Goal: Communication & Community: Answer question/provide support

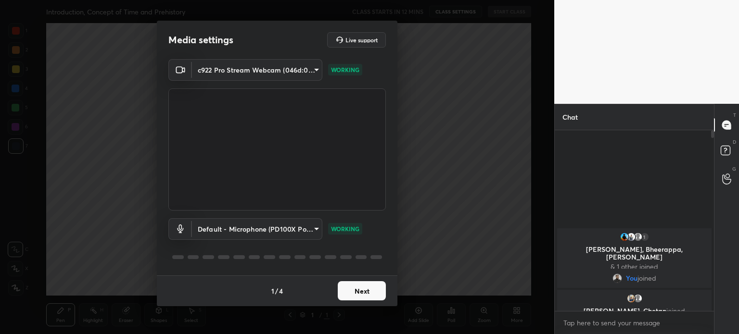
click at [564, 179] on div "1 Deepak, Bheerappa, Hiralba & 1 other joined You joined Hardik, Chetan joined" at bounding box center [634, 220] width 159 height 181
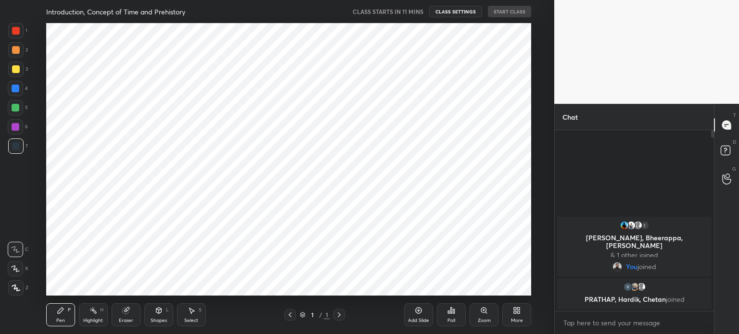
scroll to position [47847, 47604]
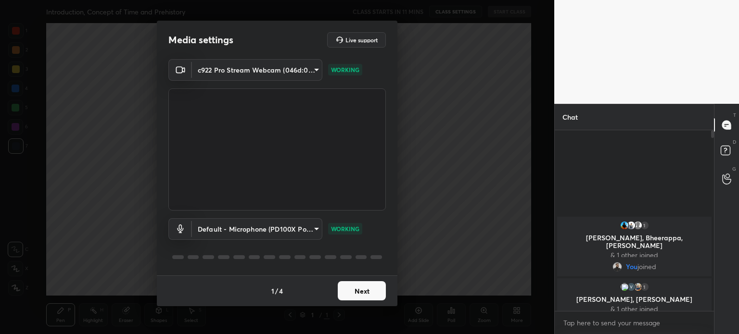
click at [360, 295] on button "Next" at bounding box center [362, 291] width 48 height 19
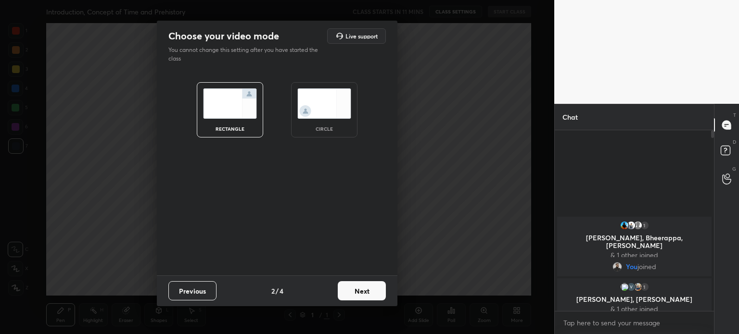
drag, startPoint x: 350, startPoint y: 278, endPoint x: 350, endPoint y: 296, distance: 18.3
click at [350, 296] on div "Previous 2 / 4 Next" at bounding box center [277, 291] width 241 height 31
click at [350, 296] on button "Next" at bounding box center [362, 291] width 48 height 19
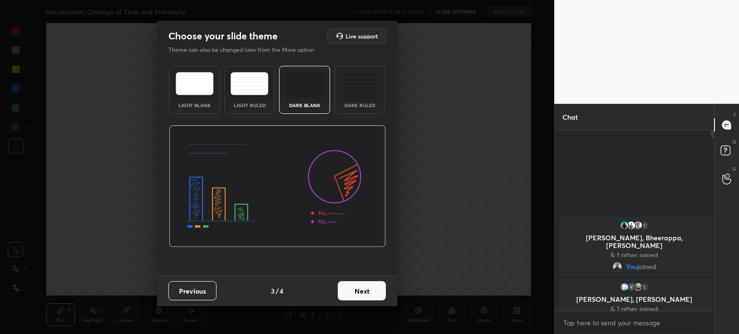
click at [191, 99] on div "Light Blank" at bounding box center [194, 90] width 51 height 48
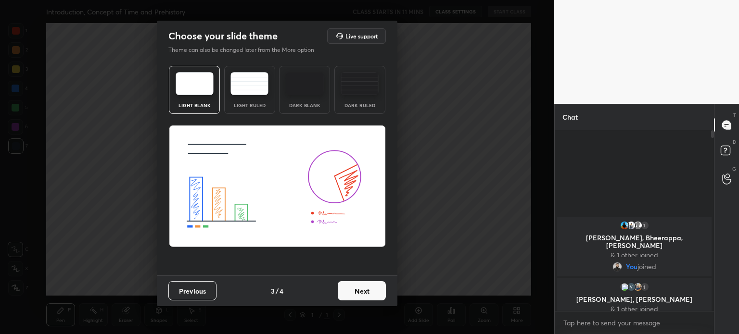
click at [368, 291] on button "Next" at bounding box center [362, 291] width 48 height 19
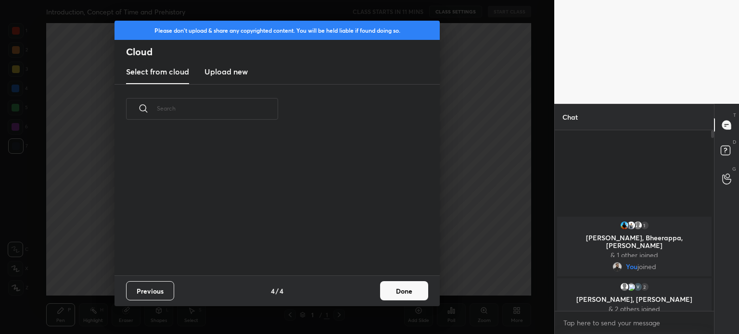
scroll to position [142, 309]
click at [224, 71] on h3 "Upload new" at bounding box center [226, 72] width 43 height 12
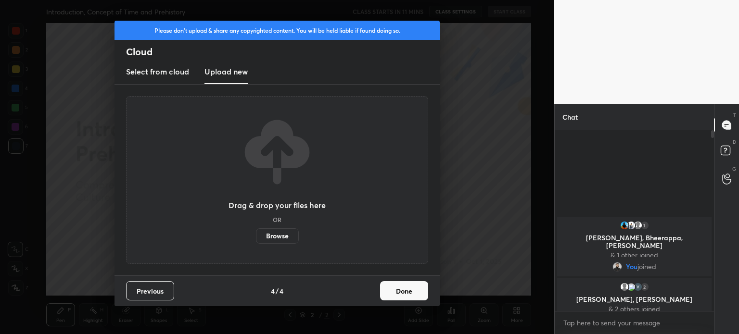
click at [284, 239] on label "Browse" at bounding box center [277, 236] width 43 height 15
click at [256, 239] on input "Browse" at bounding box center [256, 236] width 0 height 15
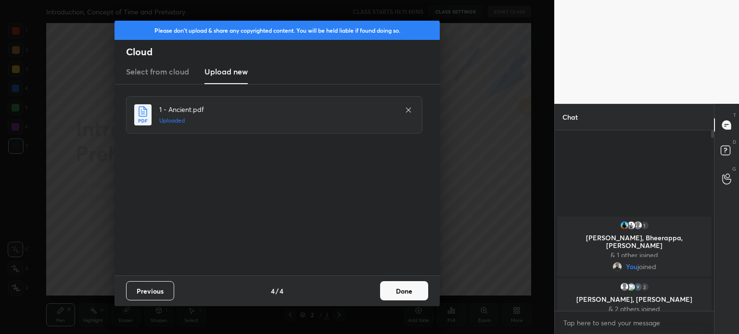
click at [397, 294] on button "Done" at bounding box center [404, 291] width 48 height 19
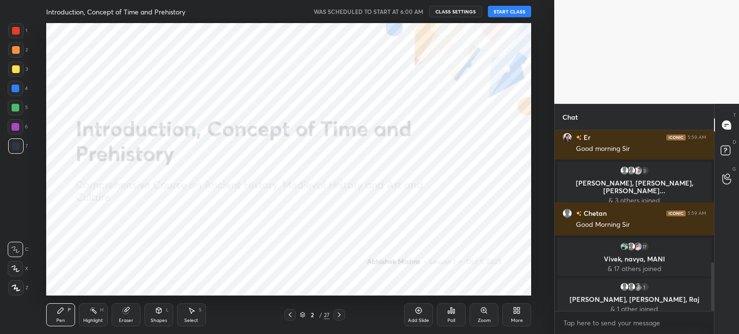
scroll to position [494, 0]
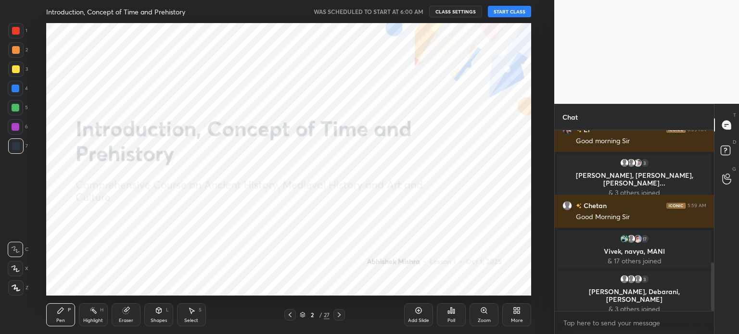
click at [504, 13] on button "START CLASS" at bounding box center [509, 12] width 43 height 12
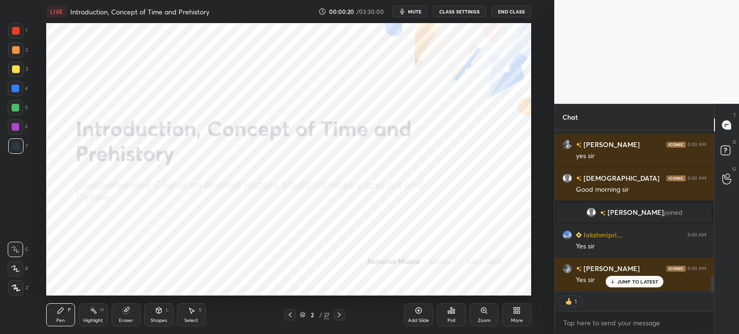
scroll to position [1490, 0]
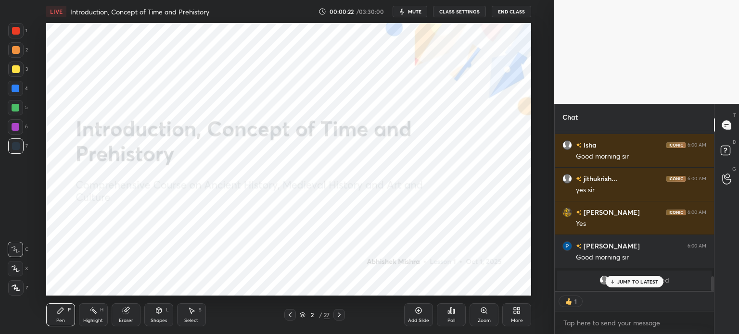
click at [630, 282] on p "JUMP TO LATEST" at bounding box center [637, 282] width 41 height 6
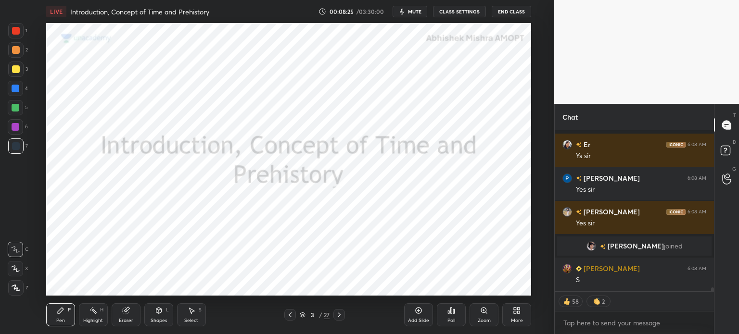
scroll to position [6278, 0]
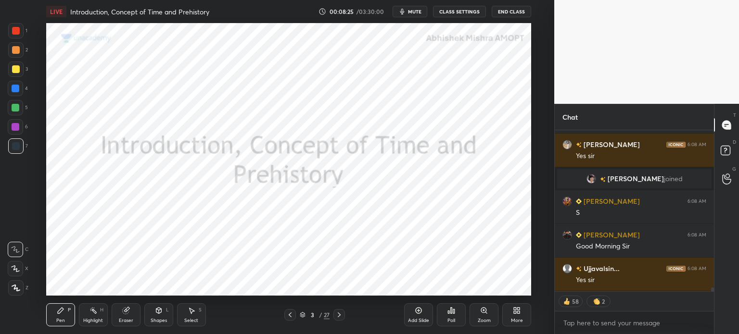
click at [418, 319] on div "Add Slide" at bounding box center [418, 321] width 21 height 5
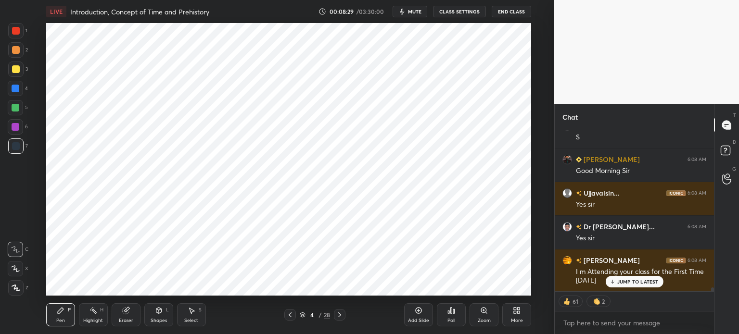
scroll to position [6377, 0]
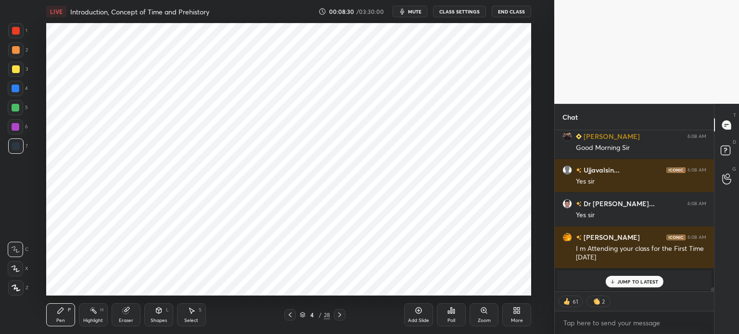
click at [131, 320] on div "Eraser" at bounding box center [126, 321] width 14 height 5
click at [23, 285] on div "Erase all" at bounding box center [15, 288] width 15 height 15
click at [18, 290] on icon at bounding box center [16, 288] width 9 height 7
click at [16, 28] on div at bounding box center [16, 31] width 8 height 8
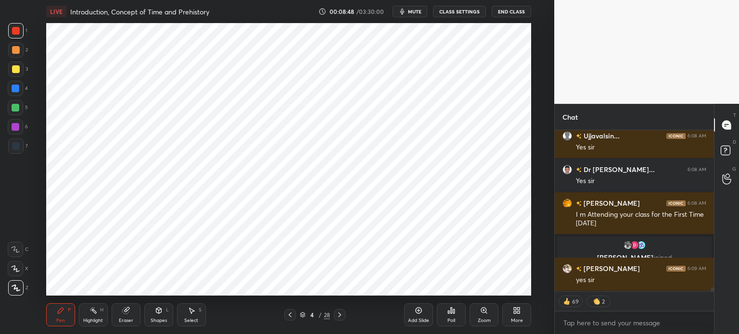
click at [16, 109] on div at bounding box center [16, 108] width 8 height 8
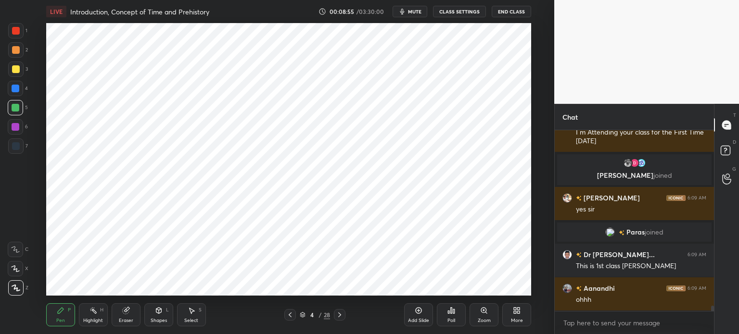
scroll to position [2, 3]
click at [18, 126] on div at bounding box center [16, 127] width 8 height 8
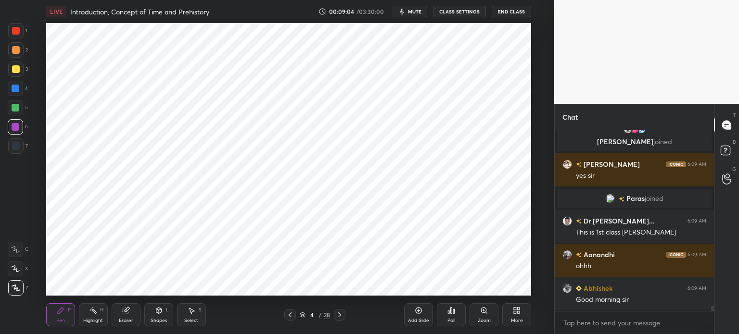
click at [17, 50] on div at bounding box center [16, 50] width 8 height 8
click at [19, 31] on div at bounding box center [16, 31] width 8 height 8
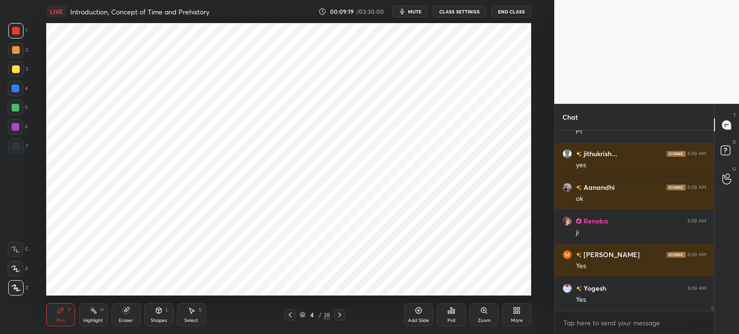
scroll to position [6269, 0]
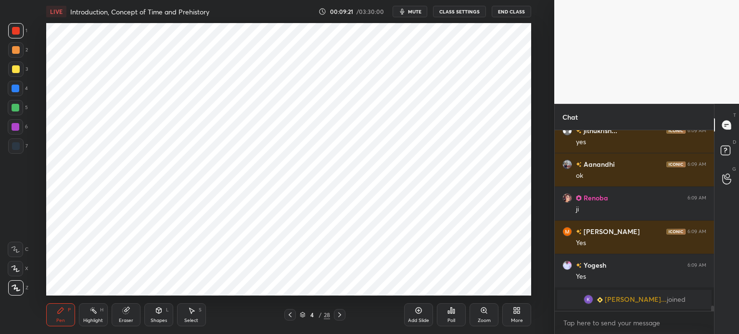
click at [17, 147] on div at bounding box center [16, 146] width 8 height 8
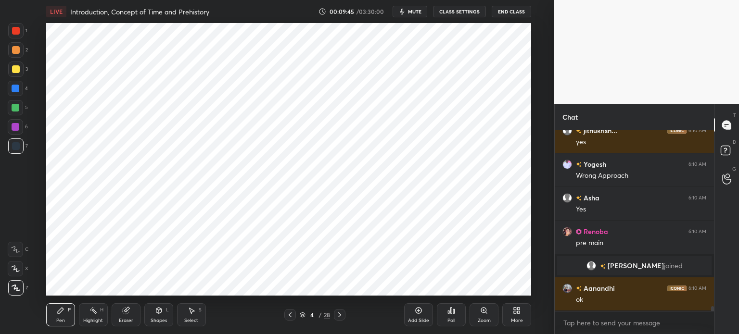
scroll to position [6366, 0]
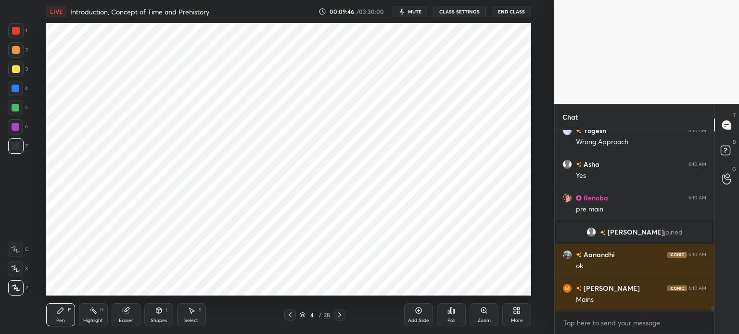
click at [10, 130] on div at bounding box center [15, 126] width 15 height 15
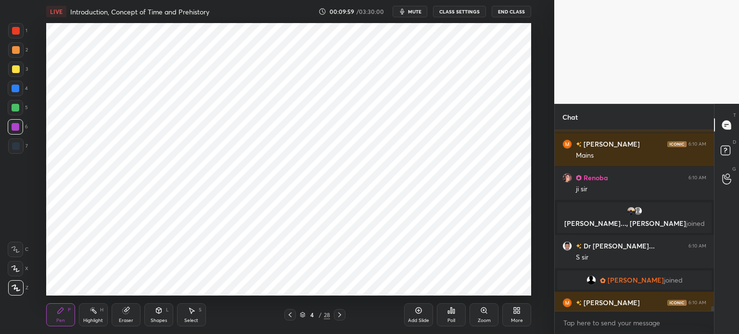
scroll to position [6467, 0]
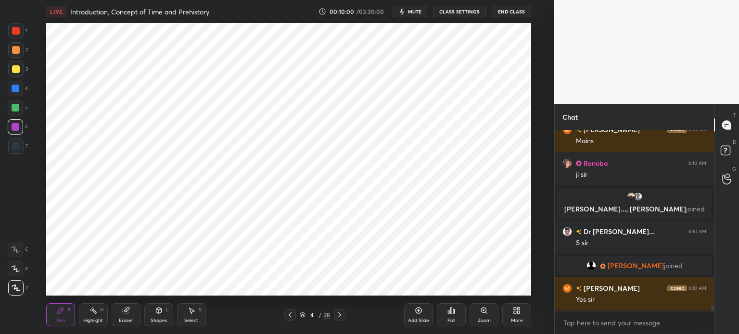
click at [12, 89] on div at bounding box center [16, 89] width 8 height 8
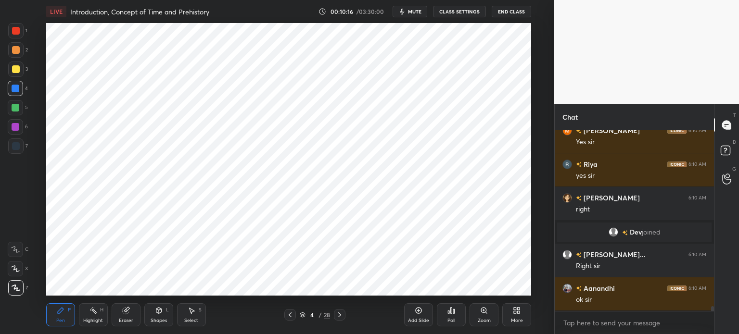
scroll to position [6600, 0]
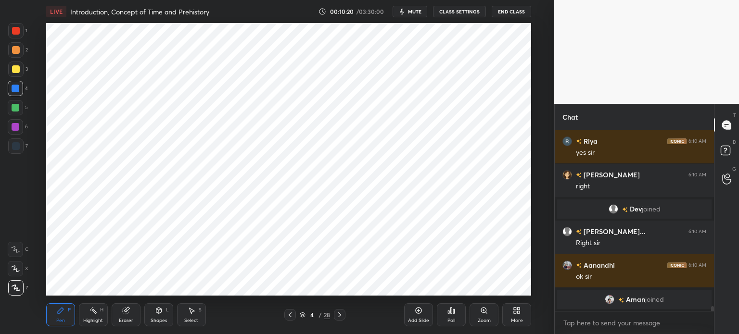
click at [19, 145] on div at bounding box center [16, 146] width 8 height 8
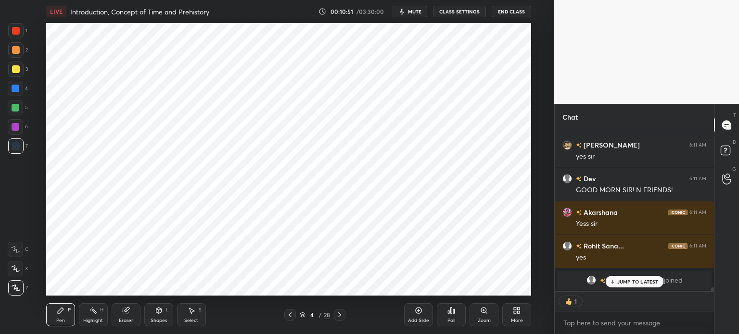
scroll to position [6967, 0]
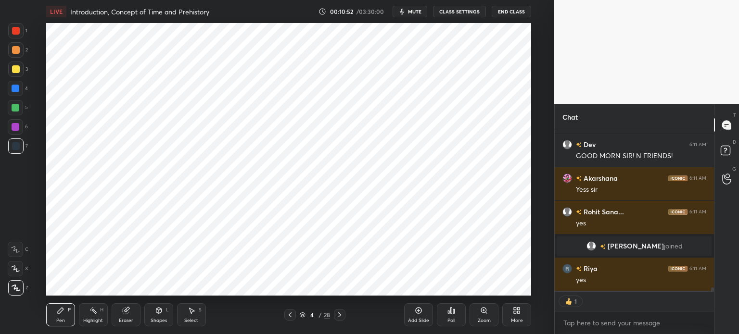
click at [15, 27] on div at bounding box center [16, 31] width 8 height 8
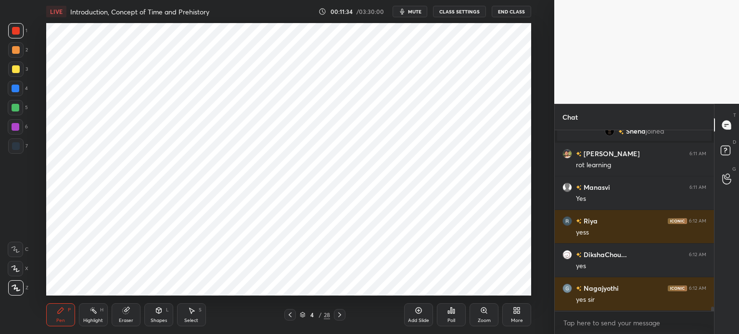
scroll to position [7391, 0]
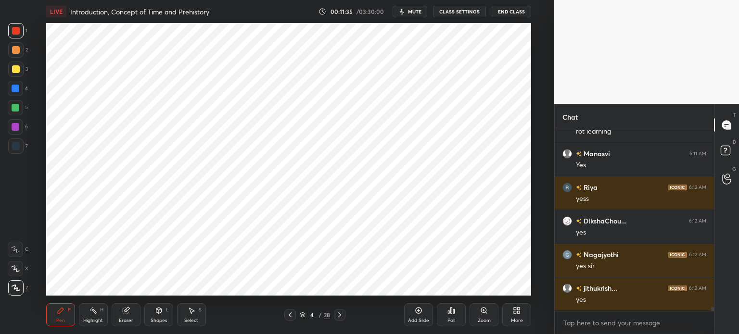
click at [19, 145] on div at bounding box center [16, 146] width 8 height 8
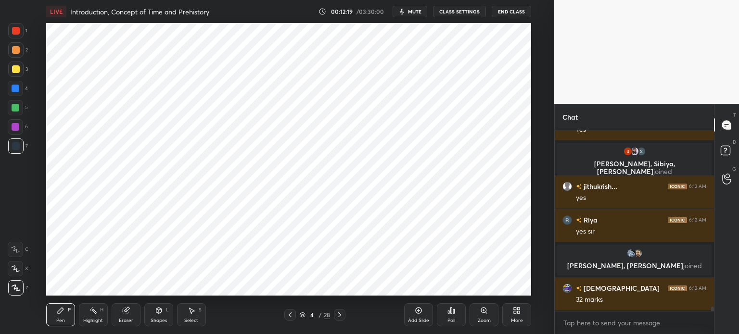
scroll to position [7679, 0]
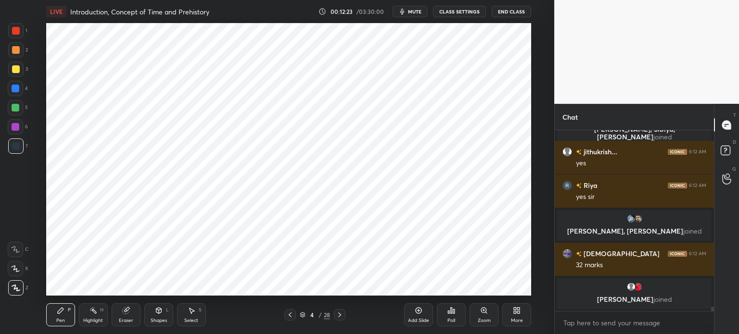
click at [14, 128] on div at bounding box center [16, 127] width 8 height 8
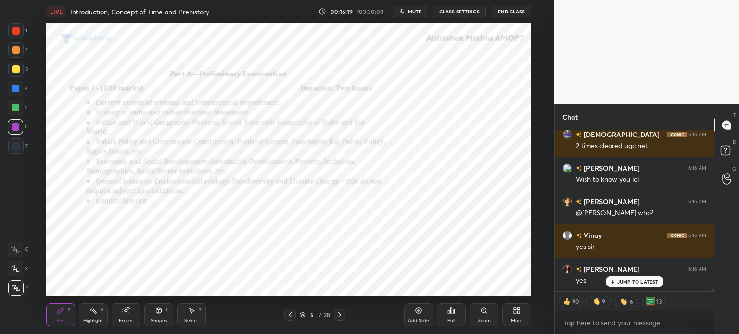
scroll to position [12034, 0]
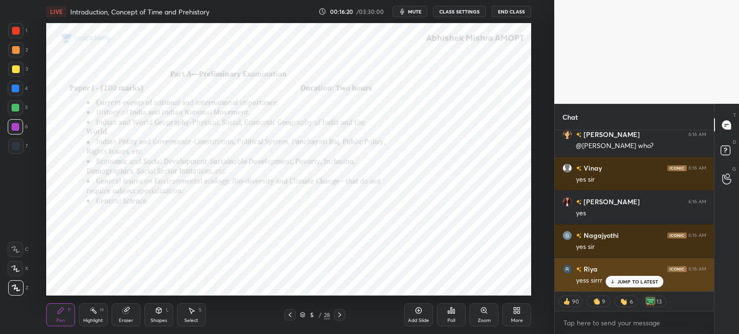
click at [620, 282] on p "JUMP TO LATEST" at bounding box center [637, 282] width 41 height 6
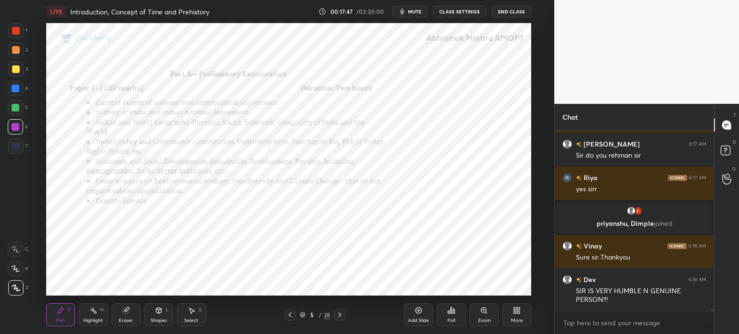
scroll to position [12187, 0]
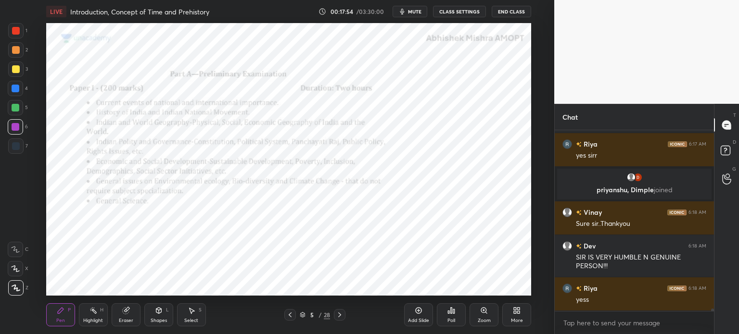
click at [18, 34] on div at bounding box center [16, 31] width 8 height 8
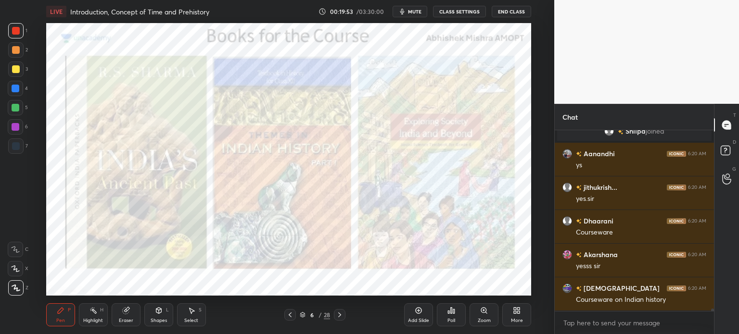
scroll to position [13254, 0]
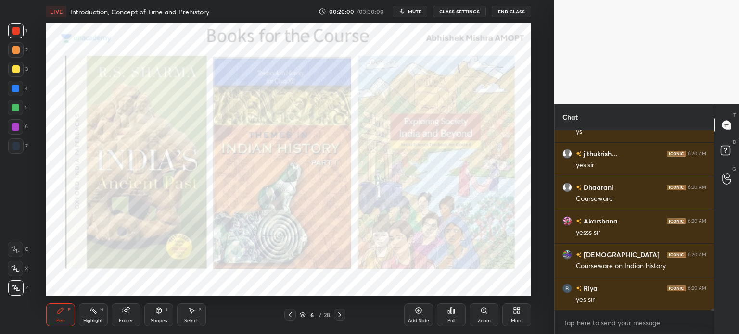
click at [20, 30] on div at bounding box center [15, 30] width 15 height 15
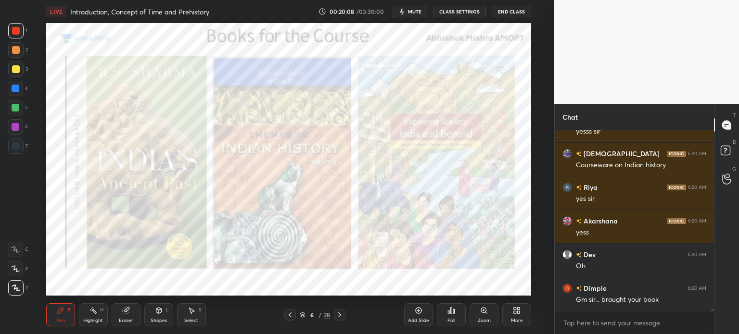
scroll to position [13389, 0]
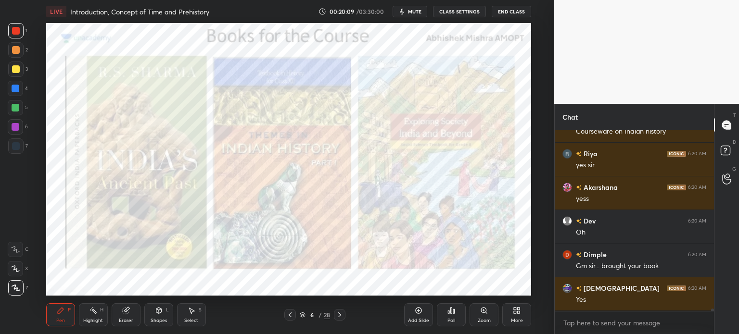
click at [13, 68] on div at bounding box center [16, 69] width 8 height 8
click at [17, 29] on div at bounding box center [16, 31] width 8 height 8
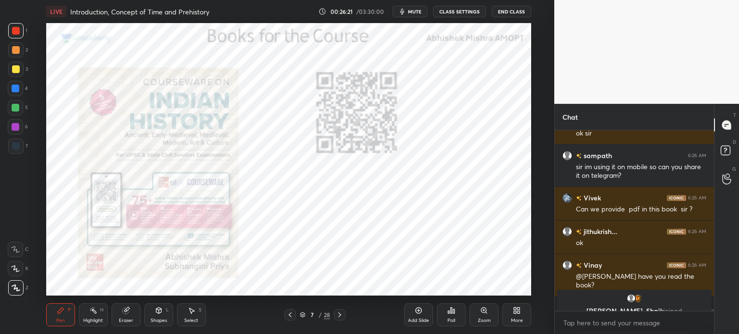
scroll to position [16264, 0]
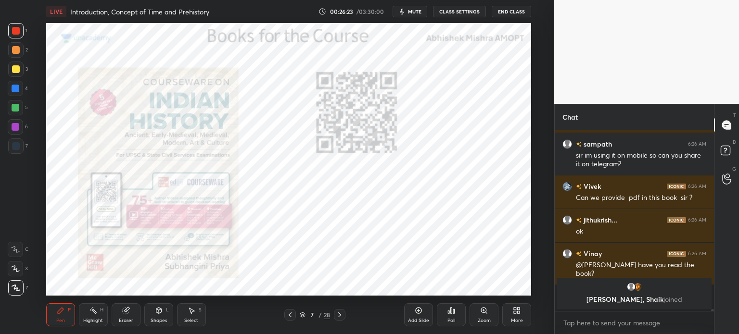
click at [11, 90] on div at bounding box center [15, 88] width 15 height 15
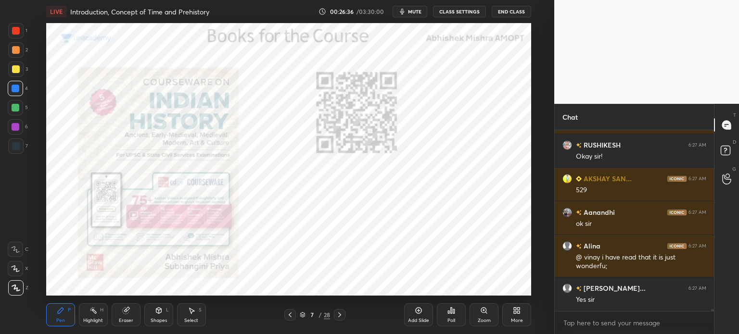
scroll to position [16542, 0]
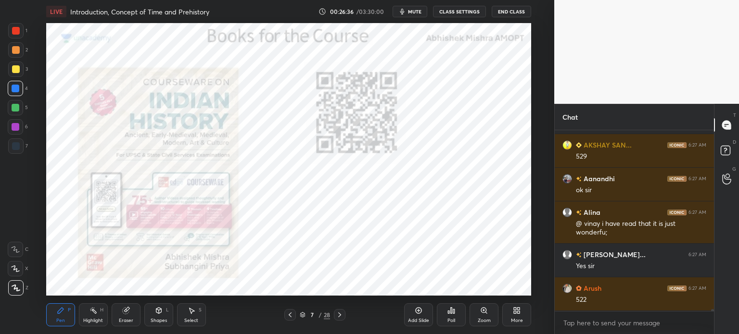
click at [21, 144] on div at bounding box center [15, 146] width 15 height 15
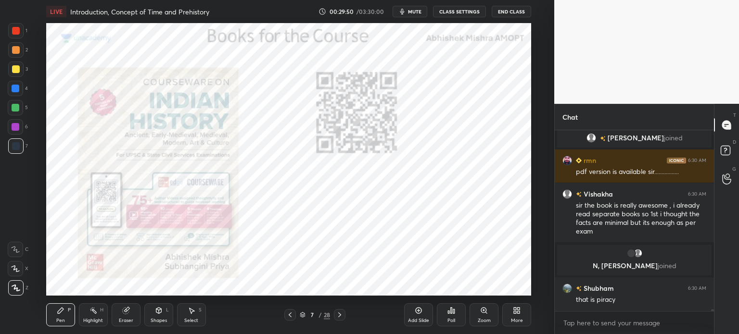
scroll to position [17905, 0]
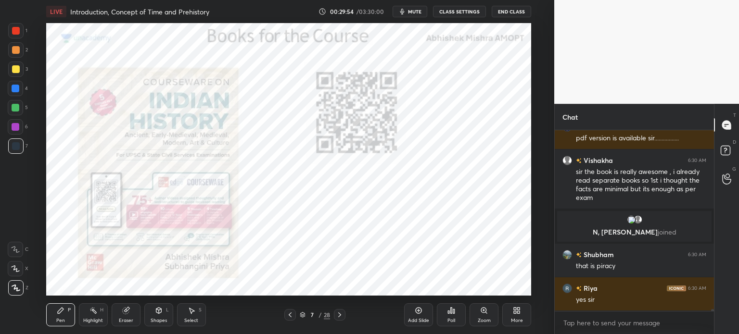
click at [417, 319] on div "Add Slide" at bounding box center [418, 321] width 21 height 5
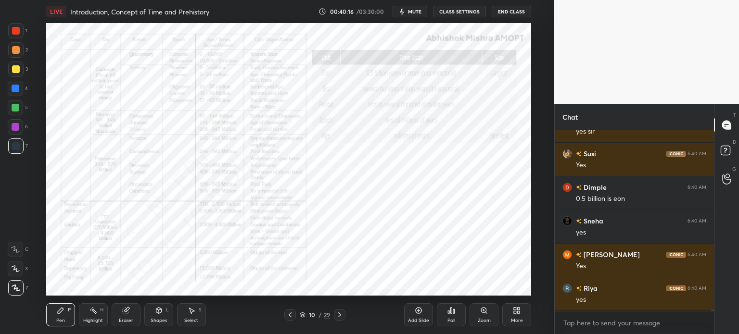
scroll to position [26055, 0]
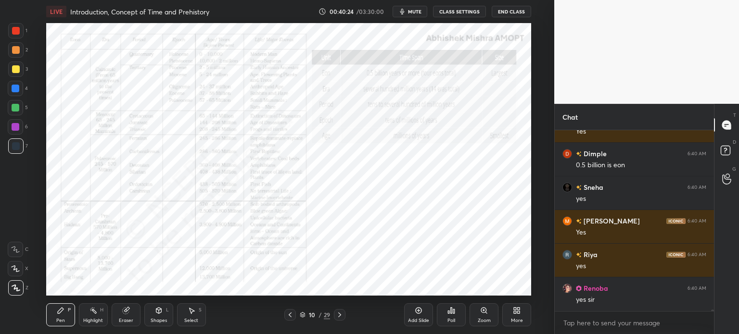
click at [16, 28] on div at bounding box center [16, 31] width 8 height 8
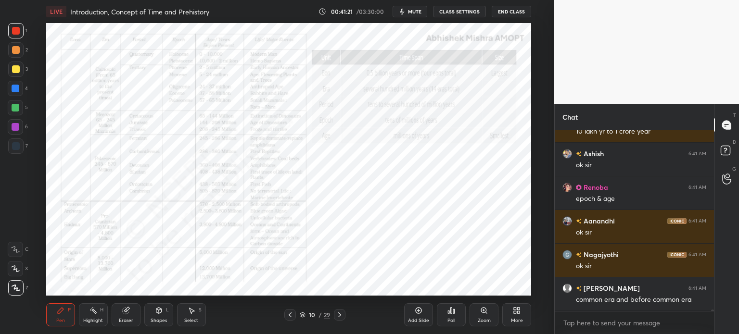
scroll to position [26705, 0]
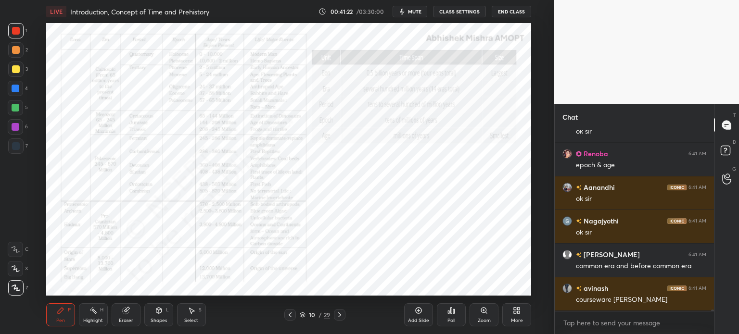
click at [421, 315] on div "Add Slide" at bounding box center [418, 315] width 29 height 23
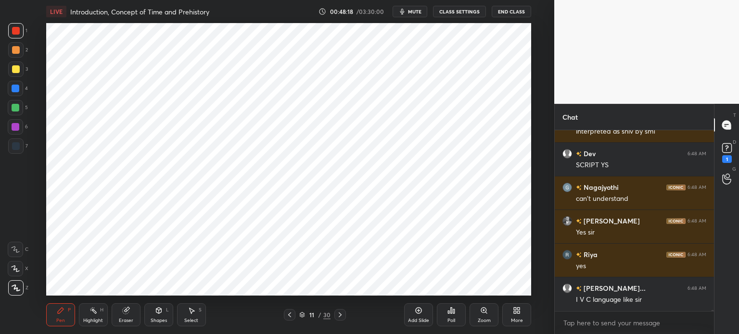
scroll to position [32786, 0]
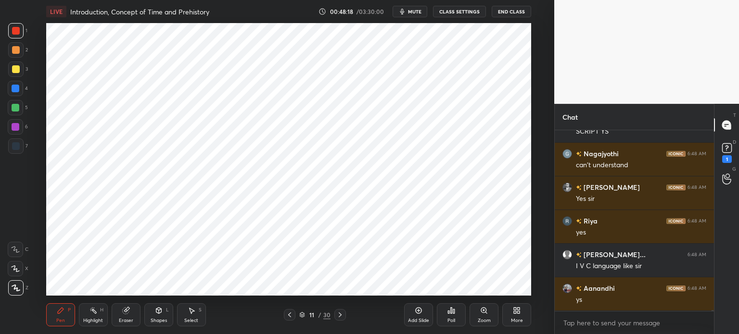
click at [17, 88] on div at bounding box center [16, 89] width 8 height 8
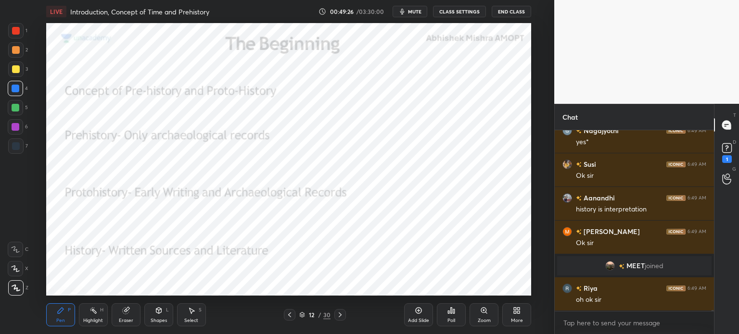
scroll to position [33164, 0]
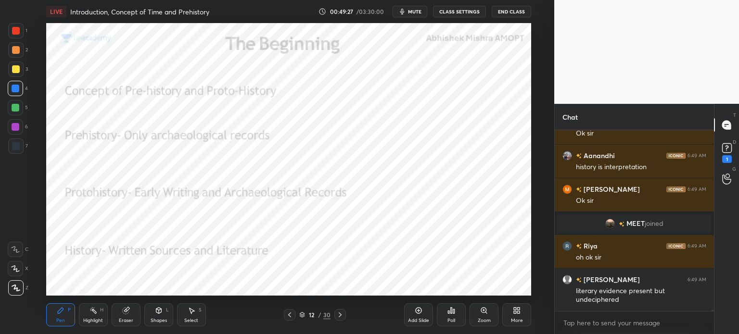
click at [15, 35] on div at bounding box center [15, 30] width 15 height 15
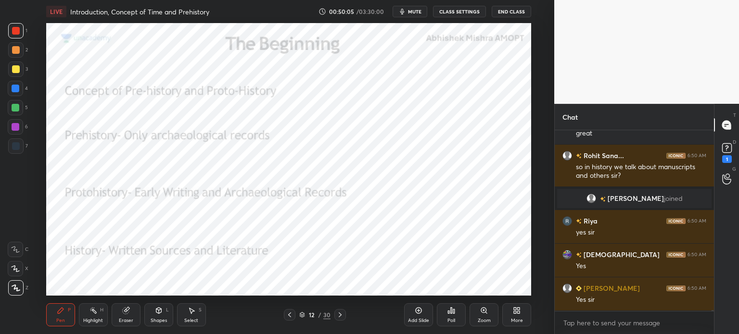
scroll to position [33724, 0]
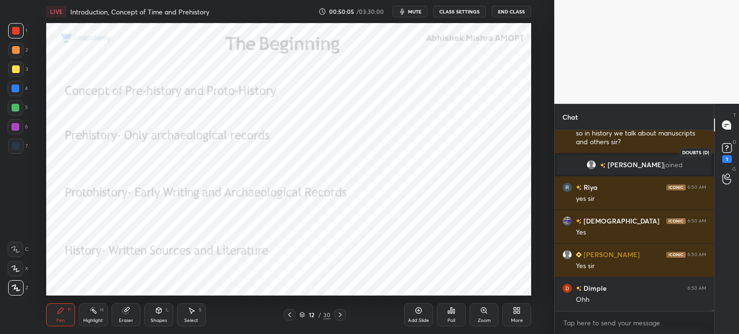
click at [730, 160] on div "1" at bounding box center [727, 159] width 10 height 8
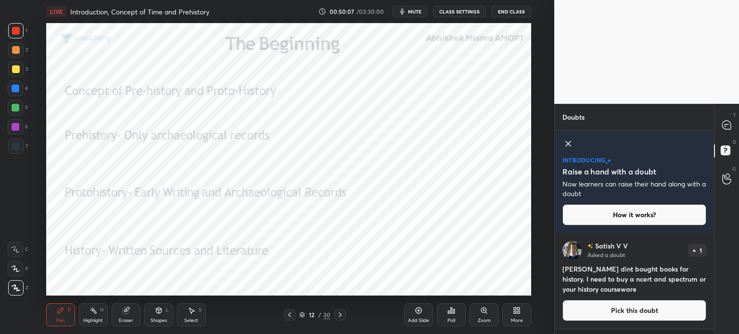
click at [567, 143] on icon at bounding box center [568, 143] width 5 height 5
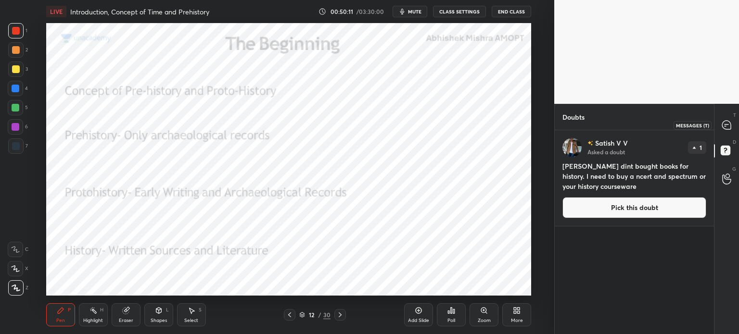
click at [731, 127] on icon at bounding box center [727, 125] width 10 height 10
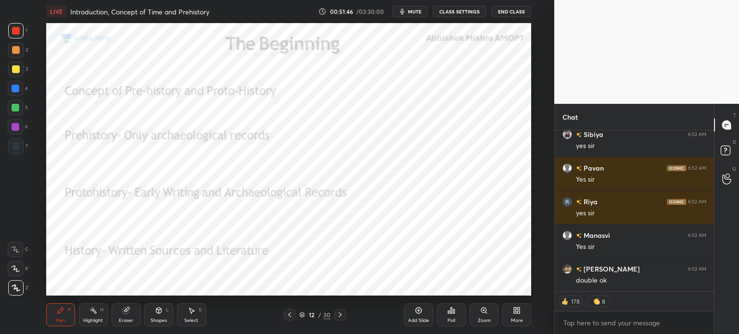
scroll to position [36230, 0]
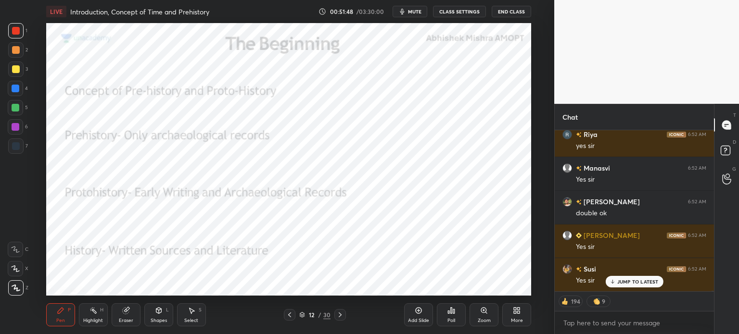
click at [418, 315] on icon at bounding box center [419, 311] width 8 height 8
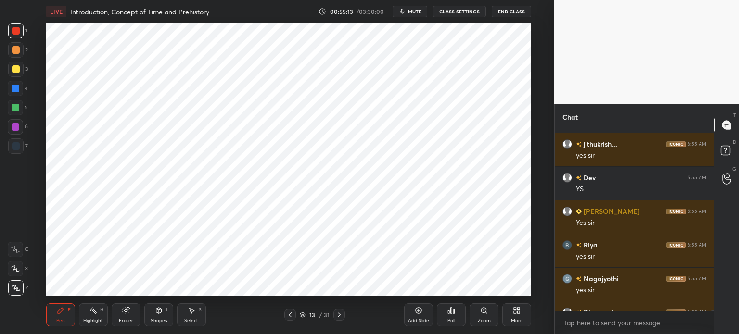
scroll to position [39108, 0]
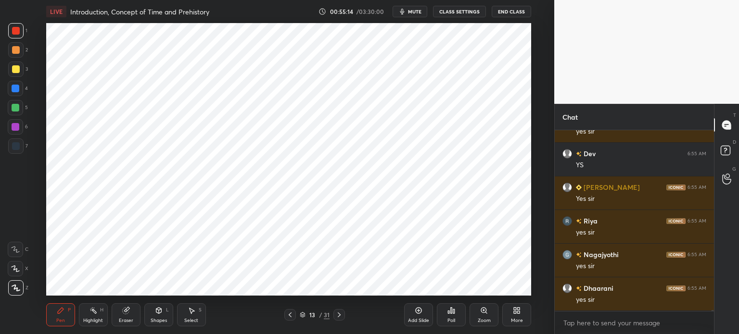
click at [18, 67] on div at bounding box center [16, 69] width 8 height 8
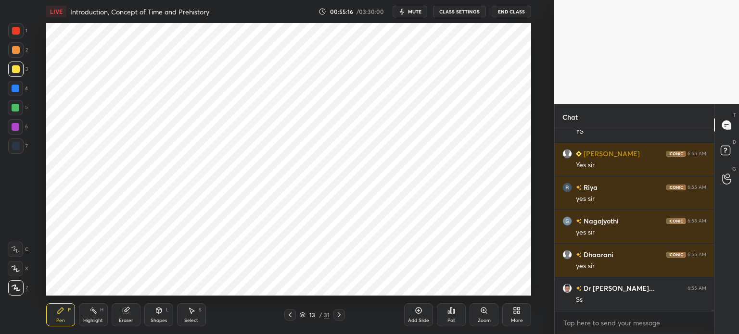
click at [14, 31] on div at bounding box center [16, 31] width 8 height 8
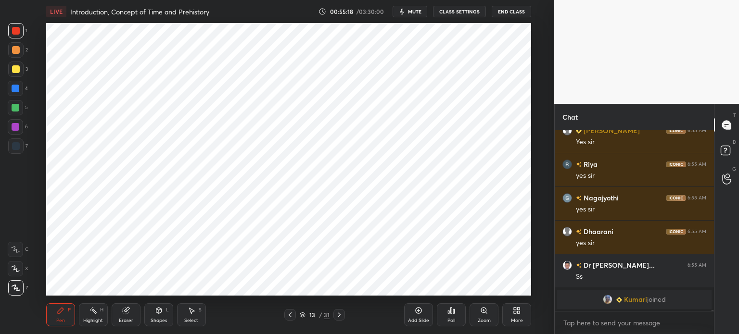
click at [18, 108] on div at bounding box center [16, 108] width 8 height 8
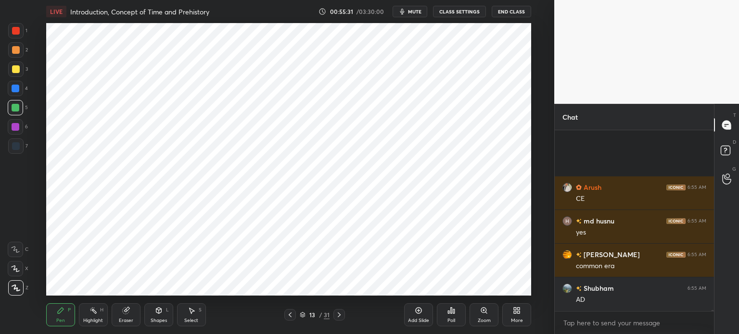
scroll to position [39526, 0]
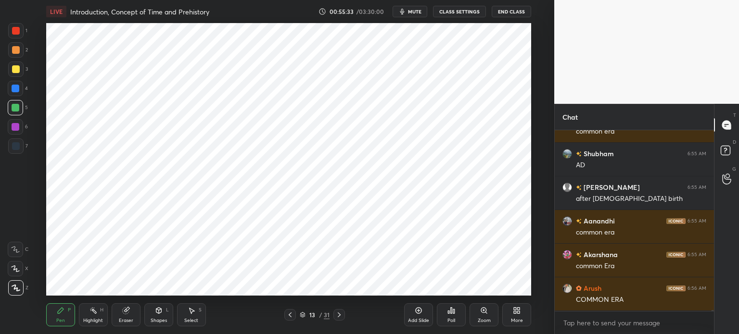
click at [18, 72] on div at bounding box center [16, 69] width 8 height 8
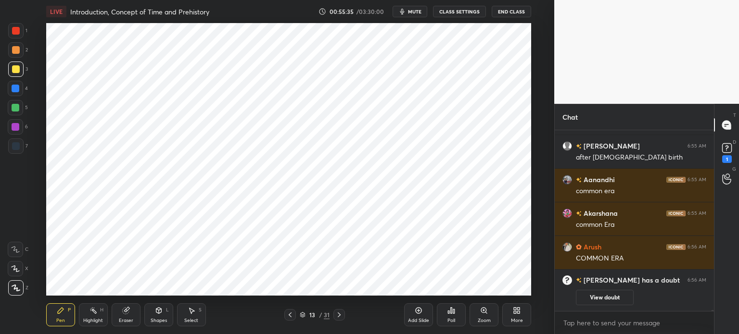
click at [23, 147] on div at bounding box center [15, 146] width 15 height 15
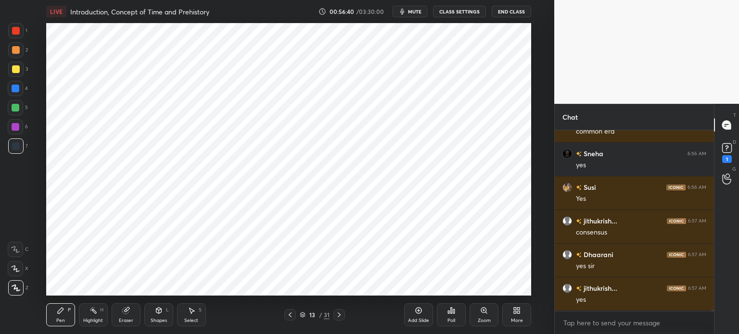
scroll to position [40313, 0]
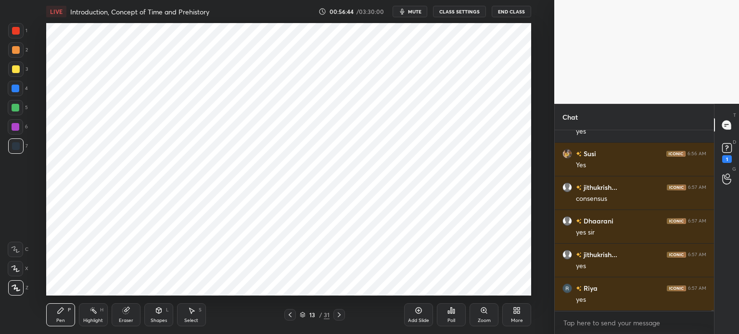
click at [418, 317] on div "Add Slide" at bounding box center [418, 315] width 29 height 23
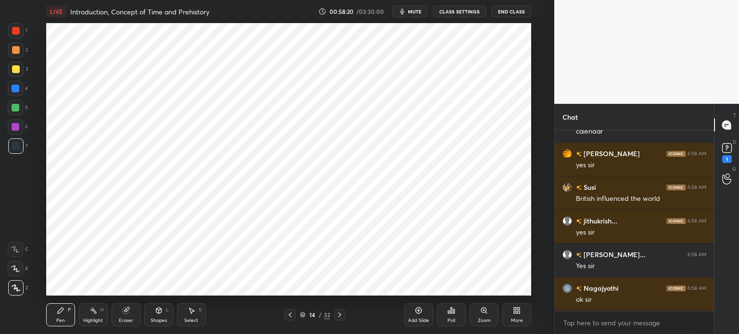
scroll to position [41262, 0]
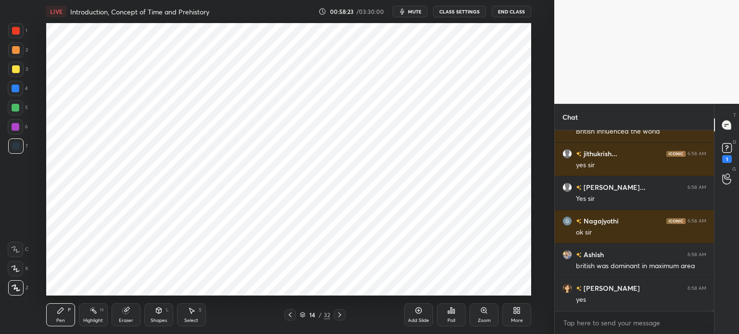
click at [126, 313] on icon at bounding box center [125, 311] width 6 height 6
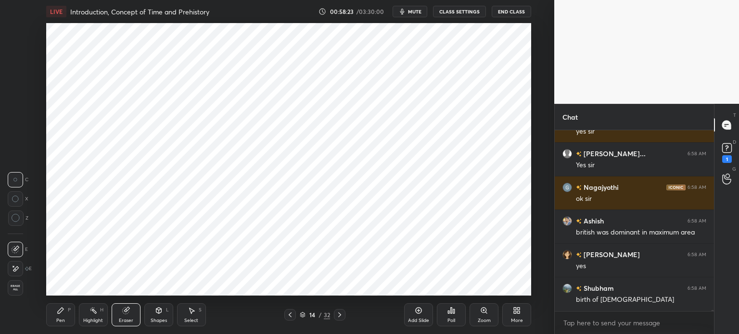
click at [150, 321] on div "Shapes L" at bounding box center [158, 315] width 29 height 23
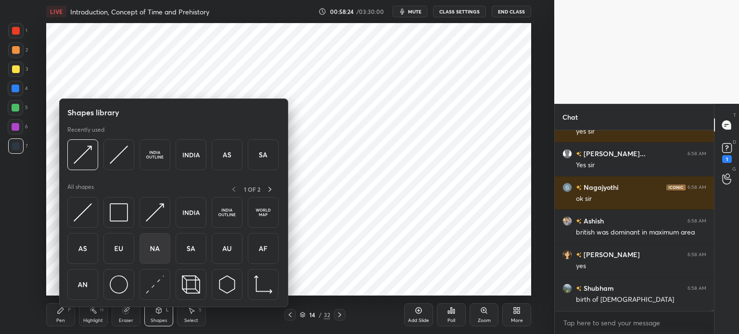
scroll to position [41363, 0]
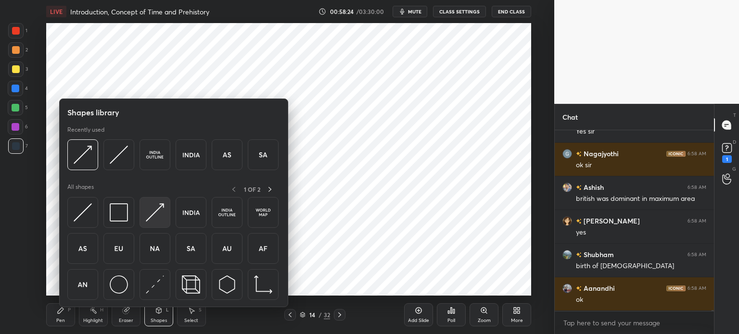
click at [154, 217] on img at bounding box center [155, 213] width 18 height 18
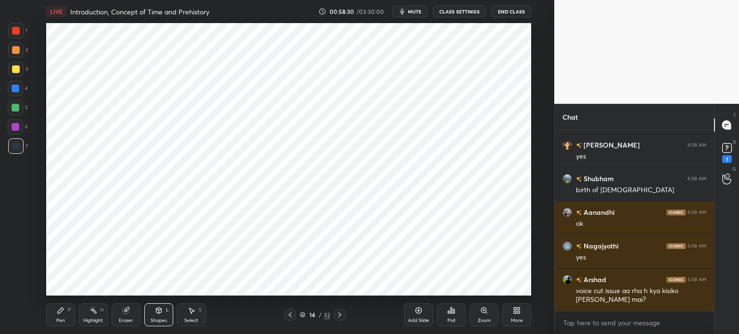
scroll to position [41462, 0]
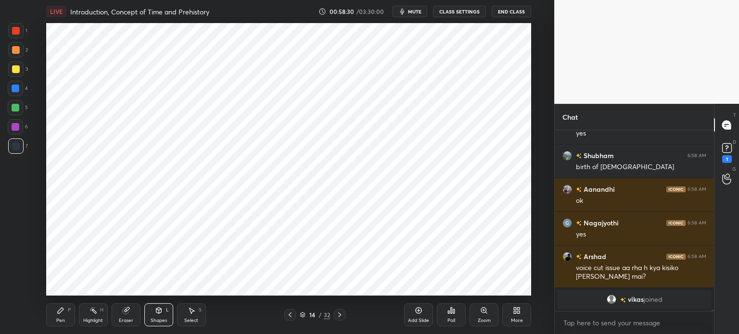
click at [64, 317] on div "Pen P" at bounding box center [60, 315] width 29 height 23
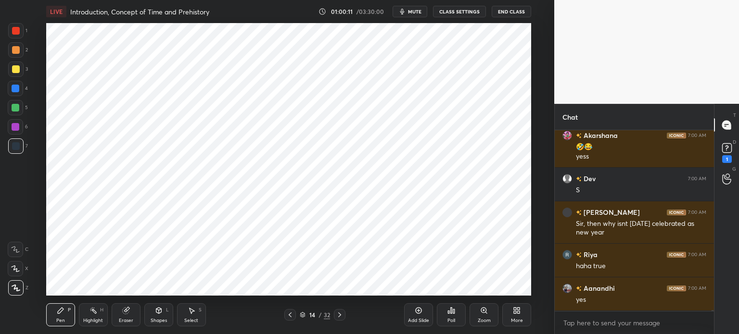
scroll to position [42705, 0]
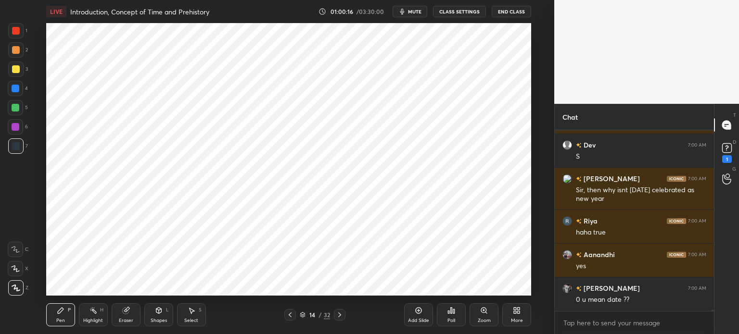
click at [15, 126] on div at bounding box center [16, 127] width 8 height 8
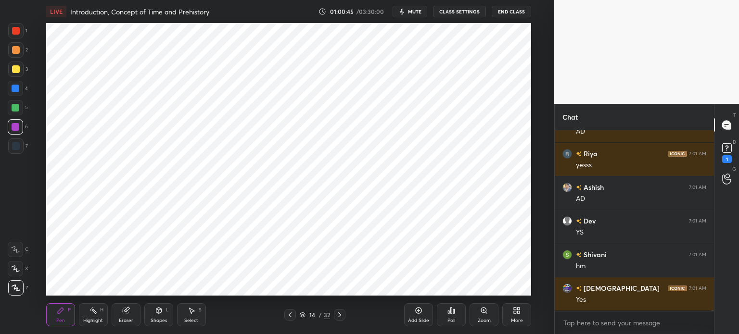
scroll to position [43412, 0]
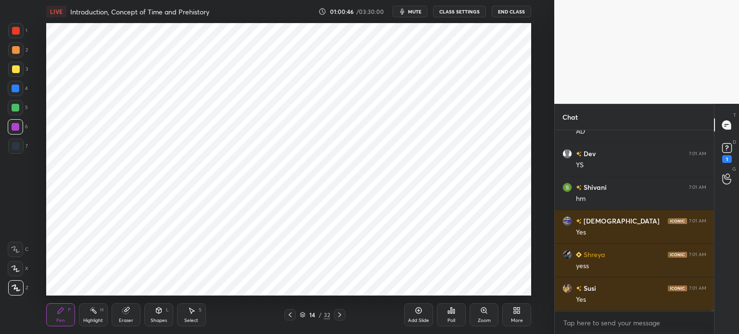
click at [13, 144] on div at bounding box center [16, 146] width 8 height 8
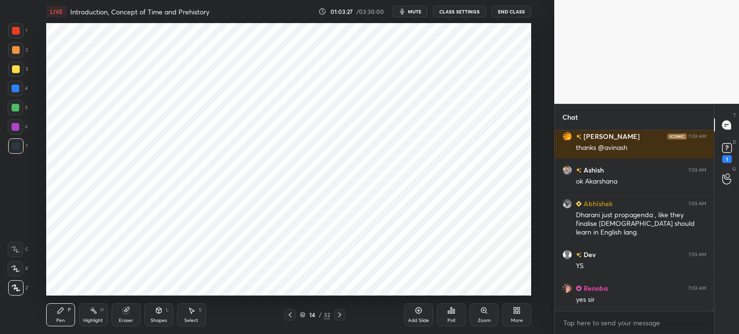
scroll to position [44950, 0]
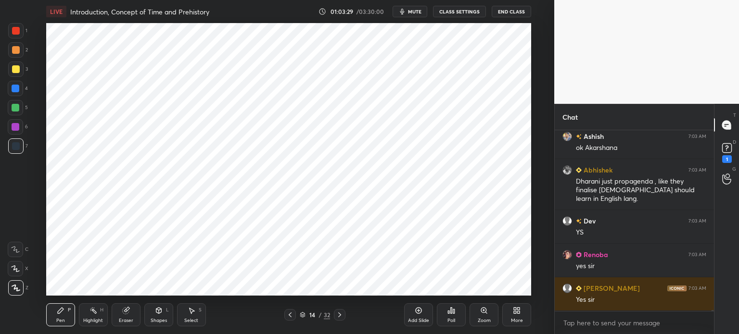
click at [423, 312] on div "Add Slide" at bounding box center [418, 315] width 29 height 23
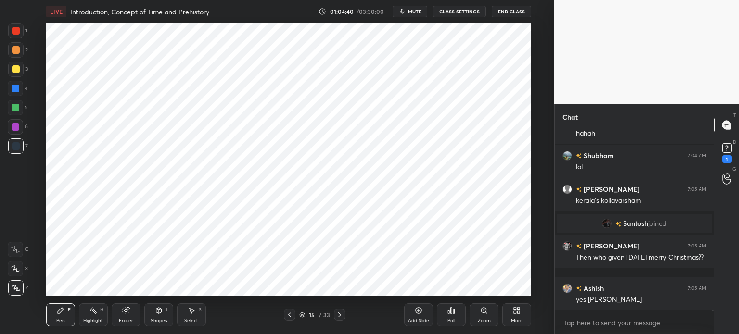
scroll to position [46419, 0]
click at [9, 31] on div at bounding box center [15, 30] width 15 height 15
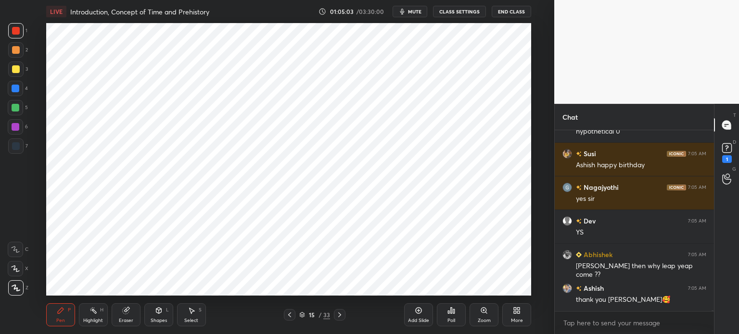
scroll to position [46722, 0]
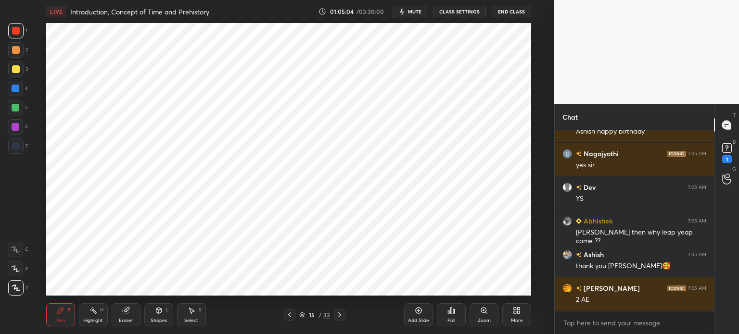
click at [120, 321] on div "Eraser" at bounding box center [126, 321] width 14 height 5
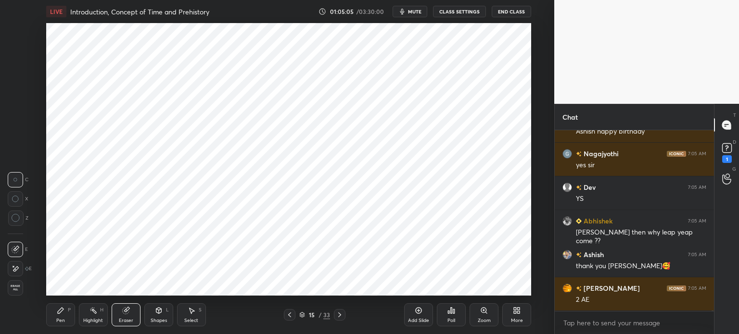
scroll to position [46755, 0]
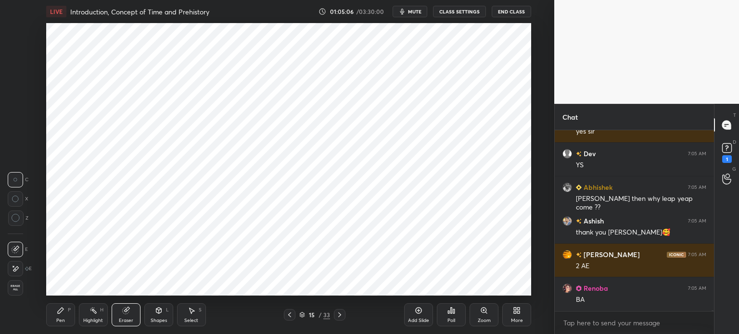
click at [69, 313] on div "P" at bounding box center [69, 310] width 3 height 5
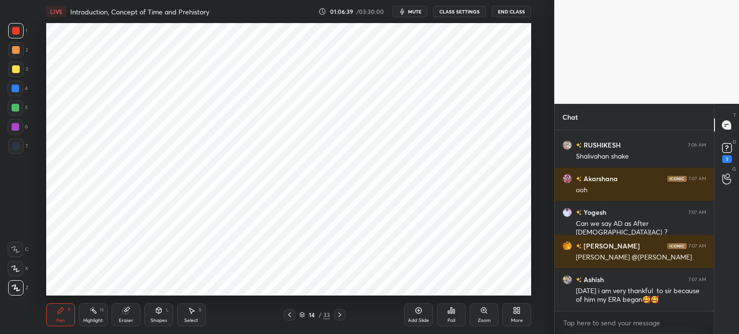
scroll to position [48114, 0]
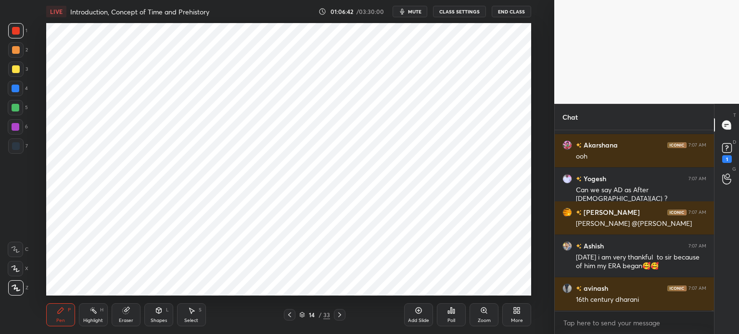
click at [18, 112] on div at bounding box center [15, 107] width 15 height 15
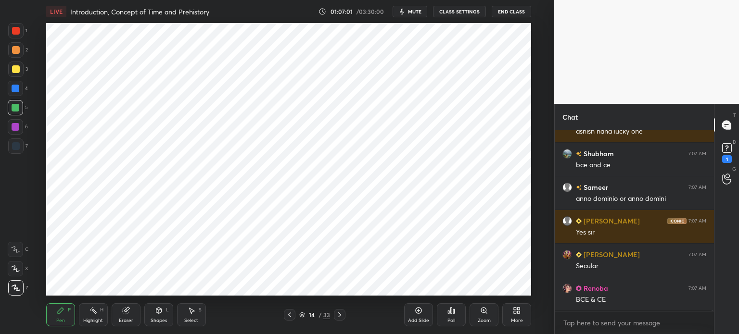
scroll to position [48417, 0]
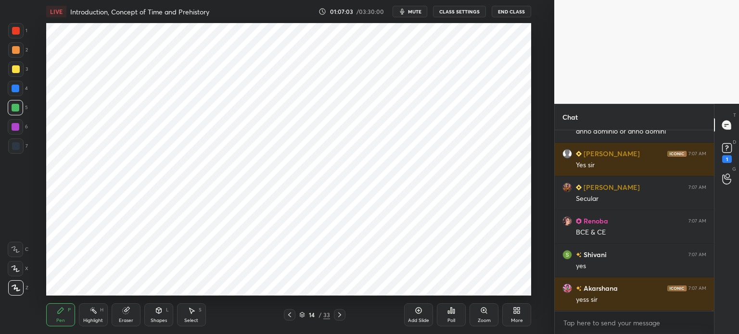
click at [422, 316] on div "Add Slide" at bounding box center [418, 315] width 29 height 23
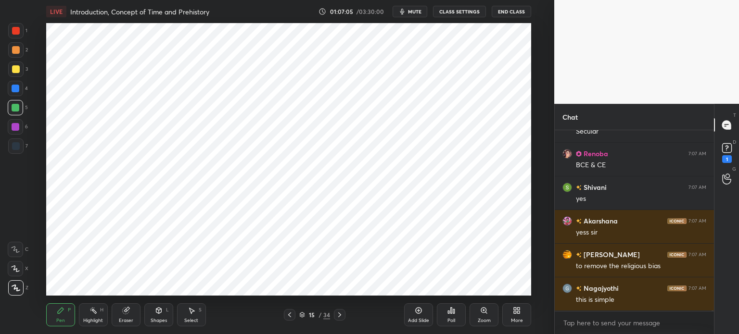
click at [12, 35] on div at bounding box center [15, 30] width 15 height 15
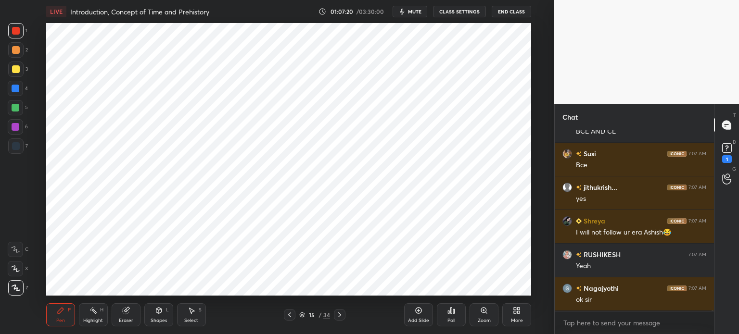
scroll to position [48855, 0]
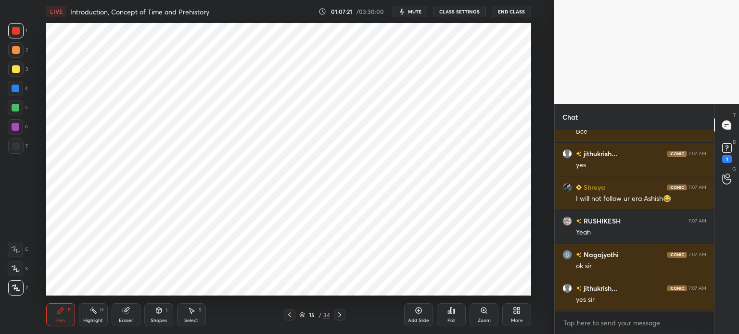
click at [15, 71] on div at bounding box center [16, 69] width 8 height 8
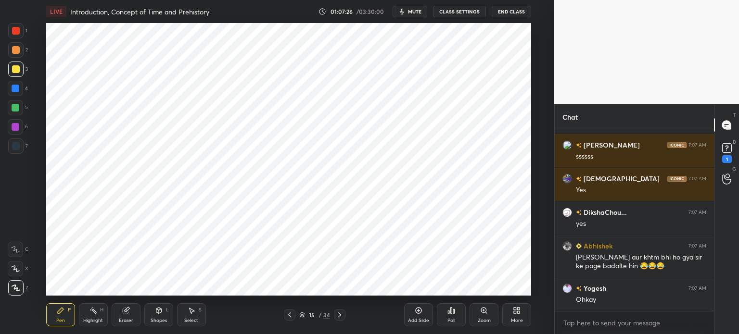
scroll to position [49133, 0]
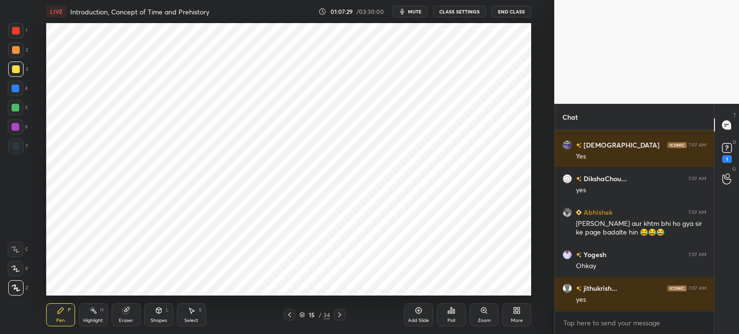
click at [15, 127] on div at bounding box center [16, 127] width 8 height 8
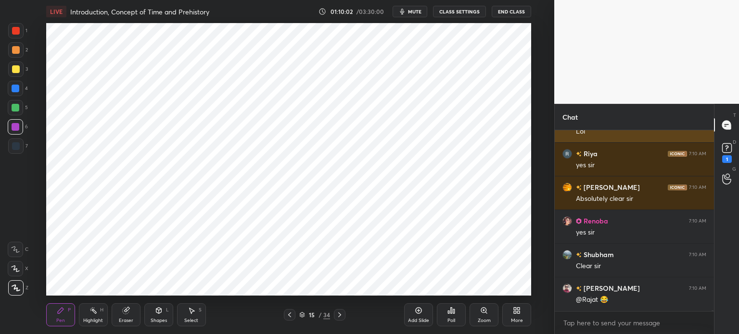
scroll to position [50471, 0]
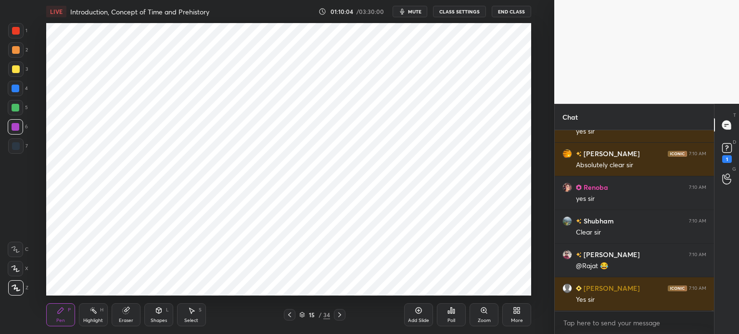
click at [418, 313] on icon at bounding box center [419, 311] width 6 height 6
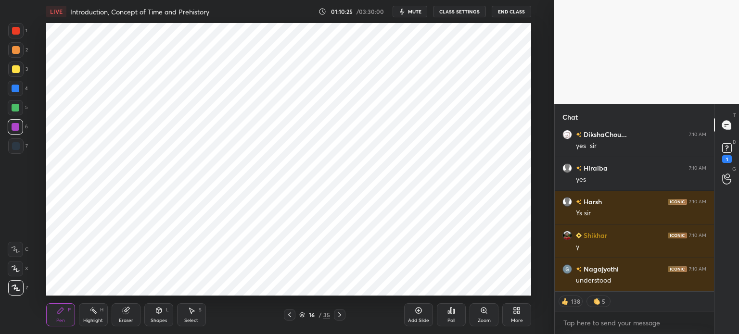
scroll to position [51636, 0]
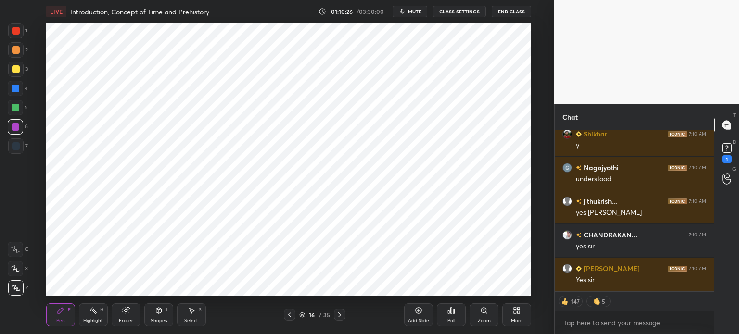
click at [19, 31] on div at bounding box center [16, 31] width 8 height 8
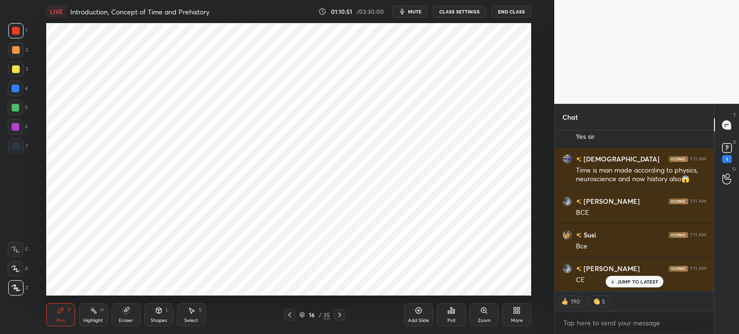
scroll to position [52024, 0]
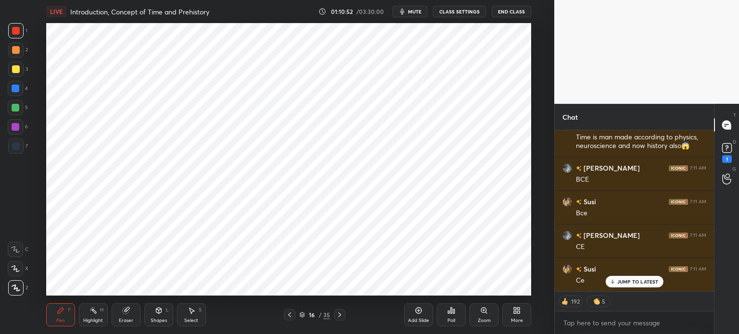
click at [15, 90] on div at bounding box center [16, 89] width 8 height 8
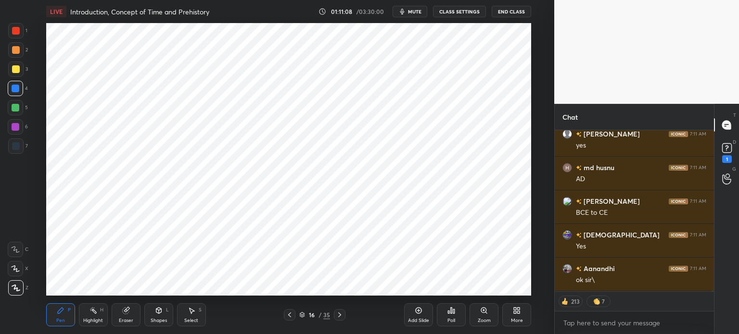
scroll to position [52302, 0]
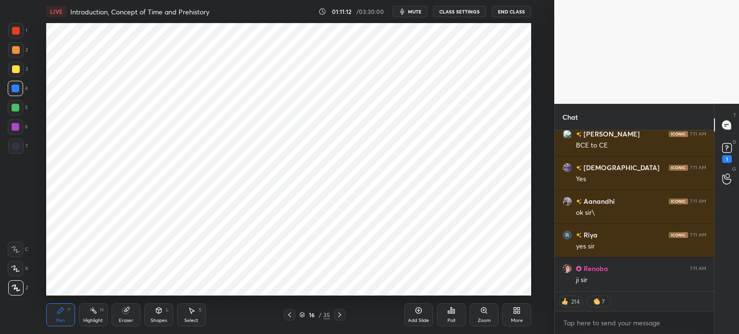
click at [13, 74] on div at bounding box center [15, 69] width 15 height 15
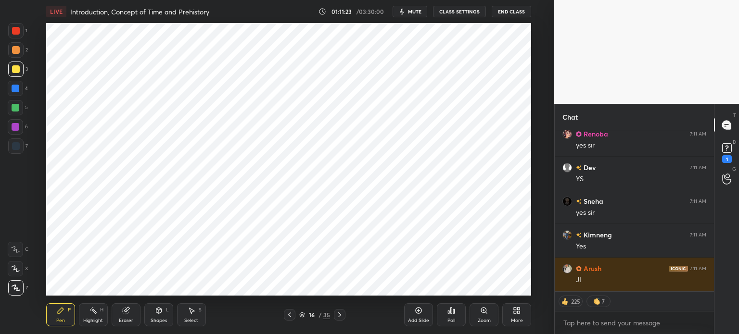
scroll to position [52605, 0]
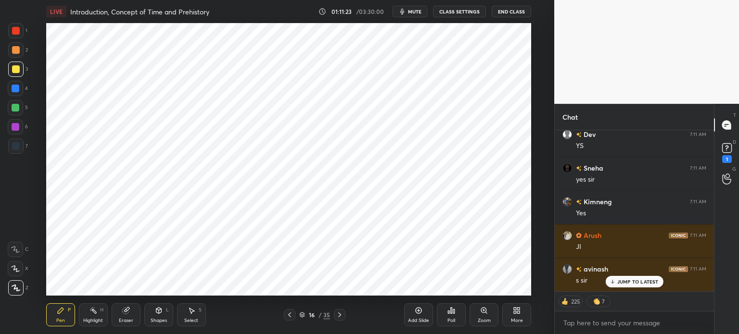
click at [417, 315] on div "Add Slide" at bounding box center [418, 315] width 29 height 23
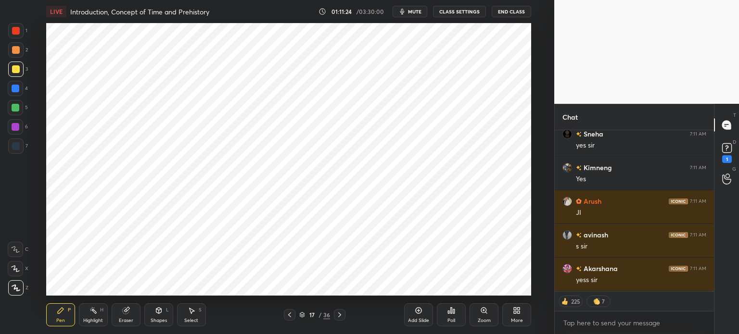
click at [132, 312] on div "Eraser" at bounding box center [126, 315] width 29 height 23
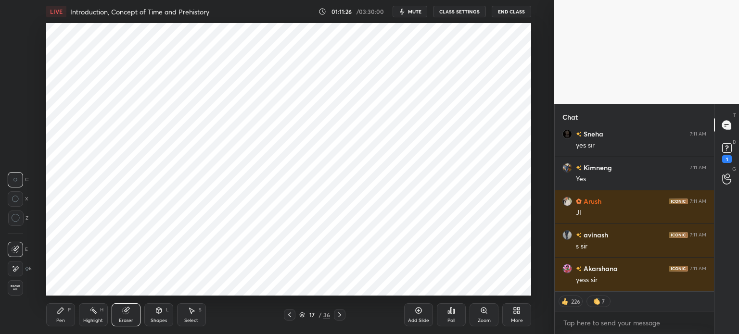
click at [60, 314] on icon at bounding box center [61, 311] width 8 height 8
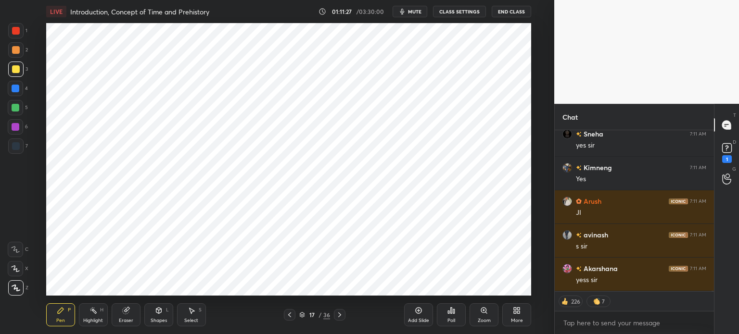
click at [154, 313] on div "Shapes L" at bounding box center [158, 315] width 29 height 23
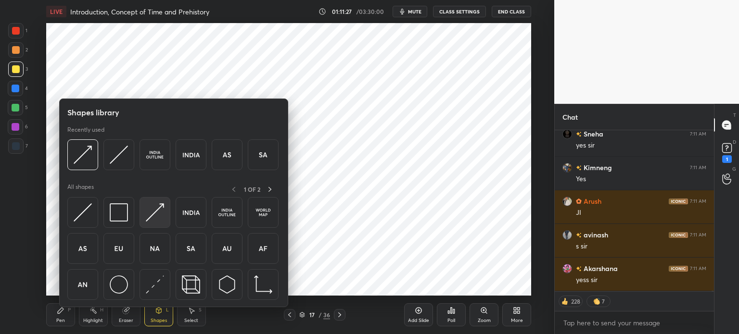
scroll to position [52672, 0]
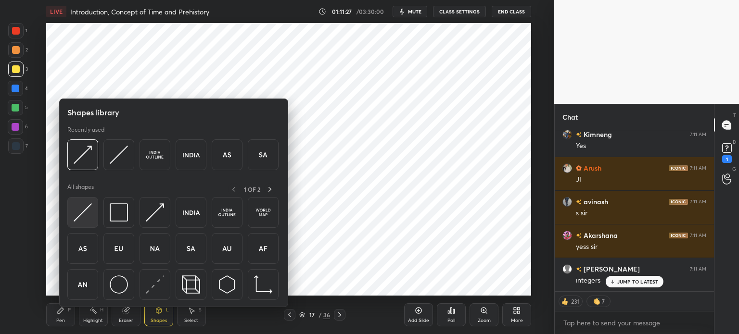
click at [79, 218] on img at bounding box center [83, 213] width 18 height 18
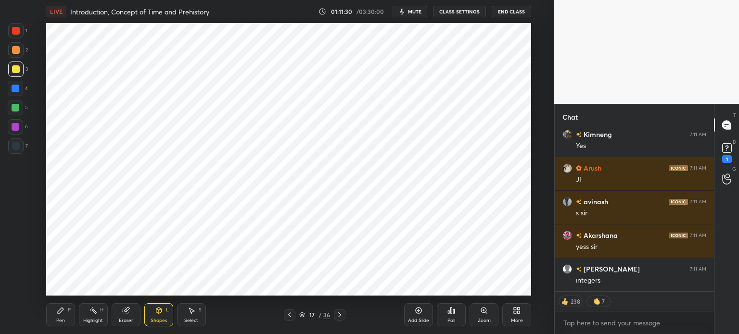
scroll to position [52706, 0]
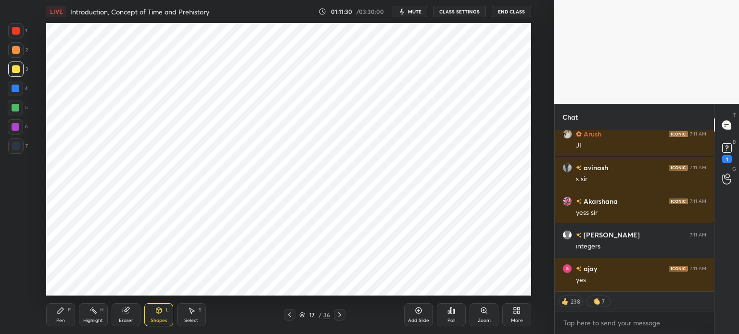
click at [56, 323] on div "Pen" at bounding box center [60, 321] width 9 height 5
click at [19, 147] on div at bounding box center [16, 146] width 8 height 8
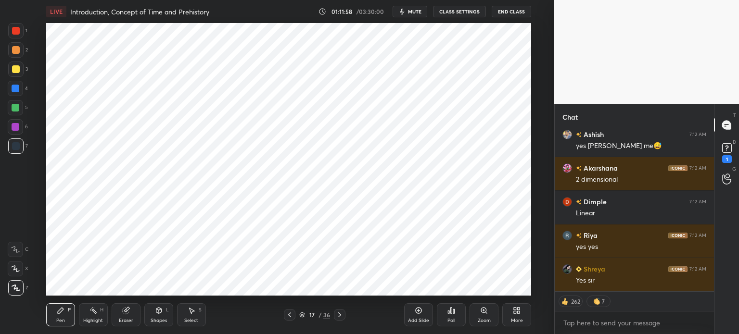
scroll to position [53447, 0]
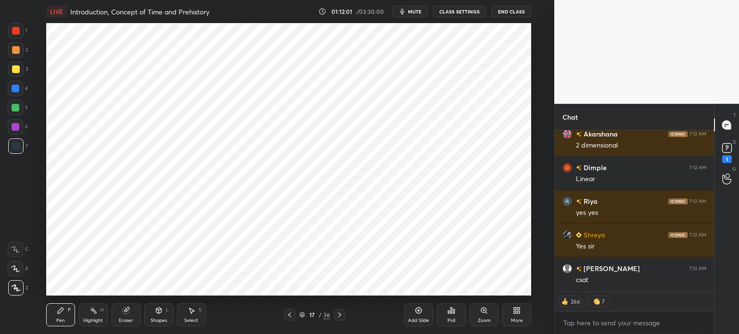
click at [12, 94] on div at bounding box center [15, 88] width 15 height 15
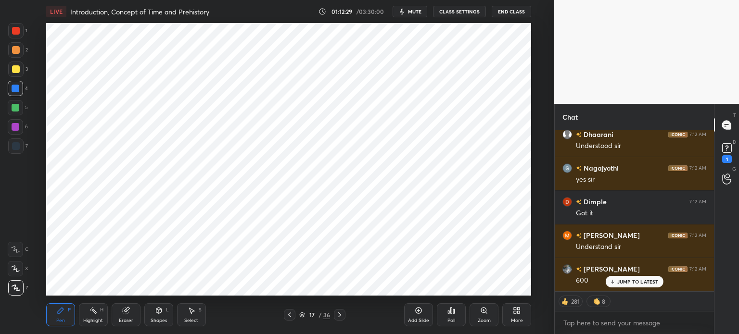
scroll to position [53827, 0]
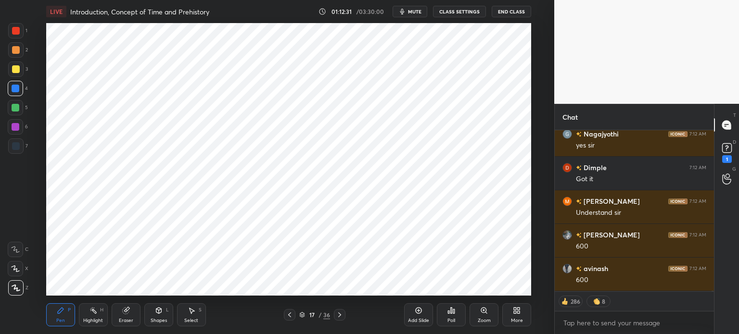
click at [24, 140] on div "7" at bounding box center [18, 146] width 20 height 15
click at [19, 128] on div at bounding box center [15, 126] width 15 height 15
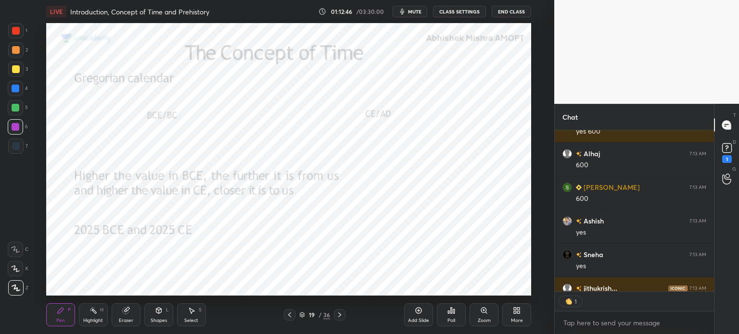
scroll to position [159, 156]
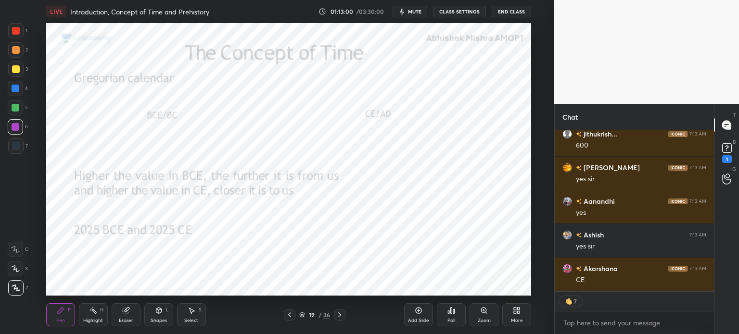
click at [423, 310] on div "Add Slide" at bounding box center [418, 315] width 29 height 23
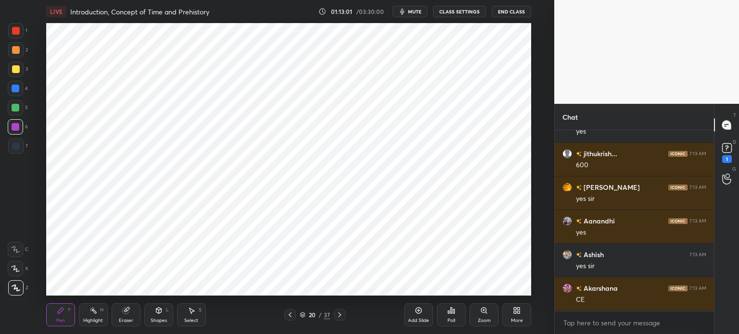
click at [13, 106] on div at bounding box center [16, 108] width 8 height 8
click at [15, 92] on div at bounding box center [16, 89] width 8 height 8
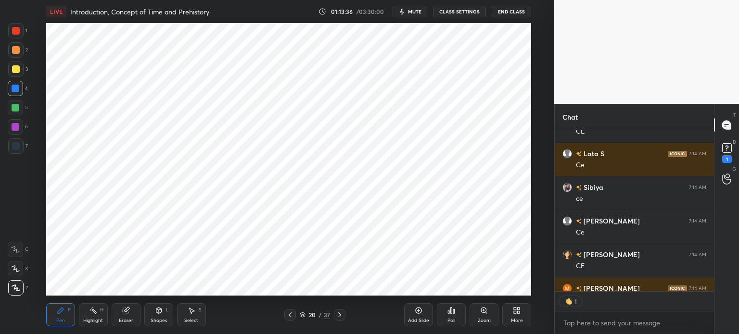
click at [137, 315] on div "Eraser" at bounding box center [126, 315] width 29 height 23
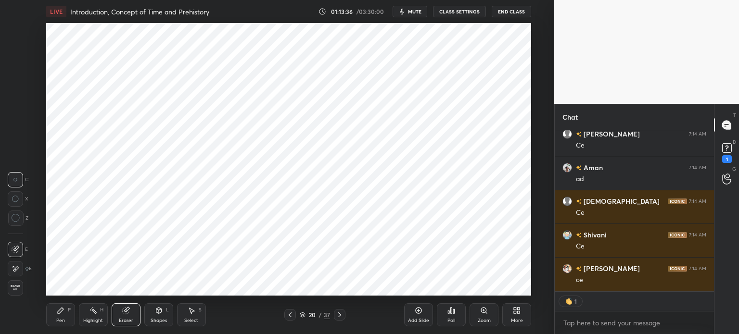
click at [17, 289] on span "Erase all" at bounding box center [15, 288] width 14 height 7
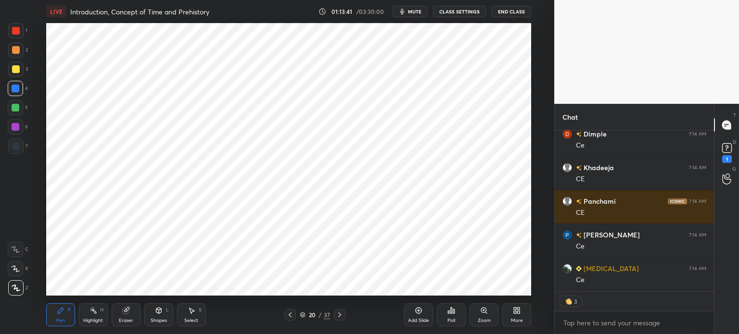
click at [20, 106] on div at bounding box center [15, 107] width 15 height 15
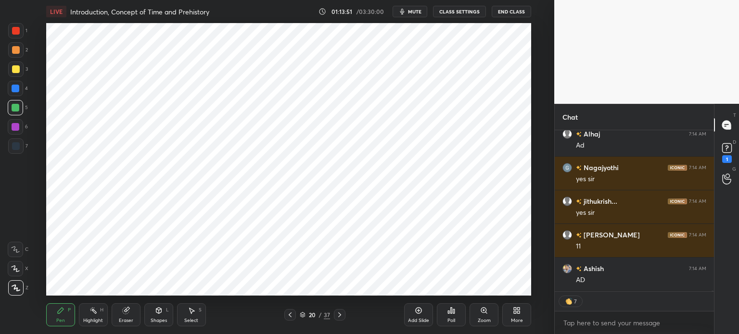
click at [21, 147] on div at bounding box center [15, 146] width 15 height 15
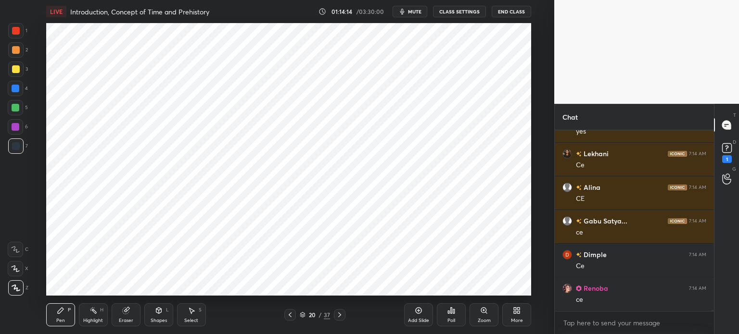
click at [123, 316] on div "Eraser" at bounding box center [126, 315] width 29 height 23
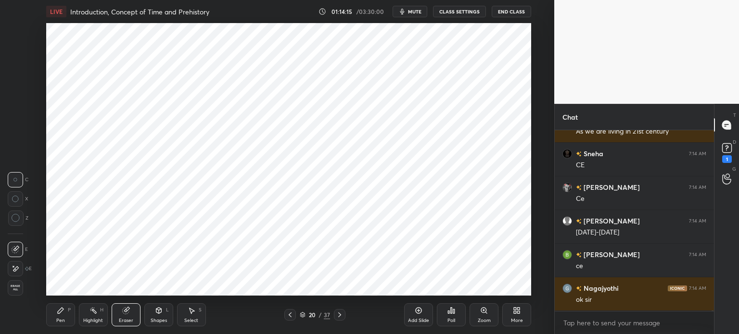
click at [13, 293] on div "Erase all" at bounding box center [15, 288] width 15 height 15
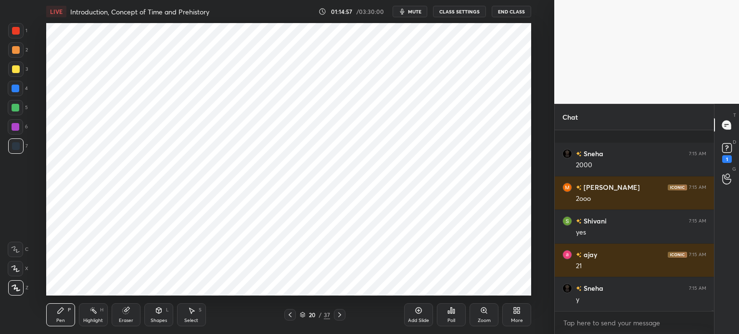
scroll to position [61436, 0]
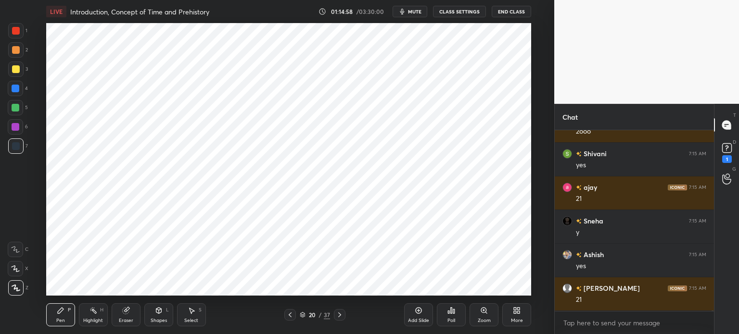
click at [7, 30] on div "1 2 3 4 5 6 7 C X Z C X Z E E Erase all H H" at bounding box center [15, 159] width 31 height 273
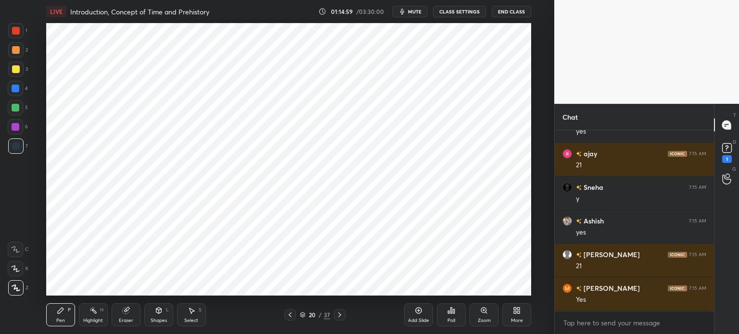
click at [18, 36] on div at bounding box center [15, 30] width 15 height 15
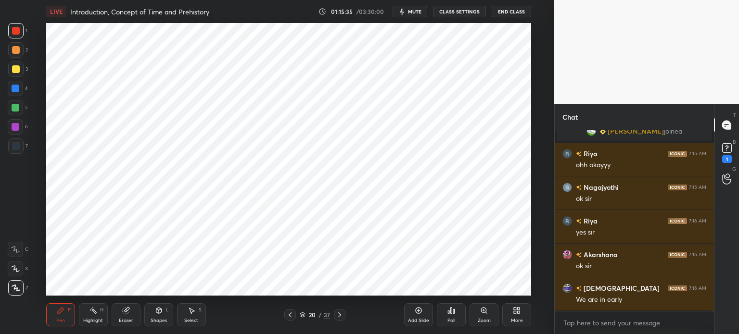
scroll to position [61642, 0]
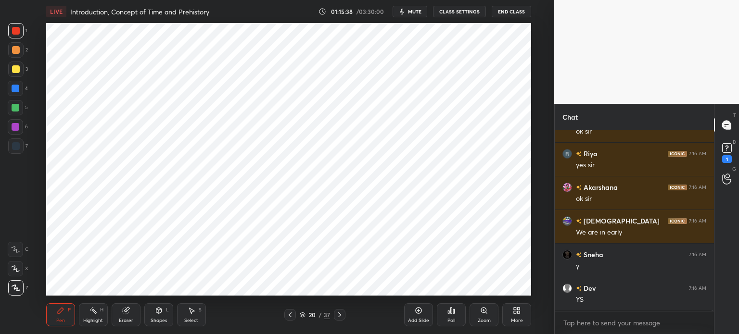
click at [419, 311] on icon at bounding box center [418, 310] width 3 height 3
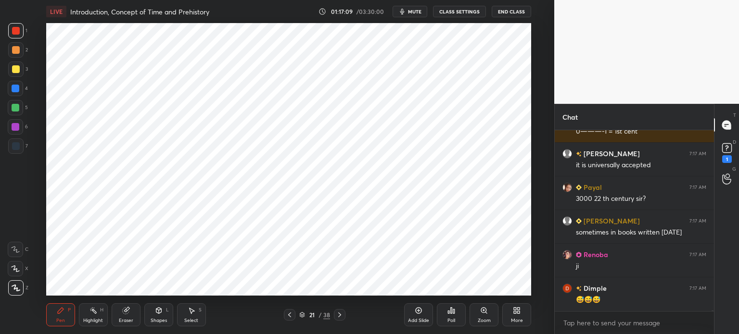
scroll to position [63553, 0]
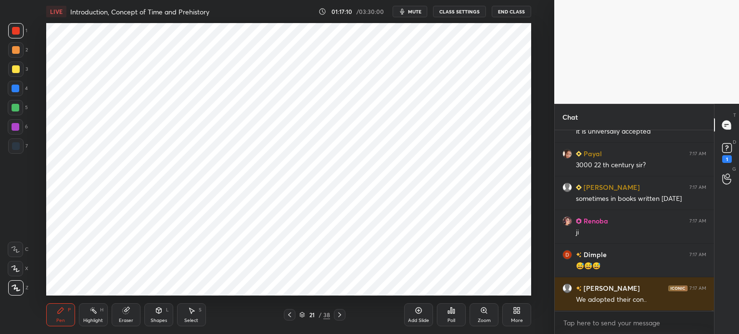
click at [19, 129] on div at bounding box center [15, 126] width 15 height 15
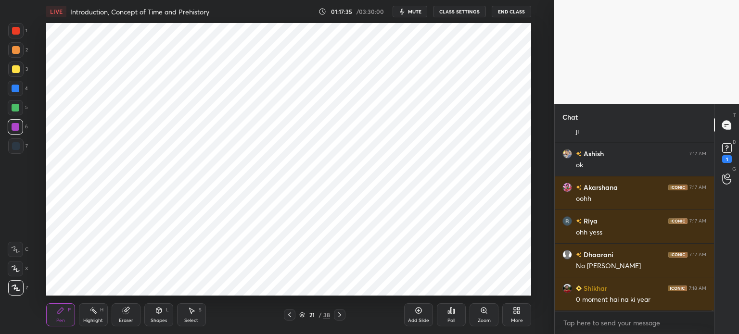
scroll to position [64025, 0]
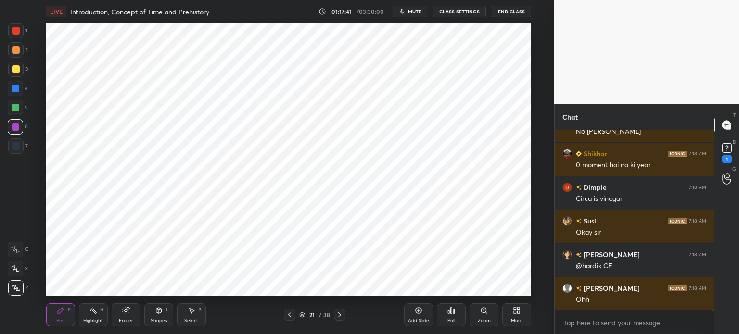
click at [20, 85] on div at bounding box center [15, 88] width 15 height 15
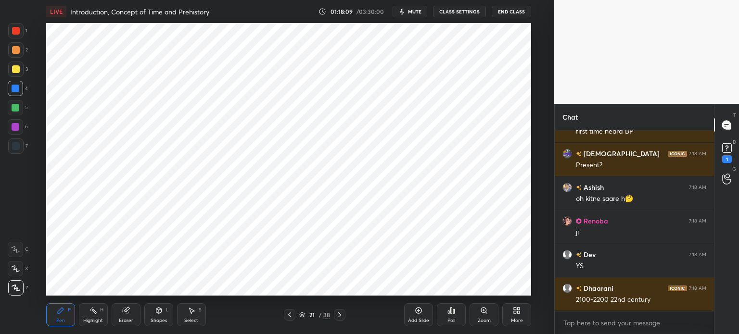
scroll to position [63845, 0]
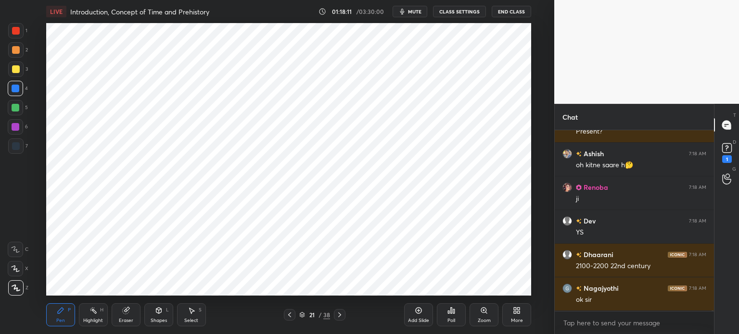
click at [420, 312] on icon at bounding box center [419, 311] width 8 height 8
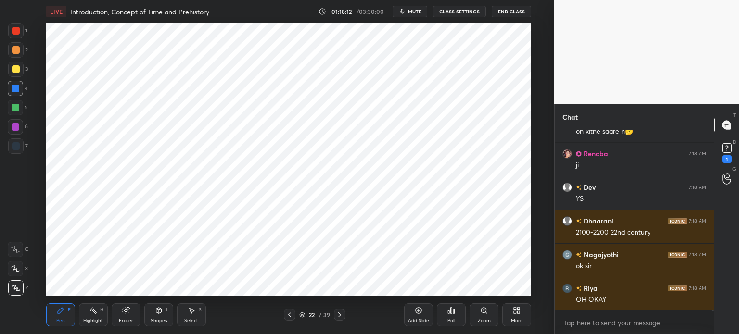
click at [15, 52] on div at bounding box center [16, 50] width 8 height 8
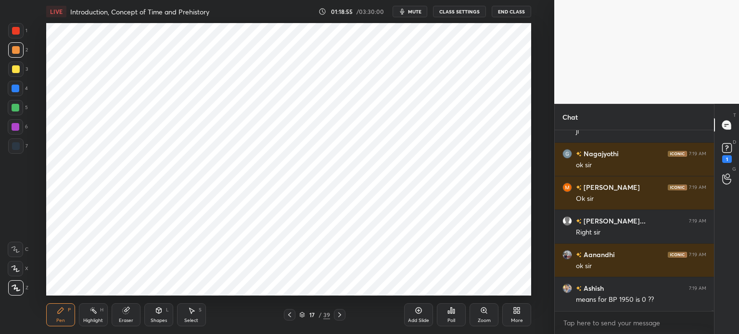
scroll to position [64485, 0]
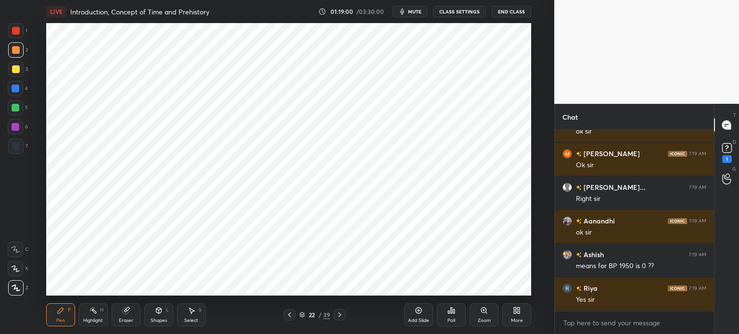
click at [423, 316] on div "Add Slide" at bounding box center [418, 315] width 29 height 23
click at [17, 148] on div at bounding box center [16, 146] width 8 height 8
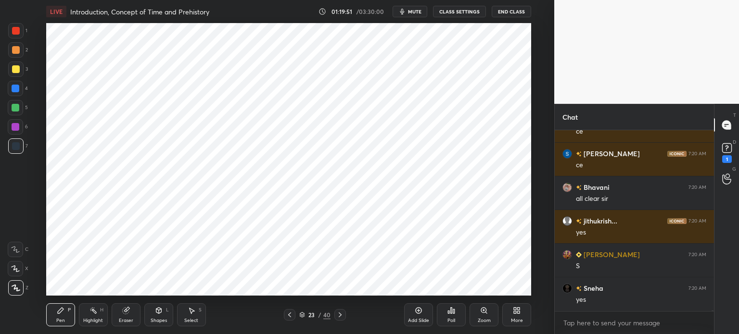
scroll to position [159, 156]
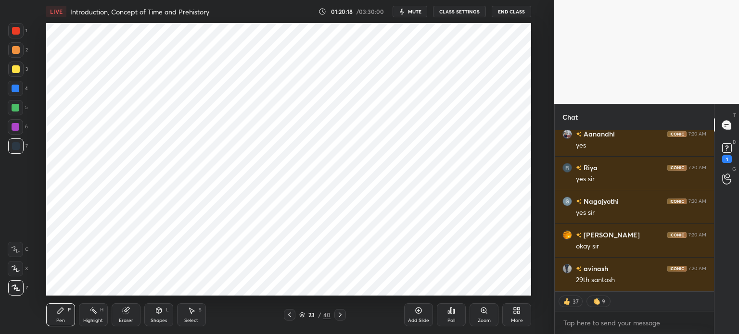
click at [420, 313] on icon at bounding box center [419, 311] width 6 height 6
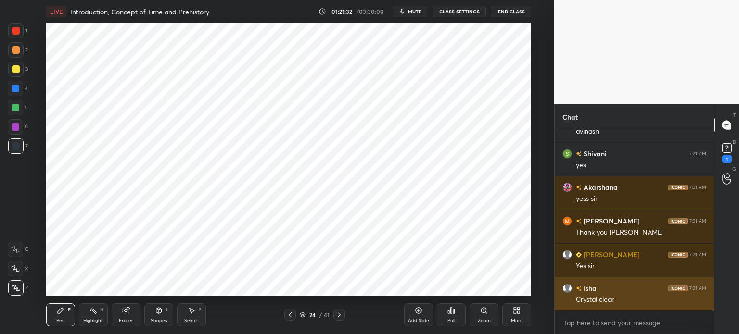
scroll to position [68881, 0]
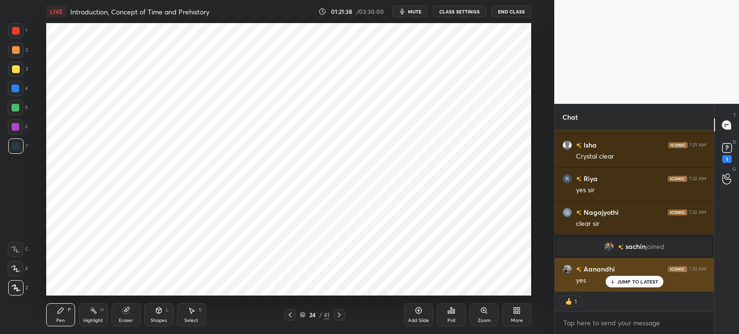
click at [640, 282] on p "JUMP TO LATEST" at bounding box center [637, 282] width 41 height 6
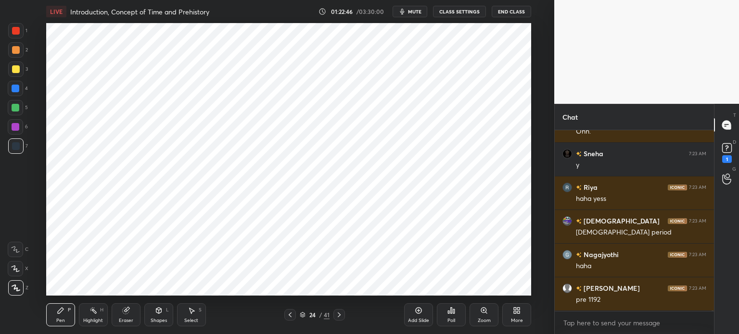
scroll to position [68374, 0]
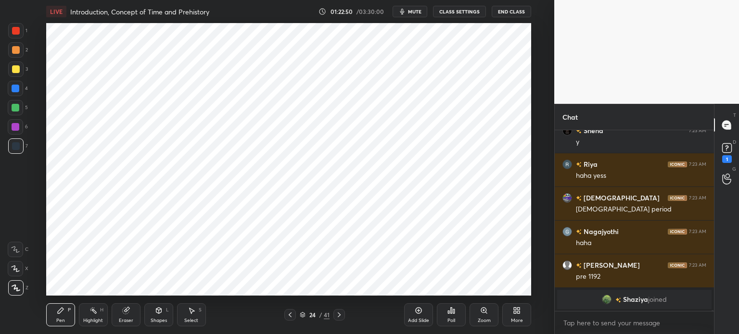
click at [128, 311] on icon at bounding box center [125, 311] width 6 height 6
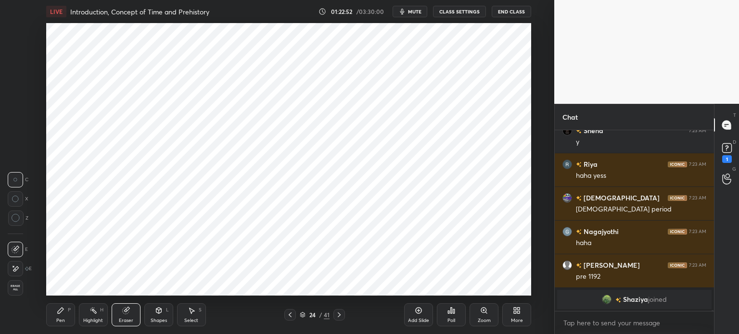
click at [65, 316] on div "Pen P" at bounding box center [60, 315] width 29 height 23
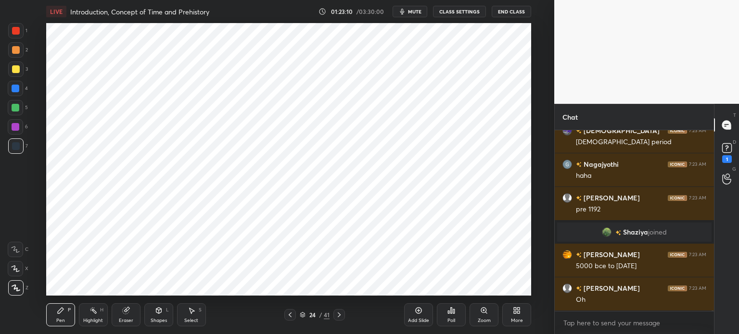
scroll to position [68248, 0]
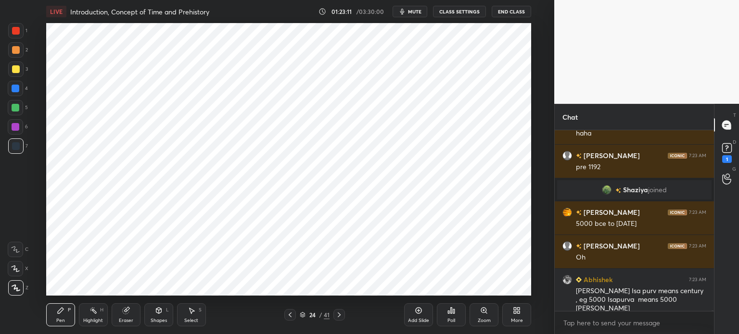
click at [131, 314] on div "Eraser" at bounding box center [126, 315] width 29 height 23
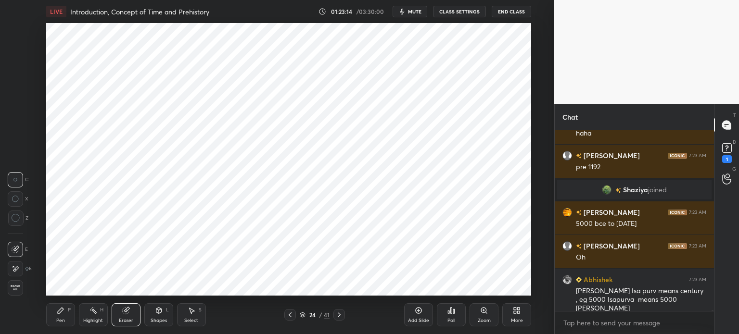
click at [62, 313] on icon at bounding box center [61, 311] width 8 height 8
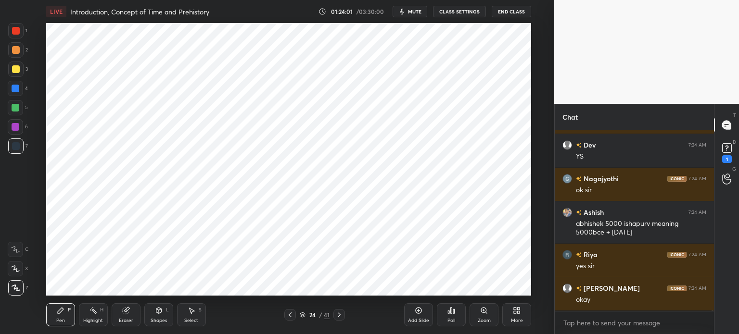
scroll to position [68507, 0]
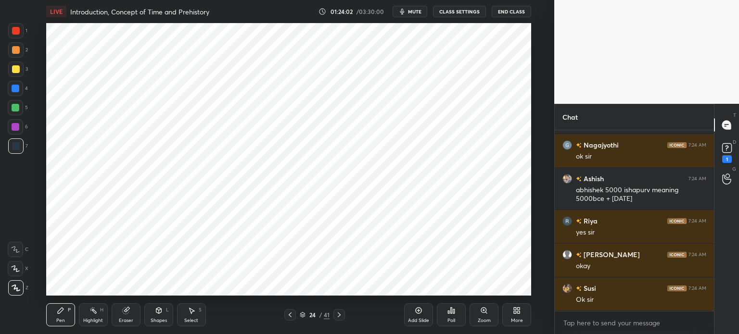
click at [18, 32] on div at bounding box center [16, 31] width 8 height 8
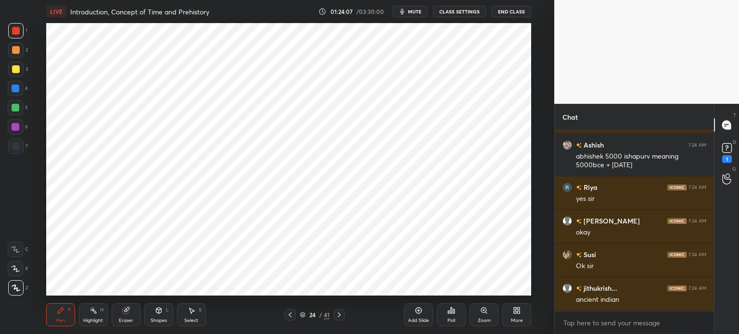
click at [418, 313] on icon at bounding box center [419, 311] width 8 height 8
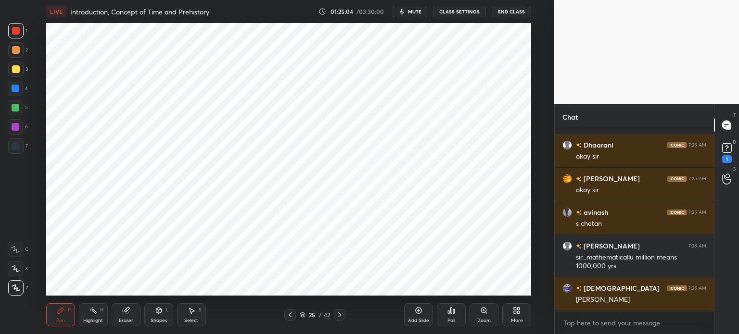
scroll to position [69332, 0]
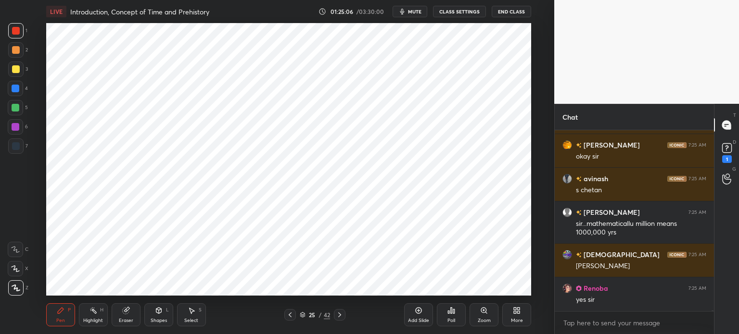
click at [16, 90] on div at bounding box center [16, 89] width 8 height 8
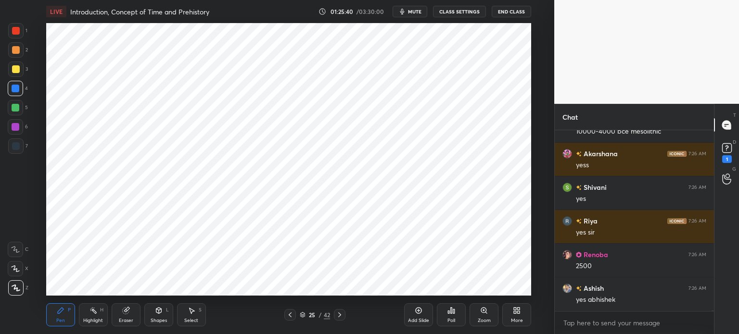
scroll to position [69523, 0]
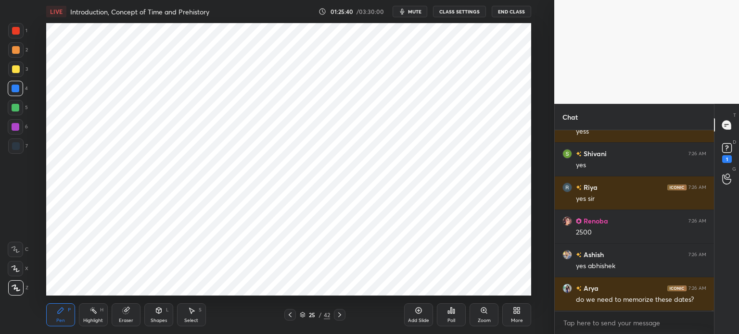
click at [119, 311] on div "Eraser" at bounding box center [126, 315] width 29 height 23
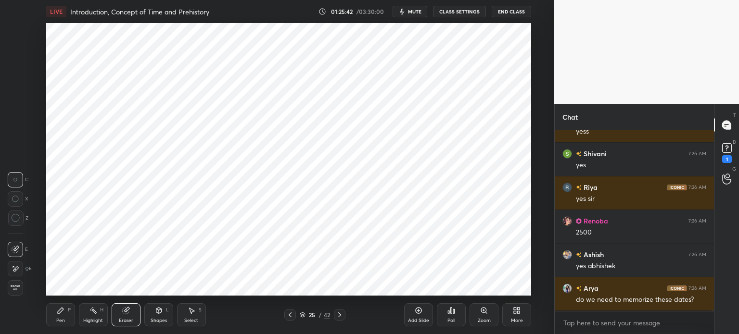
click at [66, 309] on div "Pen P" at bounding box center [60, 315] width 29 height 23
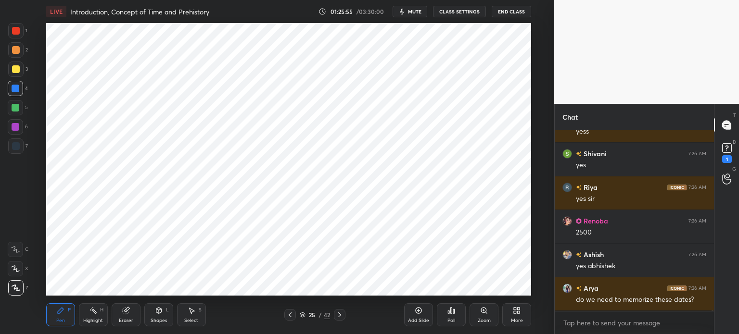
scroll to position [69546, 0]
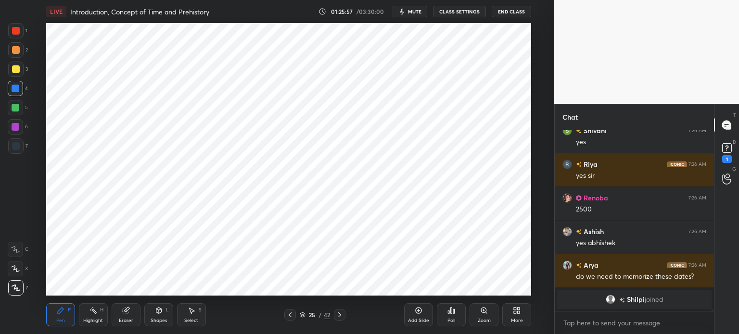
click at [13, 126] on div at bounding box center [16, 127] width 8 height 8
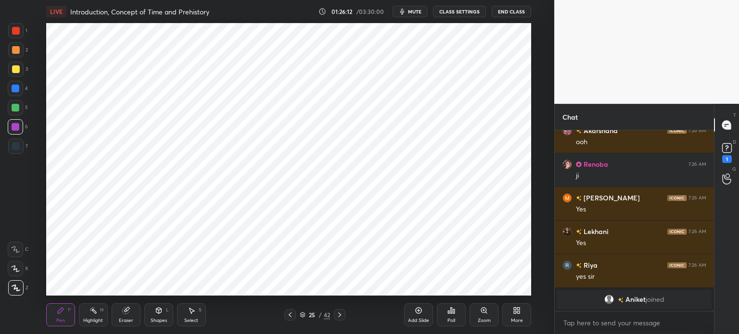
scroll to position [69586, 0]
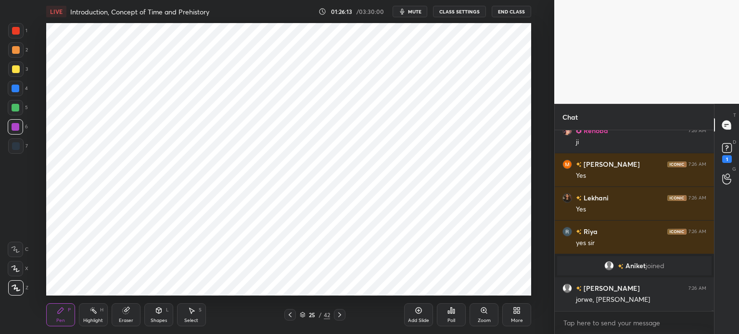
click at [17, 142] on div at bounding box center [16, 146] width 8 height 8
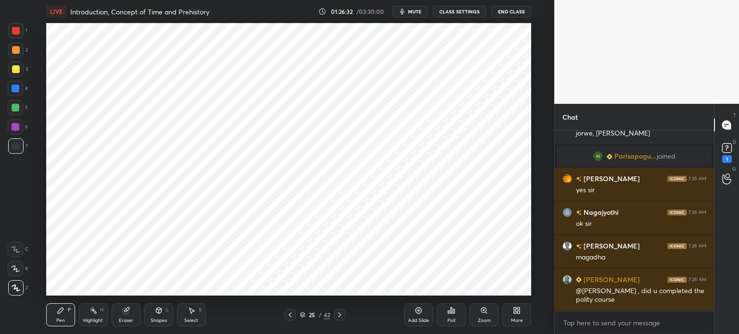
scroll to position [69758, 0]
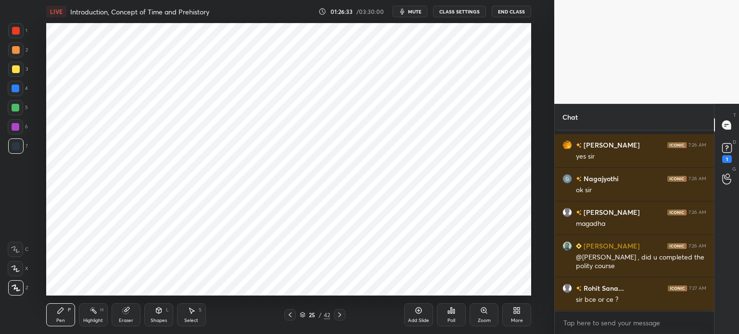
click at [17, 110] on div at bounding box center [16, 108] width 8 height 8
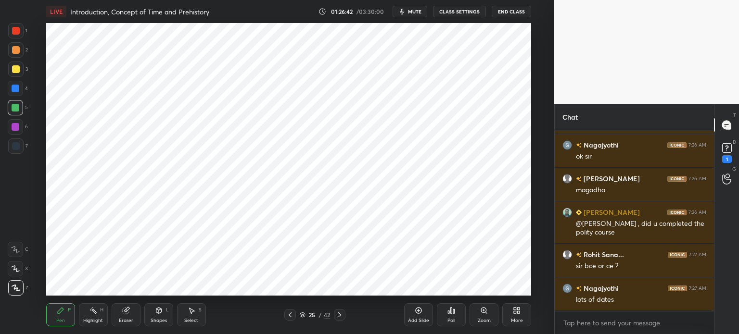
click at [16, 70] on div at bounding box center [16, 69] width 8 height 8
click at [16, 52] on div at bounding box center [16, 50] width 8 height 8
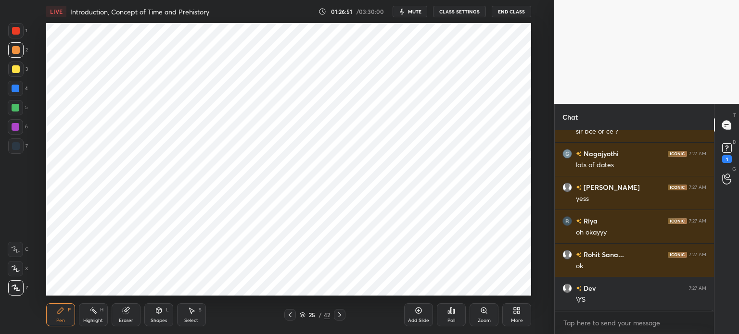
scroll to position [69960, 0]
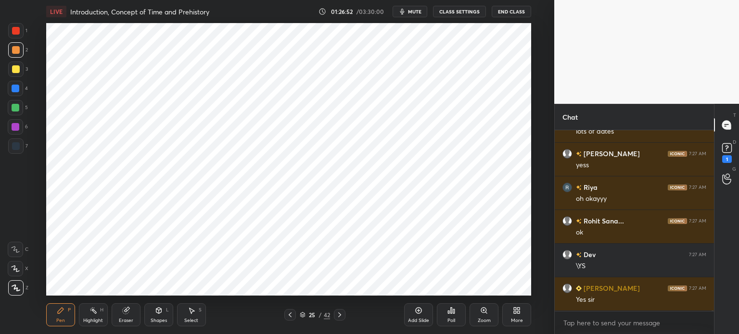
click at [14, 97] on div "4" at bounding box center [18, 90] width 20 height 19
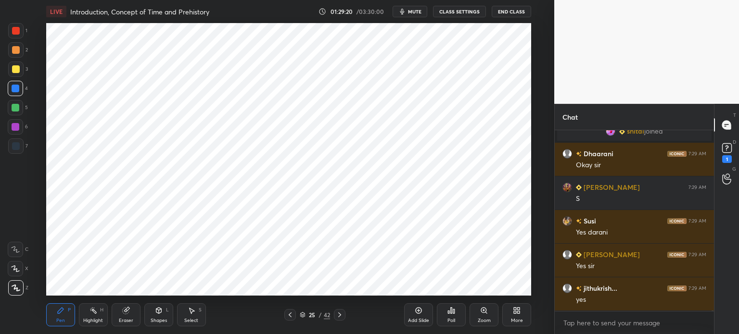
scroll to position [71213, 0]
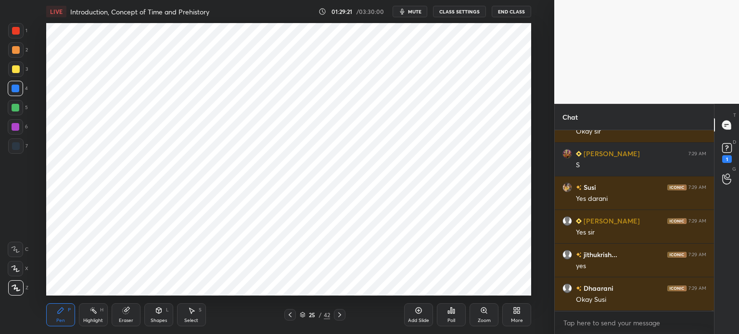
click at [17, 111] on div at bounding box center [16, 108] width 8 height 8
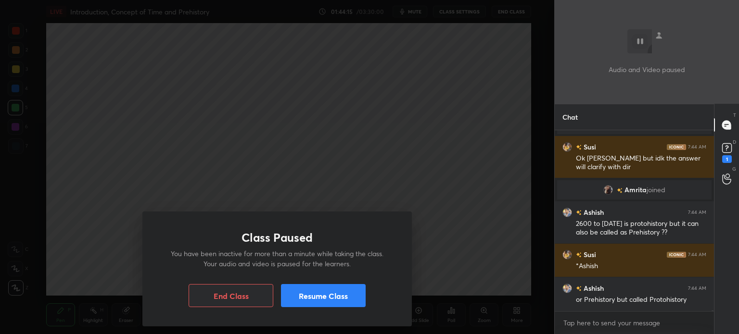
scroll to position [78542, 0]
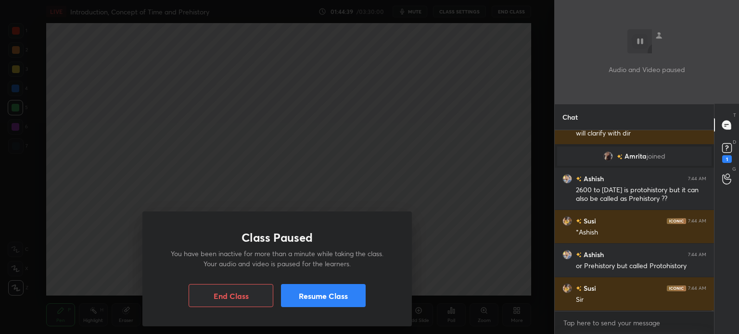
click at [325, 294] on button "Resume Class" at bounding box center [323, 295] width 85 height 23
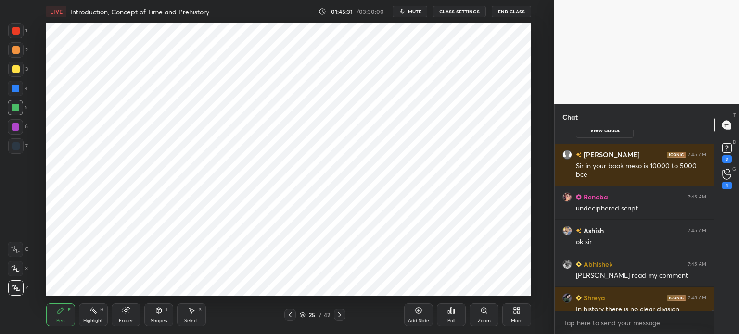
scroll to position [79033, 0]
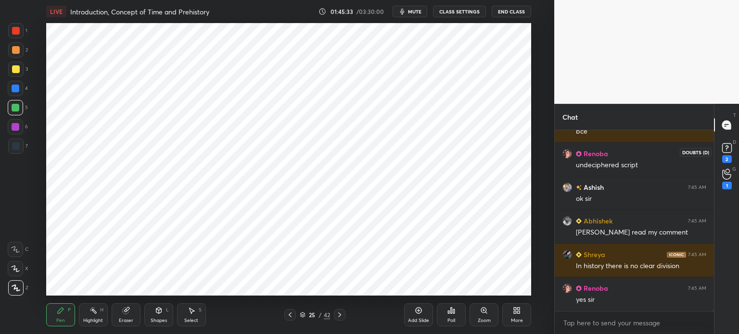
click at [726, 155] on div "2" at bounding box center [727, 159] width 10 height 8
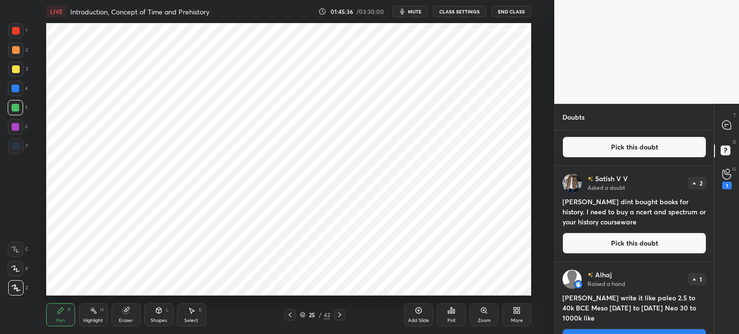
scroll to position [75, 0]
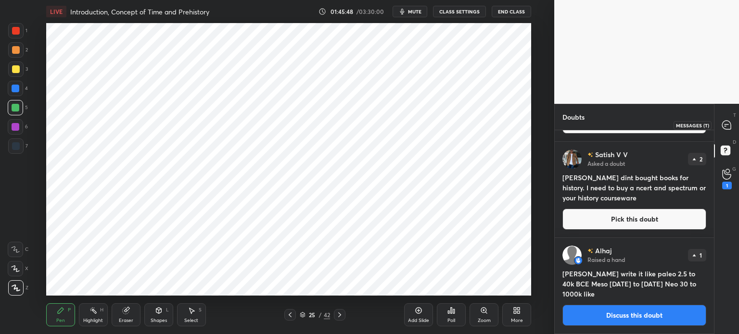
click at [733, 128] on div at bounding box center [726, 124] width 19 height 17
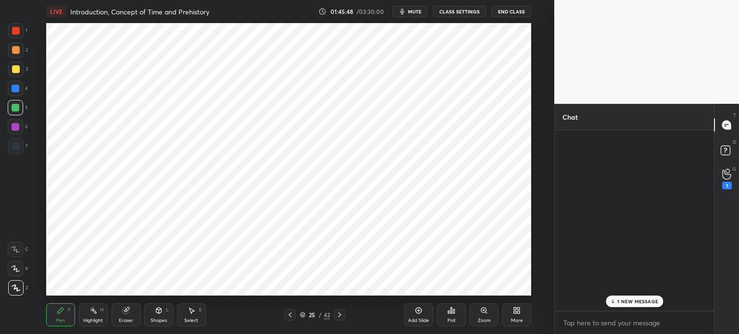
scroll to position [178, 156]
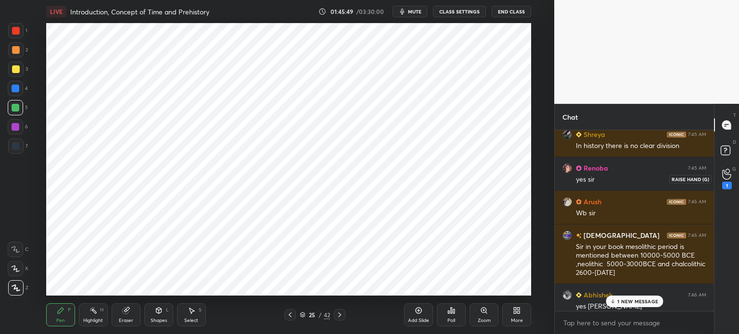
click at [725, 175] on icon at bounding box center [726, 174] width 9 height 11
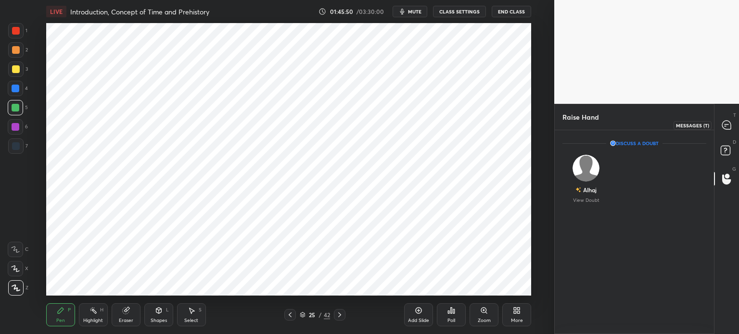
click at [729, 127] on icon at bounding box center [726, 125] width 9 height 9
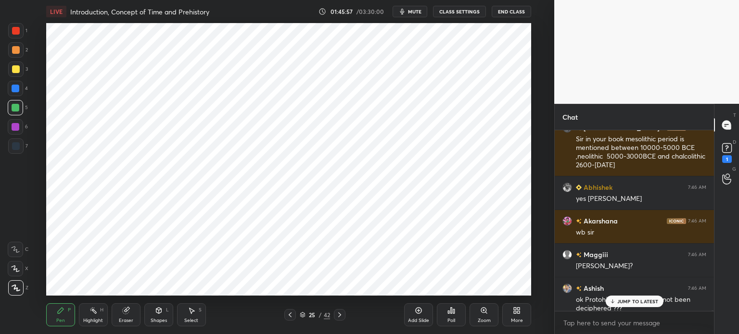
scroll to position [79133, 0]
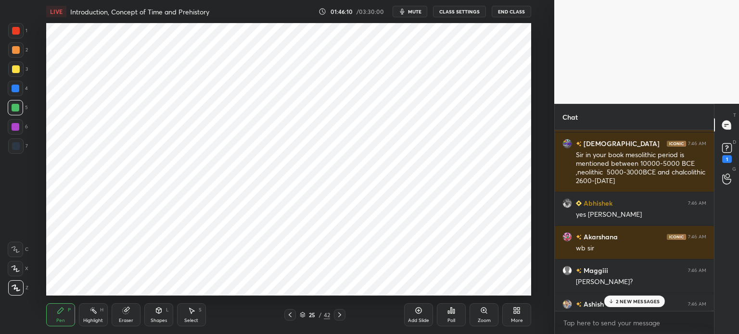
click at [637, 298] on div "2 NEW MESSAGES" at bounding box center [634, 302] width 61 height 12
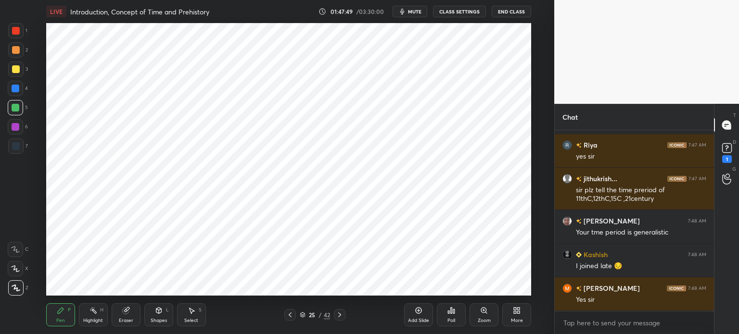
scroll to position [80185, 0]
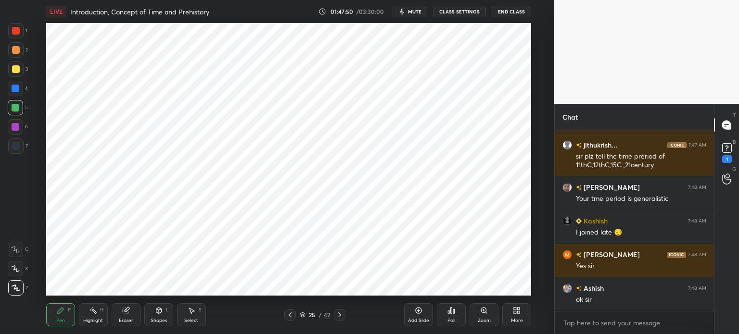
click at [421, 319] on div "Add Slide" at bounding box center [418, 321] width 21 height 5
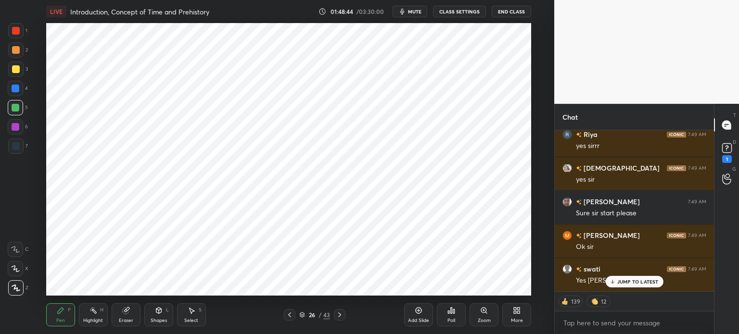
scroll to position [82268, 0]
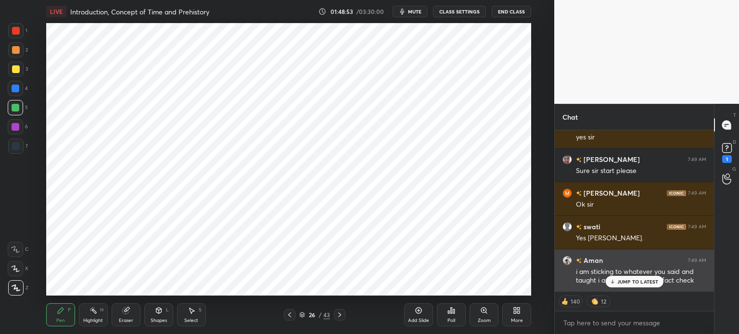
click at [633, 284] on p "JUMP TO LATEST" at bounding box center [637, 282] width 41 height 6
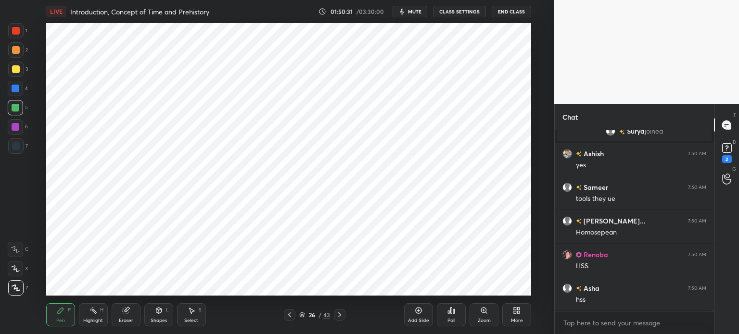
scroll to position [82390, 0]
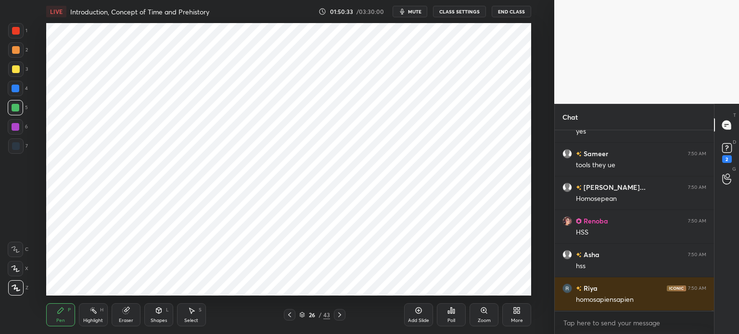
click at [129, 312] on icon at bounding box center [126, 311] width 8 height 8
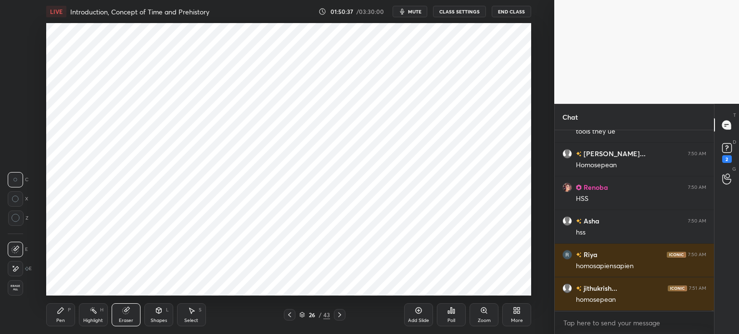
click at [59, 309] on icon at bounding box center [61, 311] width 8 height 8
click at [18, 129] on div at bounding box center [16, 127] width 8 height 8
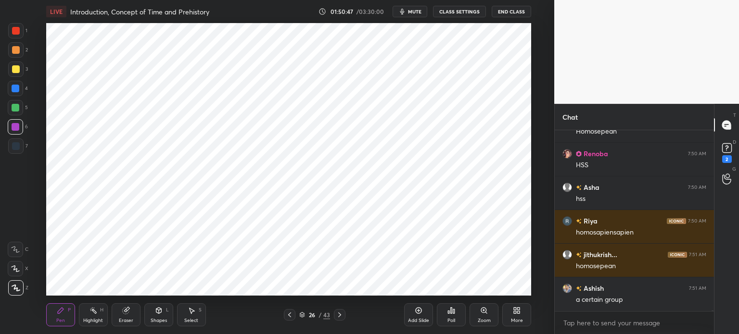
scroll to position [82491, 0]
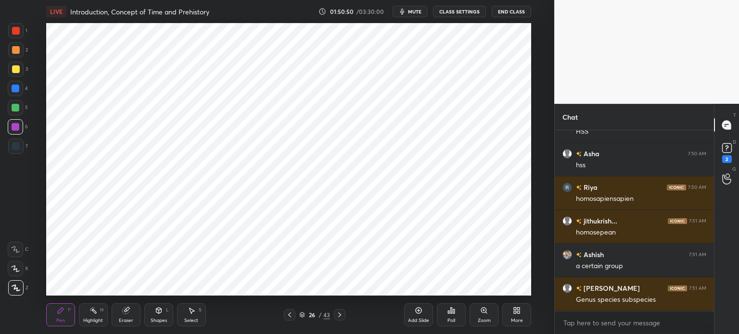
click at [17, 89] on div at bounding box center [16, 89] width 8 height 8
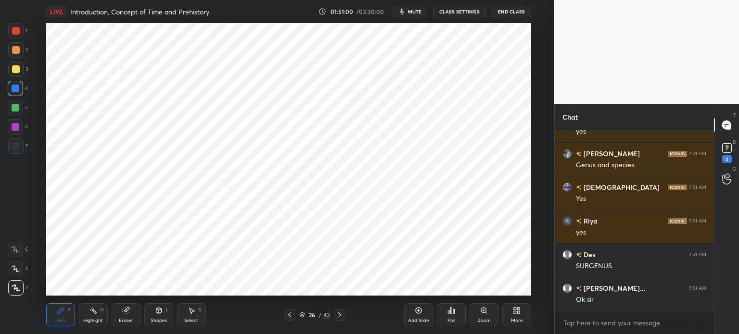
scroll to position [82648, 0]
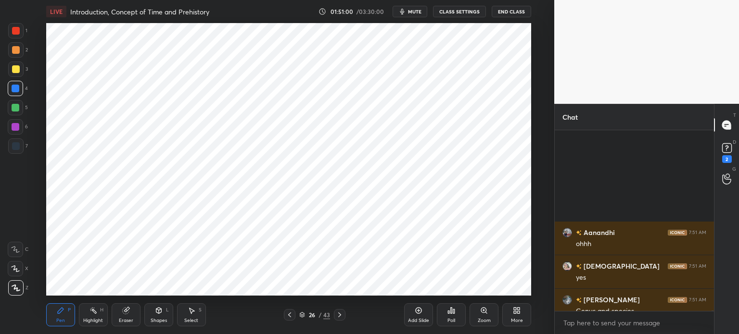
click at [159, 311] on icon at bounding box center [159, 311] width 0 height 3
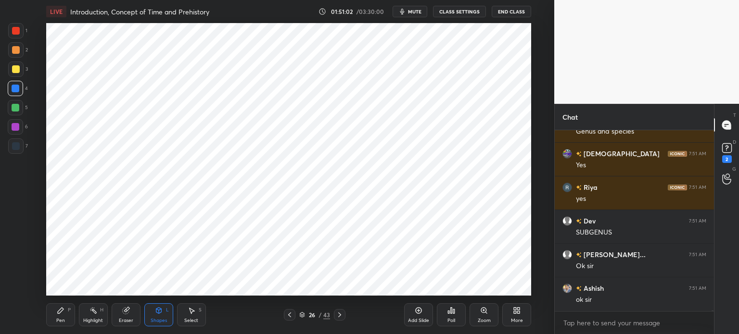
click at [55, 316] on div "Pen P" at bounding box center [60, 315] width 29 height 23
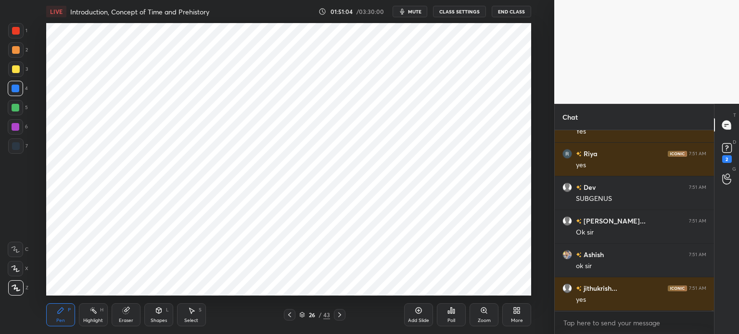
click at [126, 314] on icon at bounding box center [125, 311] width 6 height 6
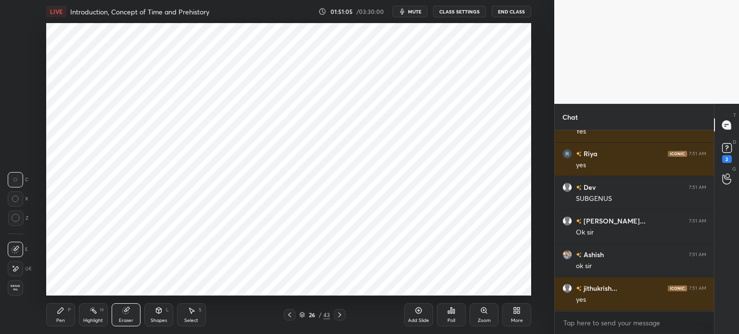
click at [22, 290] on span "Erase all" at bounding box center [15, 288] width 14 height 7
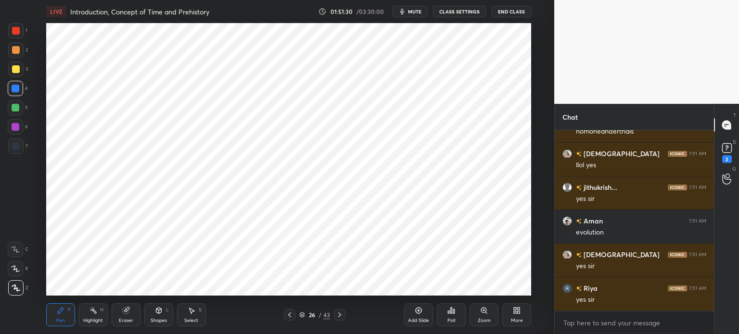
scroll to position [83019, 0]
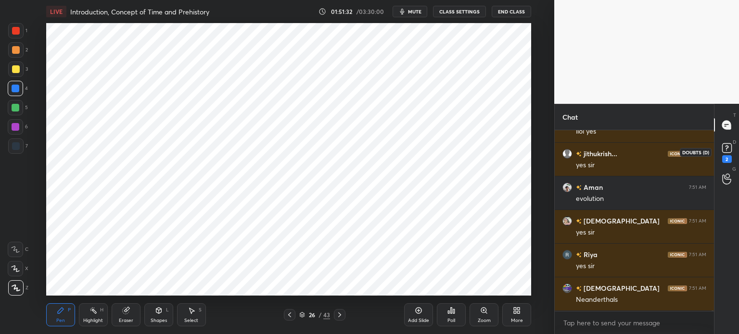
click at [726, 154] on icon at bounding box center [727, 148] width 14 height 14
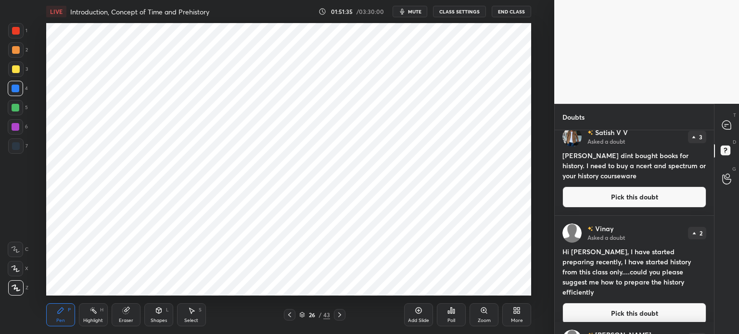
scroll to position [277, 0]
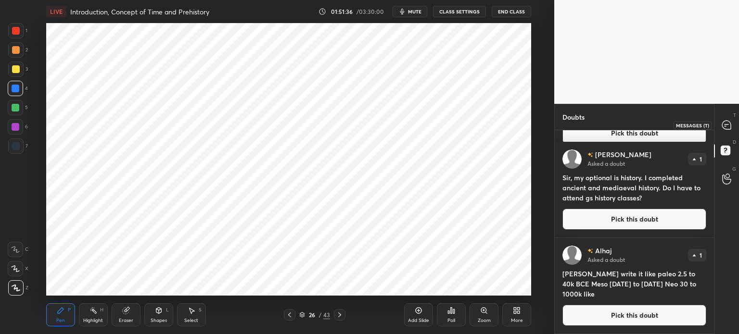
click at [730, 128] on icon at bounding box center [726, 125] width 9 height 9
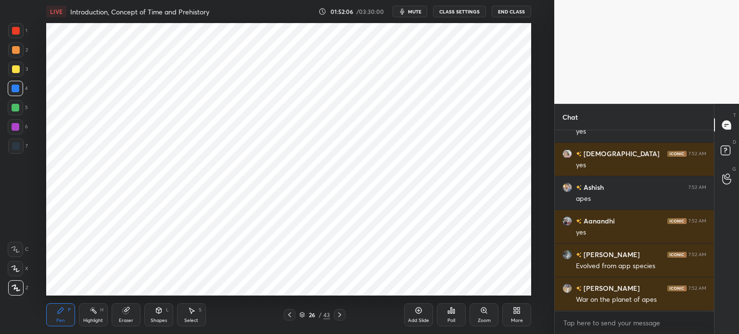
scroll to position [83833, 0]
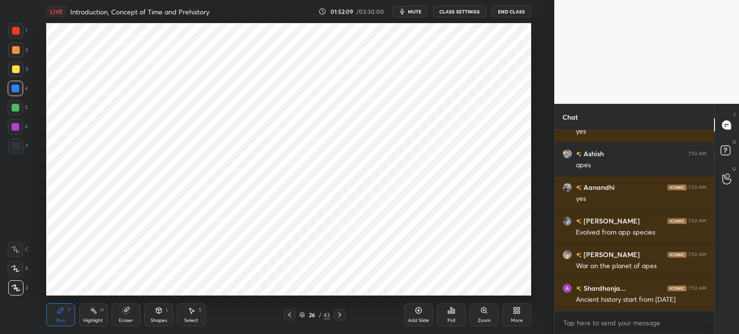
click at [18, 150] on div at bounding box center [15, 146] width 15 height 15
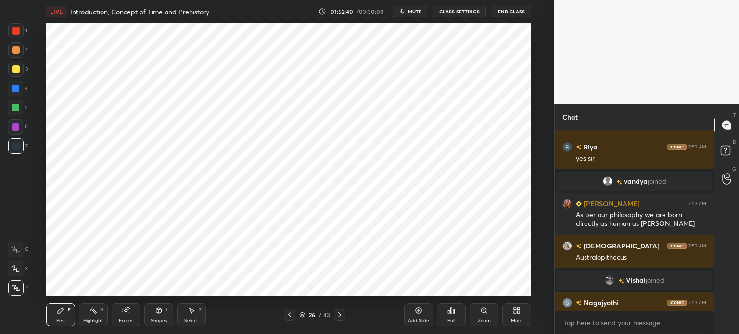
scroll to position [83574, 0]
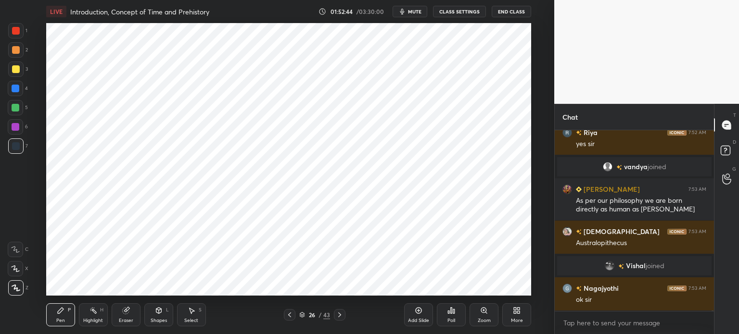
click at [12, 126] on div at bounding box center [16, 127] width 8 height 8
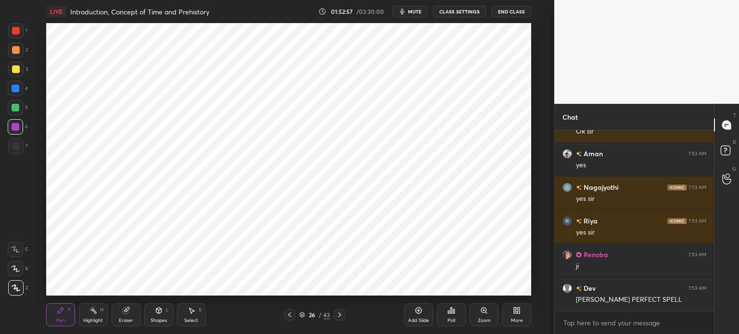
scroll to position [83877, 0]
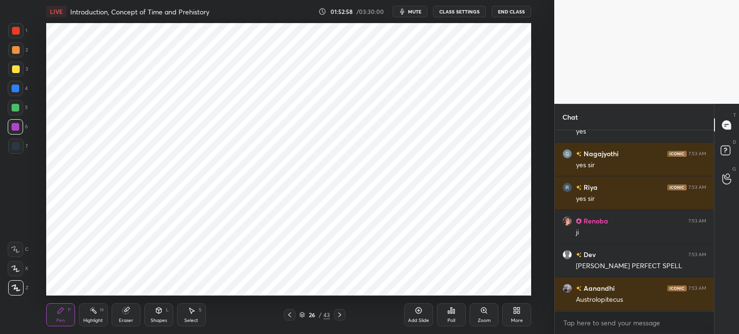
click at [16, 110] on div at bounding box center [16, 108] width 8 height 8
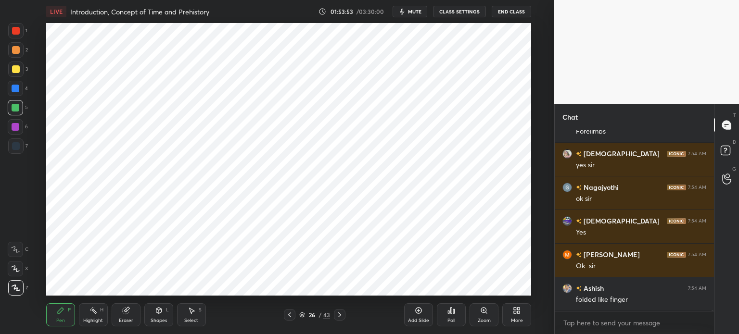
scroll to position [84450, 0]
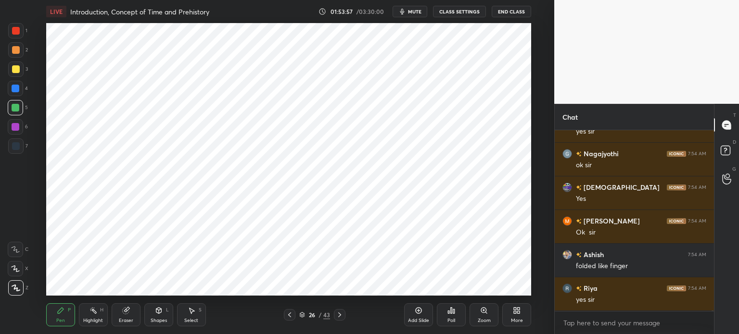
click at [415, 307] on icon at bounding box center [419, 311] width 8 height 8
click at [19, 30] on div at bounding box center [16, 31] width 8 height 8
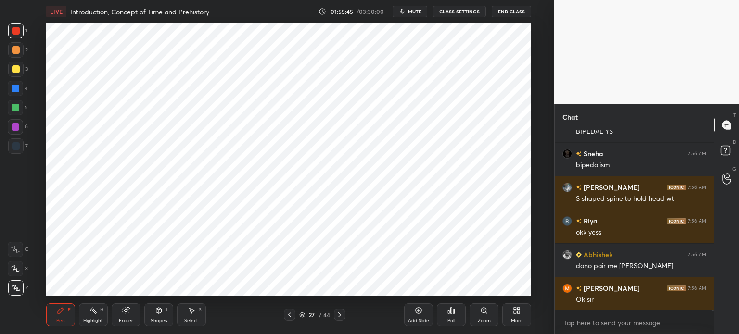
scroll to position [85530, 0]
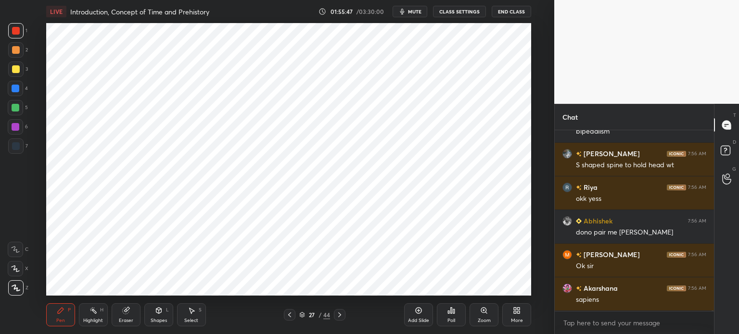
click at [15, 108] on div at bounding box center [16, 108] width 8 height 8
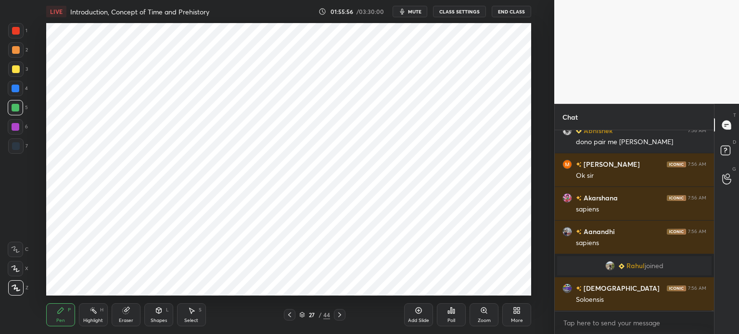
scroll to position [85414, 0]
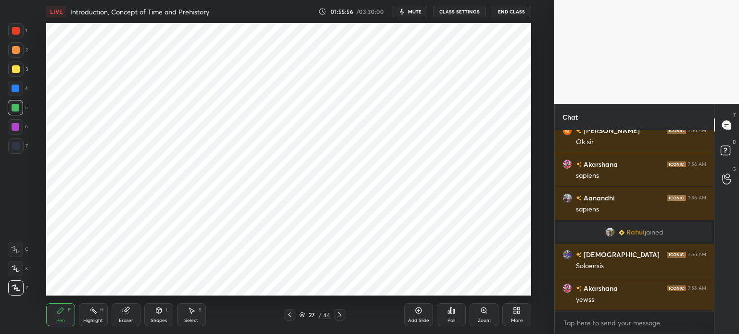
click at [21, 132] on div at bounding box center [15, 126] width 15 height 15
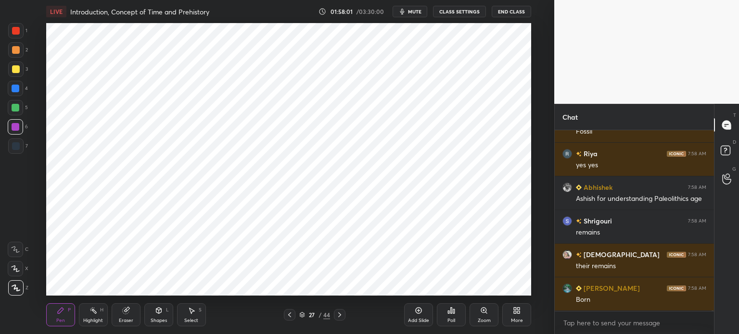
scroll to position [87434, 0]
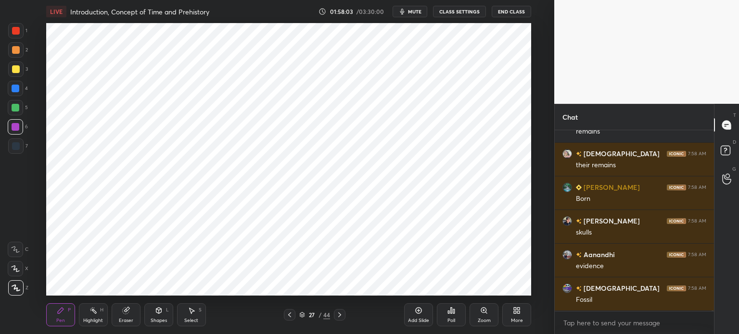
click at [416, 319] on div "Add Slide" at bounding box center [418, 321] width 21 height 5
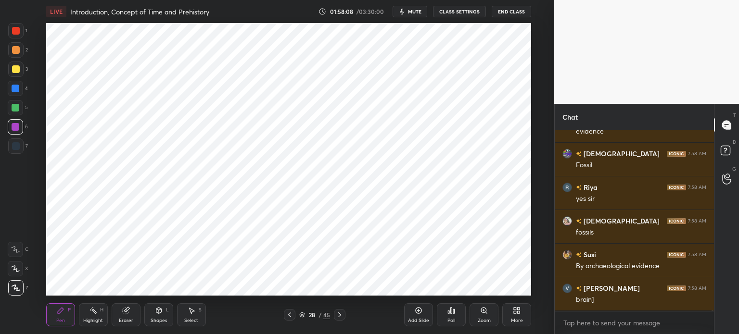
scroll to position [87670, 0]
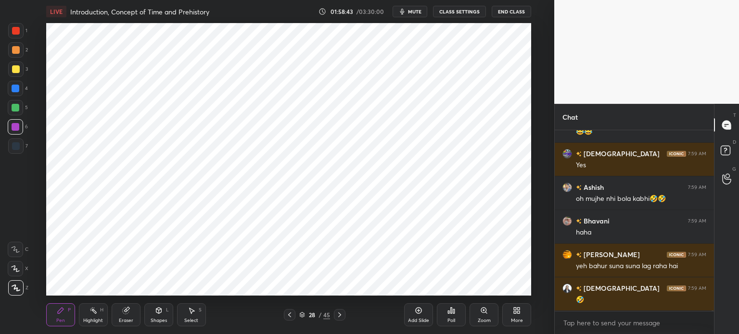
click at [18, 147] on div at bounding box center [16, 146] width 8 height 8
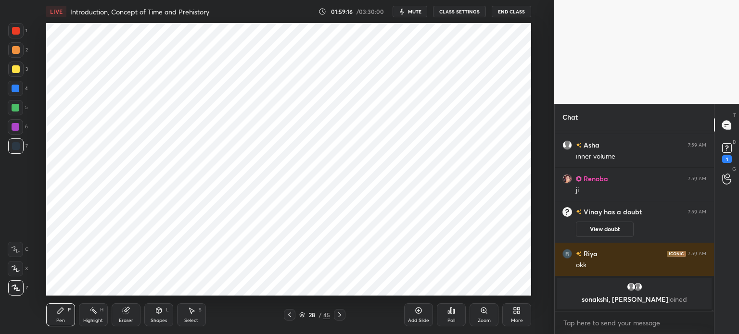
scroll to position [88550, 0]
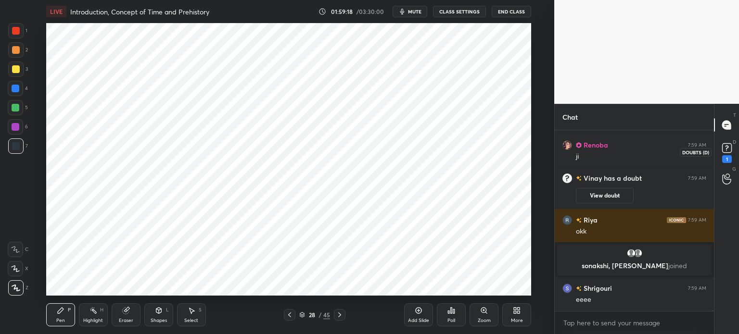
click at [726, 157] on div "1" at bounding box center [727, 159] width 10 height 8
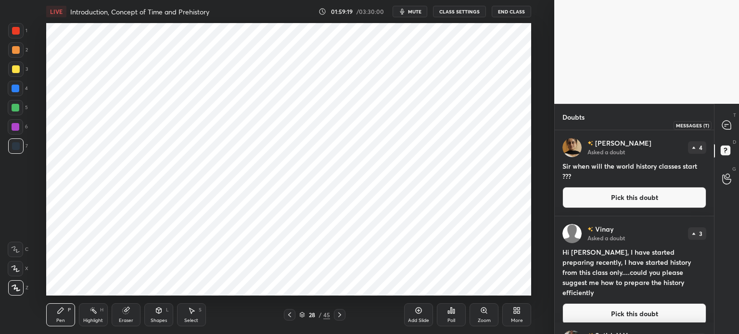
click at [733, 124] on div at bounding box center [726, 124] width 19 height 17
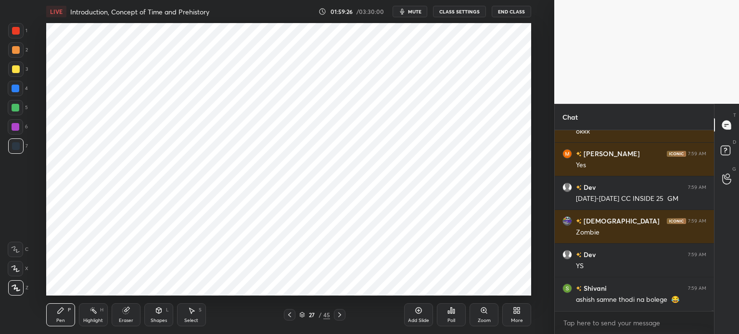
scroll to position [89028, 0]
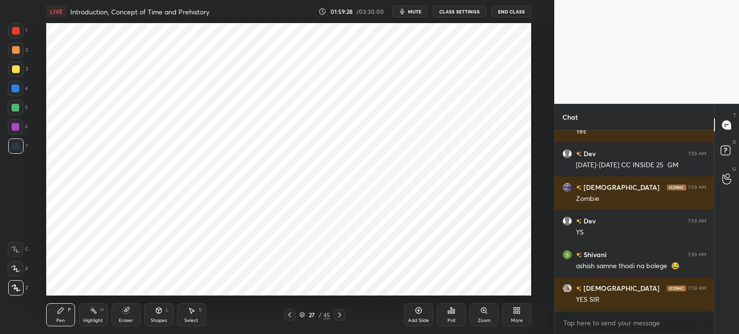
click at [13, 55] on div at bounding box center [15, 49] width 15 height 15
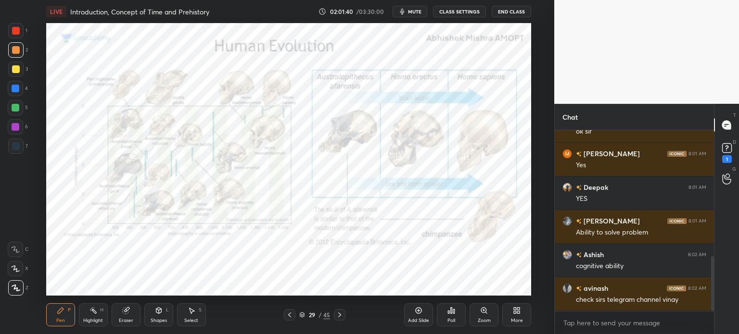
scroll to position [415, 0]
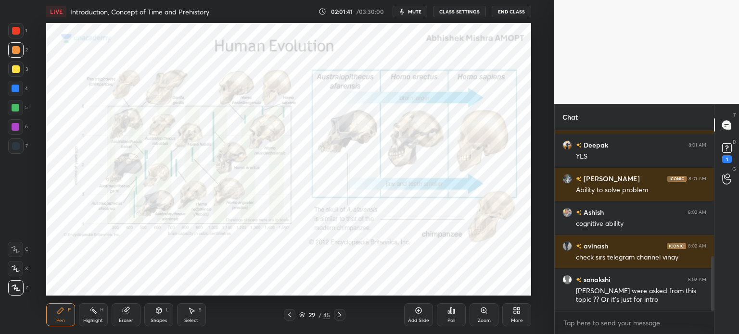
click at [410, 311] on div "Add Slide" at bounding box center [418, 315] width 29 height 23
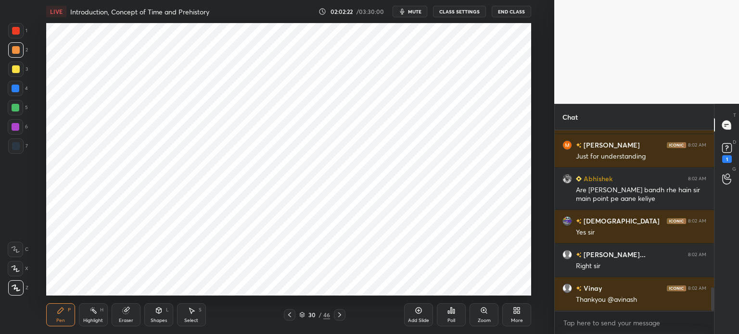
scroll to position [1241, 0]
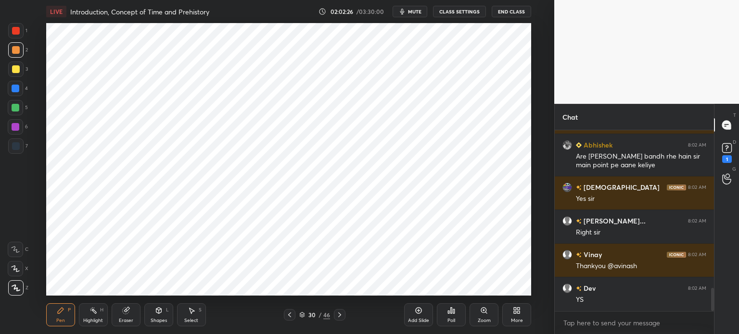
click at [15, 29] on div at bounding box center [16, 31] width 8 height 8
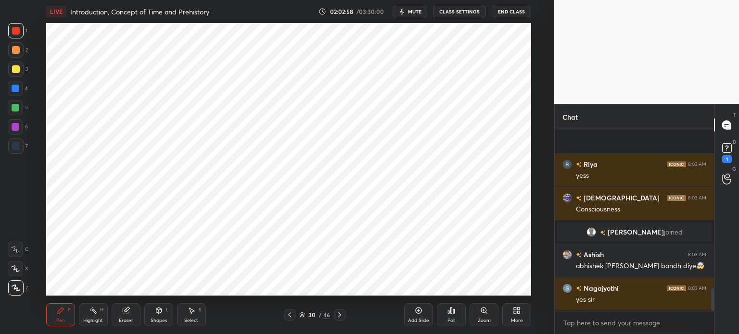
scroll to position [1256, 0]
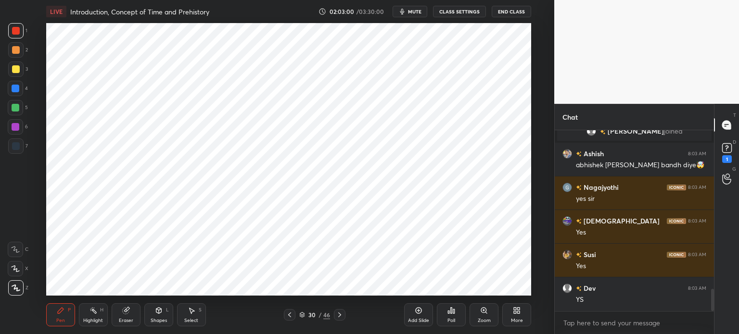
click at [21, 129] on div at bounding box center [15, 126] width 15 height 15
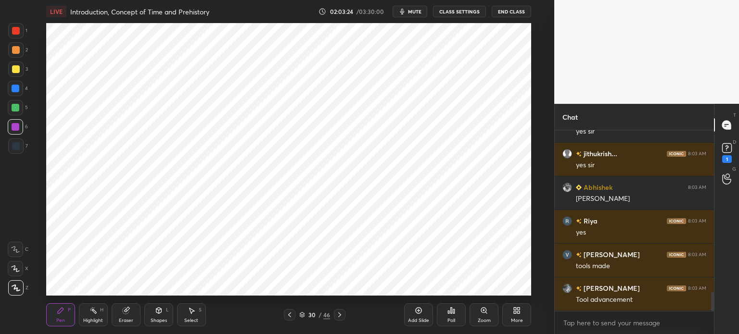
scroll to position [1559, 0]
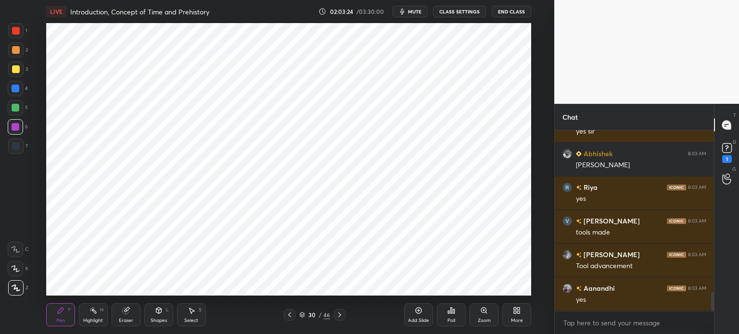
click at [419, 316] on div "Add Slide" at bounding box center [418, 315] width 29 height 23
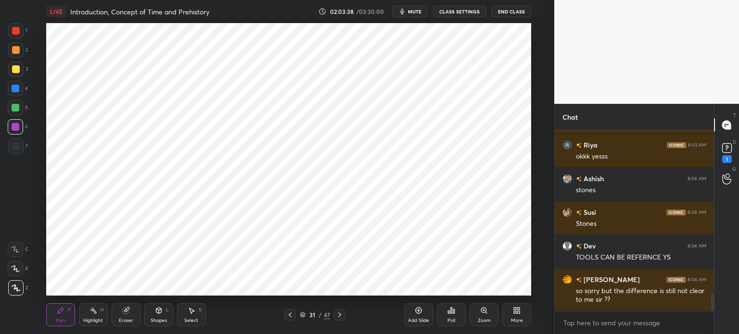
scroll to position [1804, 0]
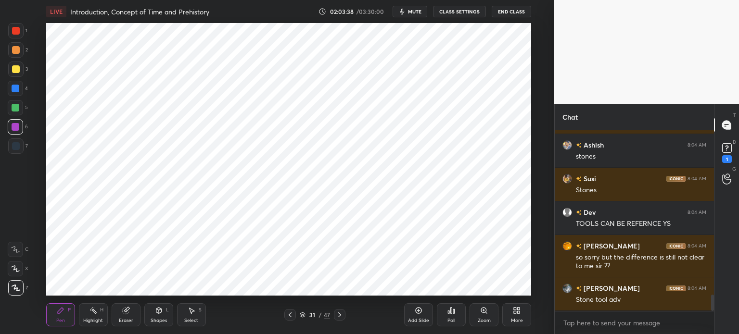
click at [116, 316] on div "Eraser" at bounding box center [126, 315] width 29 height 23
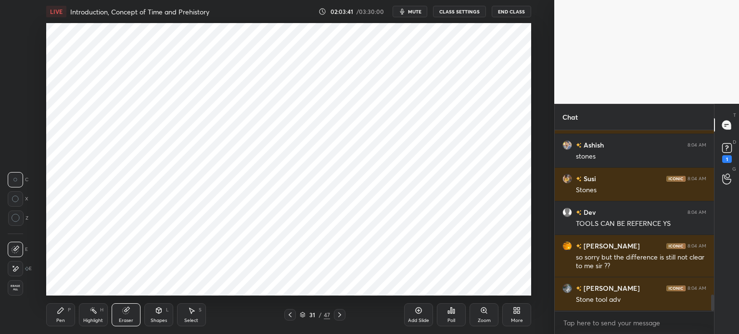
click at [69, 320] on div "Pen P" at bounding box center [60, 315] width 29 height 23
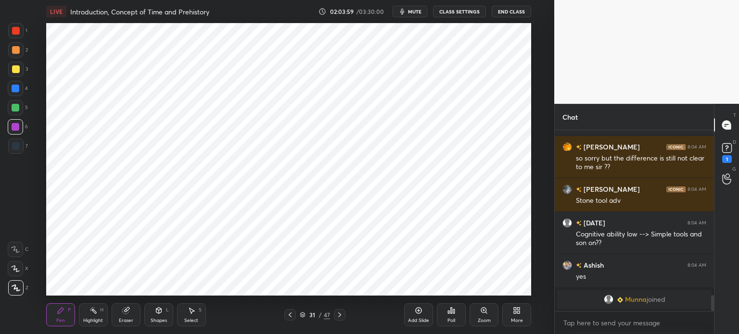
scroll to position [1717, 0]
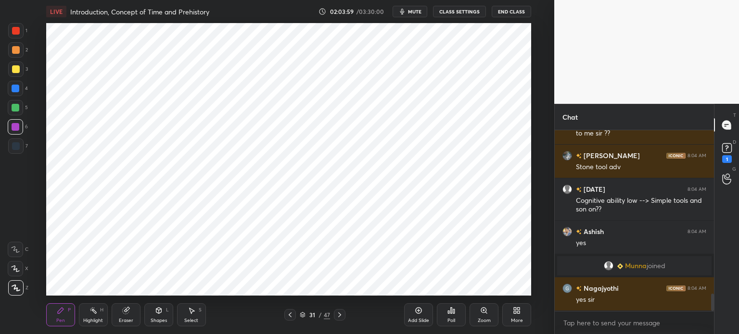
click at [12, 105] on div at bounding box center [16, 108] width 8 height 8
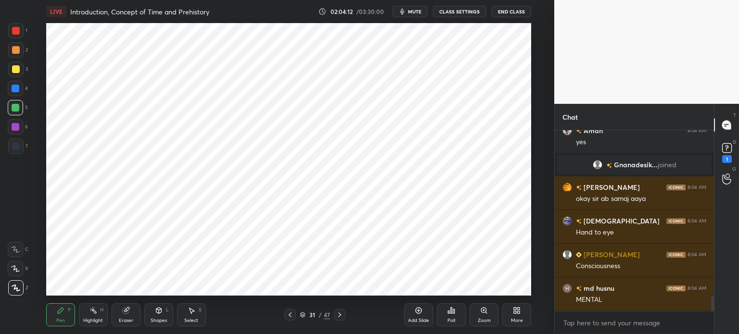
scroll to position [2019, 0]
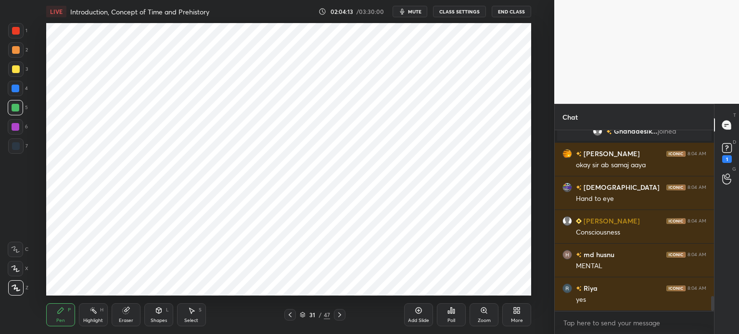
click at [20, 150] on div at bounding box center [15, 146] width 15 height 15
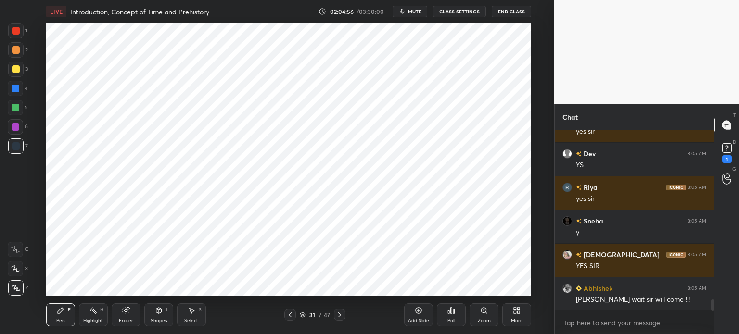
scroll to position [2600, 0]
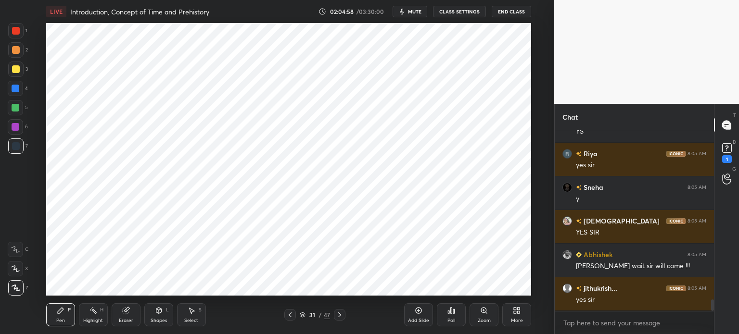
click at [416, 314] on icon at bounding box center [419, 311] width 8 height 8
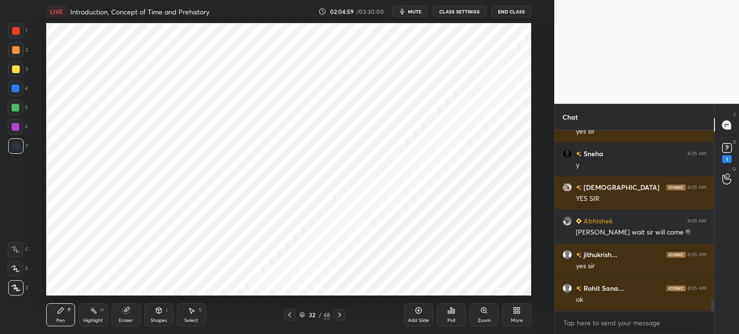
click at [15, 50] on div at bounding box center [16, 50] width 8 height 8
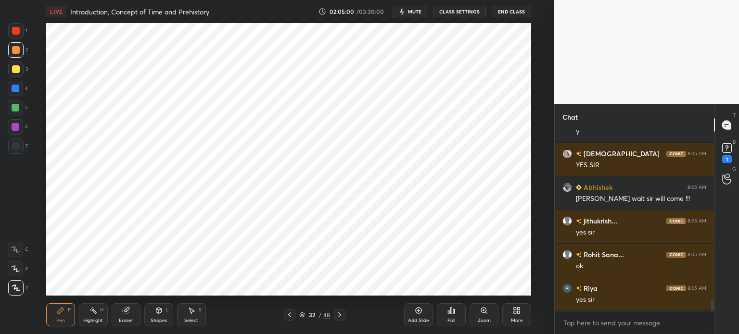
click at [16, 35] on div at bounding box center [15, 30] width 15 height 15
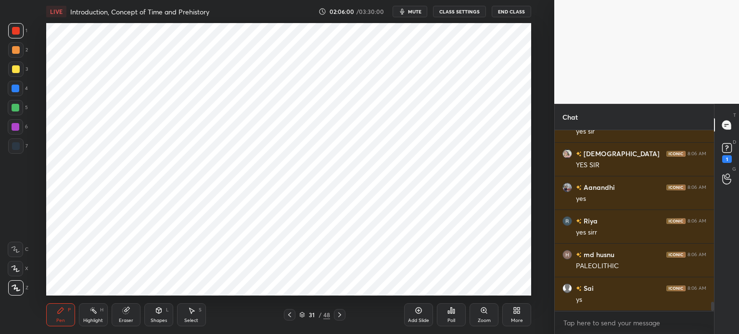
scroll to position [3417, 0]
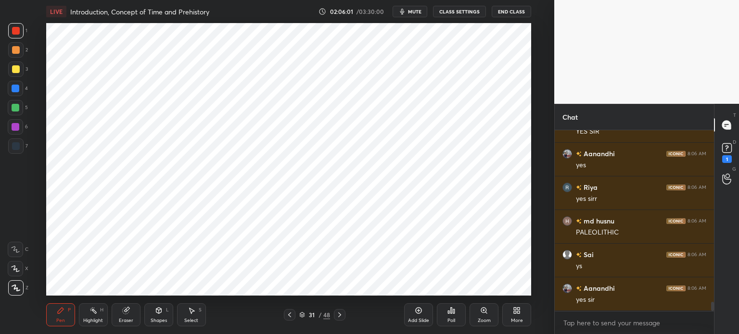
click at [12, 103] on div at bounding box center [15, 107] width 15 height 15
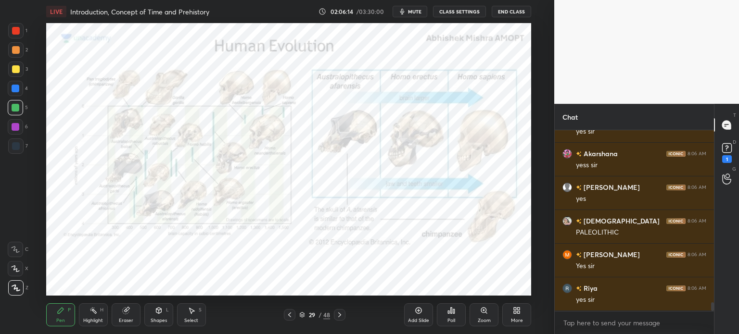
scroll to position [3620, 0]
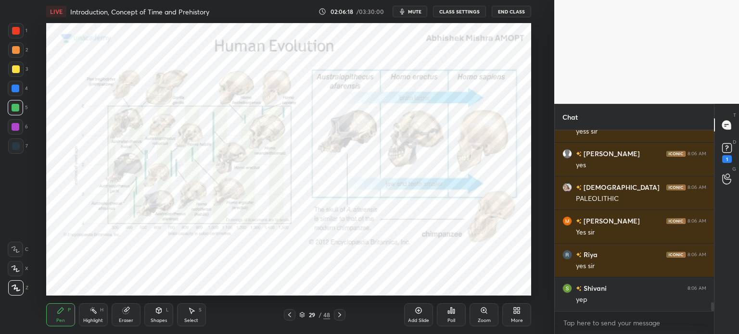
click at [14, 30] on div at bounding box center [16, 31] width 8 height 8
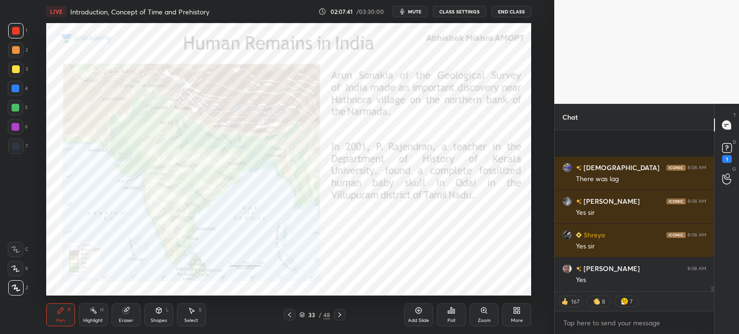
scroll to position [4977, 0]
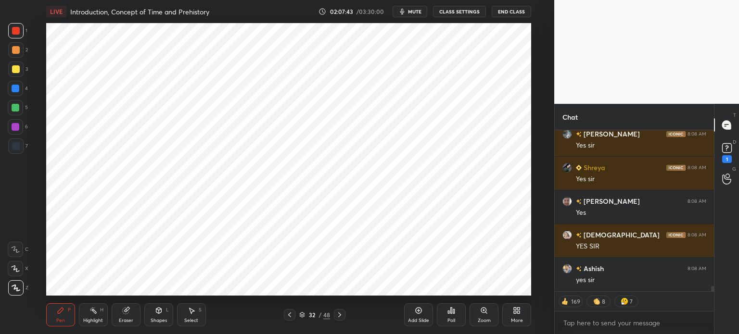
click at [427, 317] on div "Add Slide" at bounding box center [418, 315] width 29 height 23
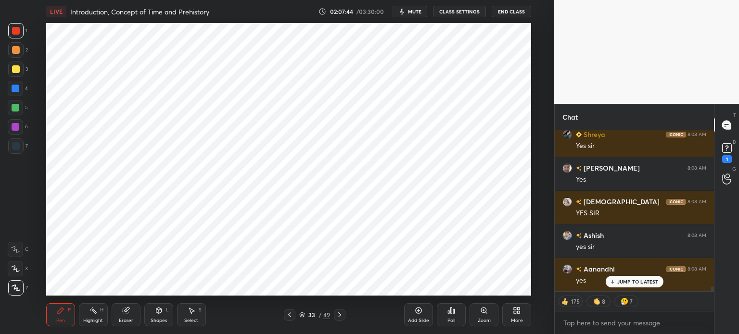
click at [21, 53] on div at bounding box center [15, 49] width 15 height 15
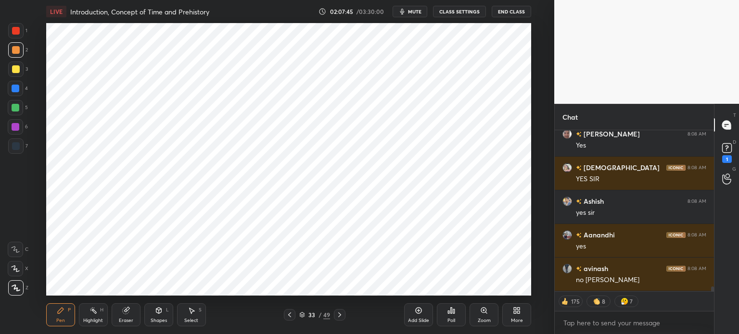
click at [19, 67] on div at bounding box center [15, 69] width 15 height 15
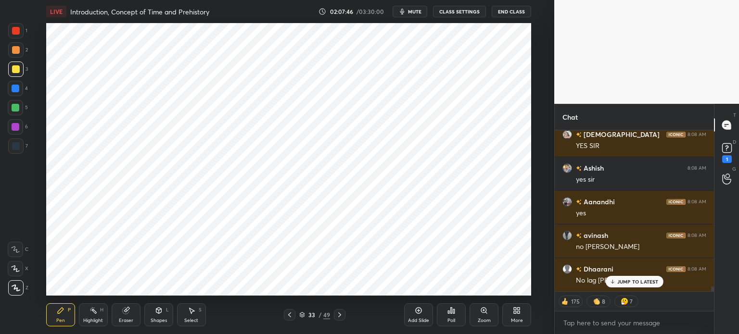
click at [13, 33] on div at bounding box center [16, 31] width 8 height 8
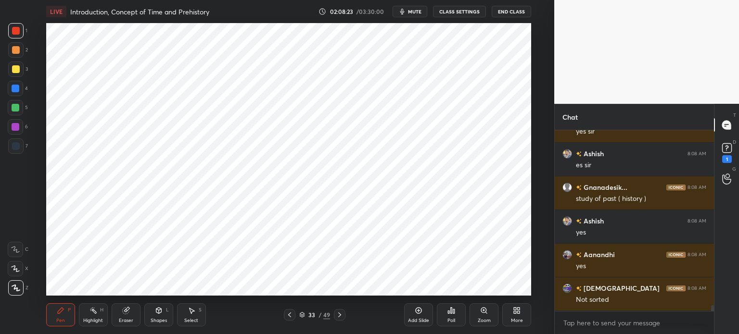
scroll to position [5505, 0]
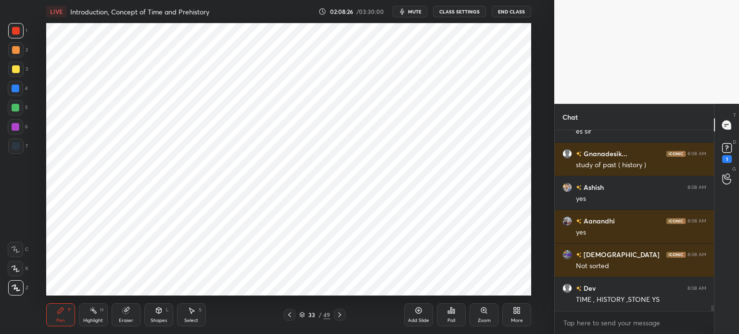
click at [132, 313] on div "Eraser" at bounding box center [126, 315] width 29 height 23
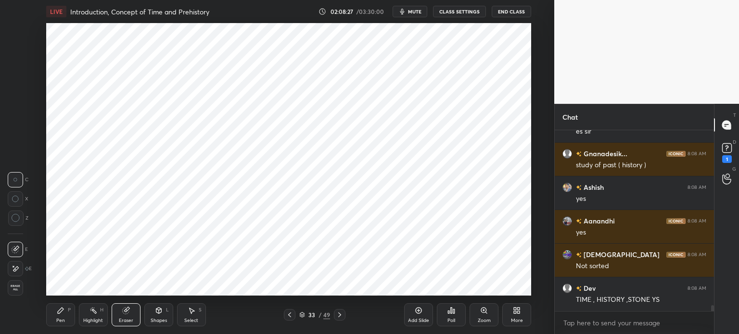
scroll to position [5539, 0]
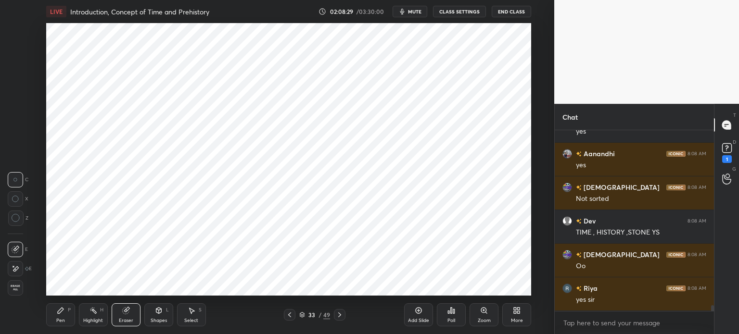
click at [60, 316] on div "Pen P" at bounding box center [60, 315] width 29 height 23
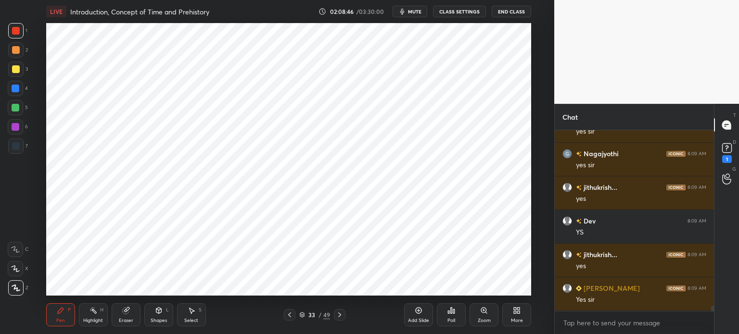
scroll to position [5909, 0]
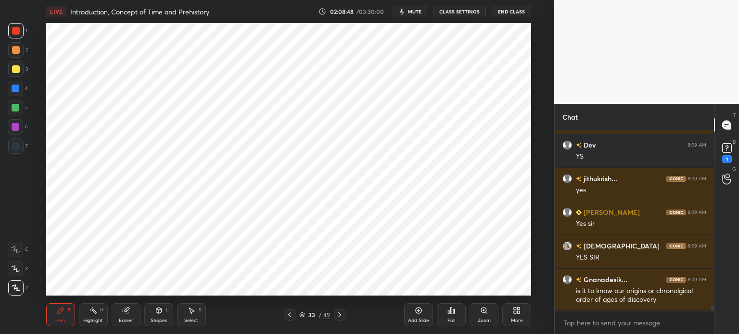
click at [16, 75] on div at bounding box center [15, 69] width 15 height 15
click at [21, 88] on div at bounding box center [15, 88] width 15 height 15
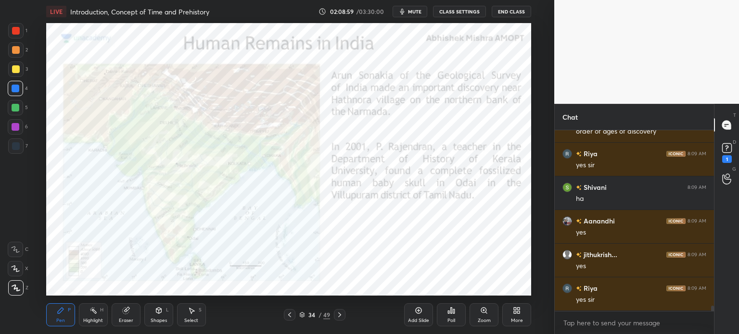
scroll to position [6154, 0]
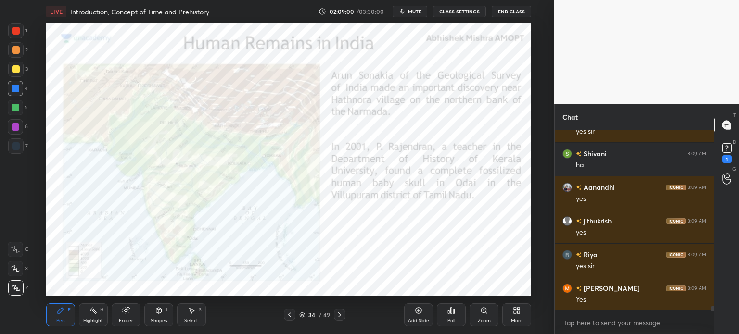
click at [17, 142] on div at bounding box center [15, 146] width 15 height 15
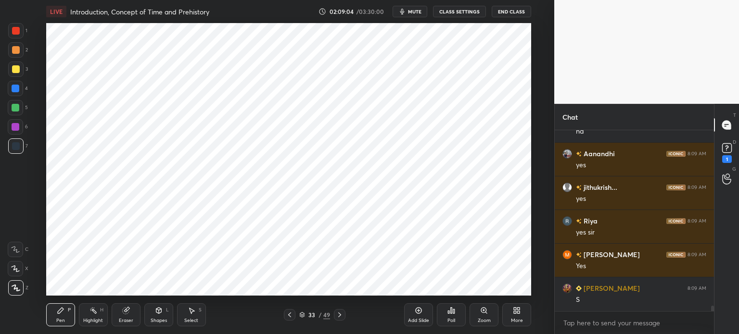
click at [416, 315] on div "Add Slide" at bounding box center [418, 315] width 29 height 23
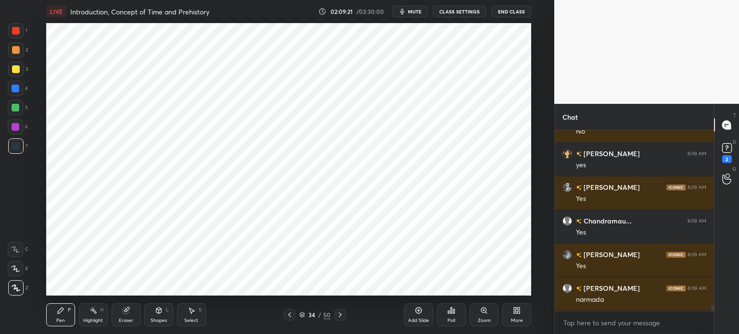
scroll to position [5615, 0]
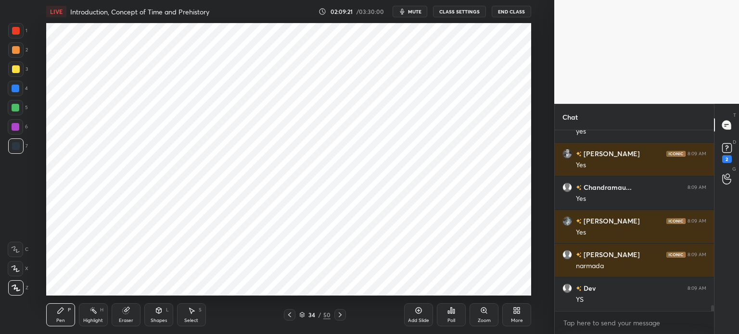
click at [19, 109] on div at bounding box center [16, 108] width 8 height 8
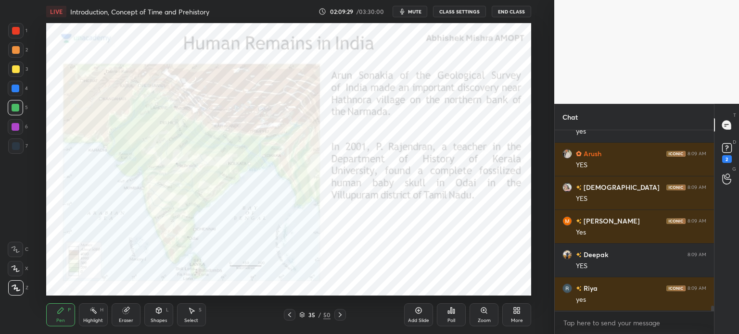
scroll to position [5884, 0]
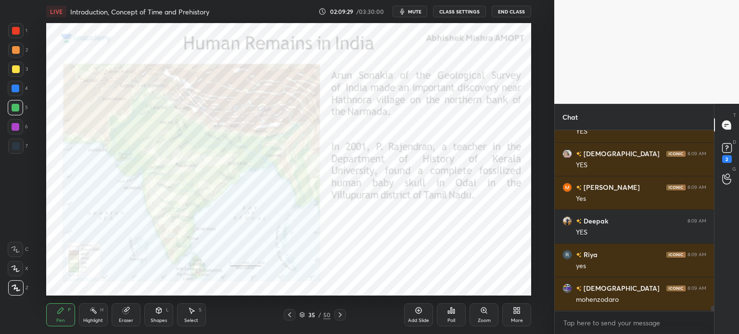
click at [13, 35] on div at bounding box center [15, 30] width 15 height 15
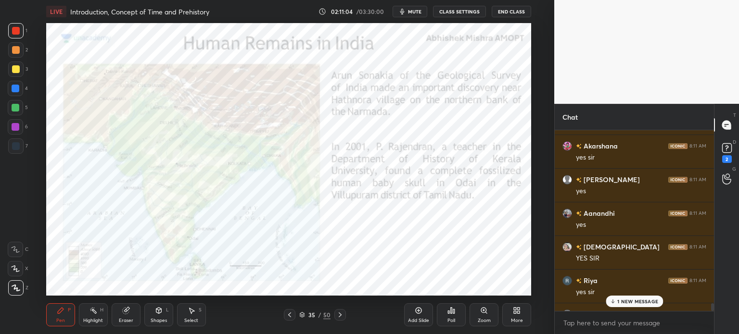
scroll to position [7105, 0]
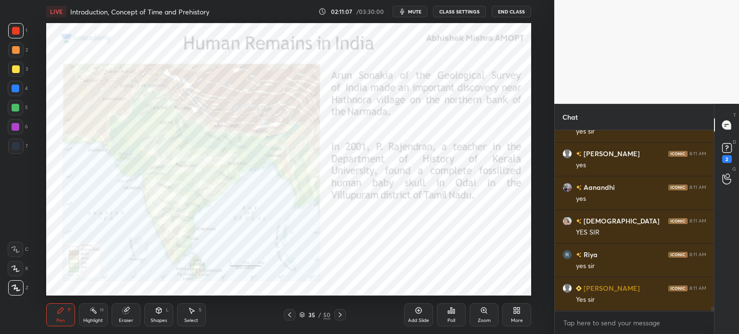
click at [13, 115] on div "5" at bounding box center [18, 109] width 20 height 19
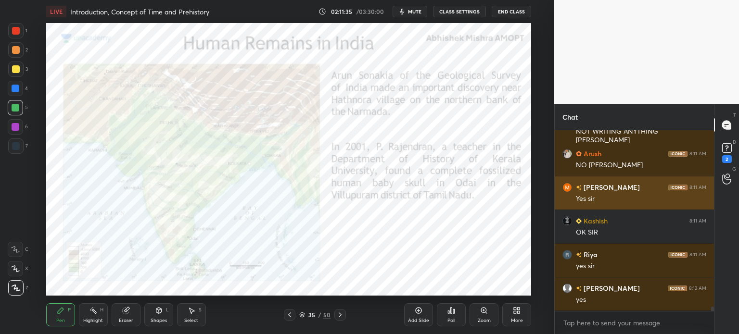
scroll to position [7577, 0]
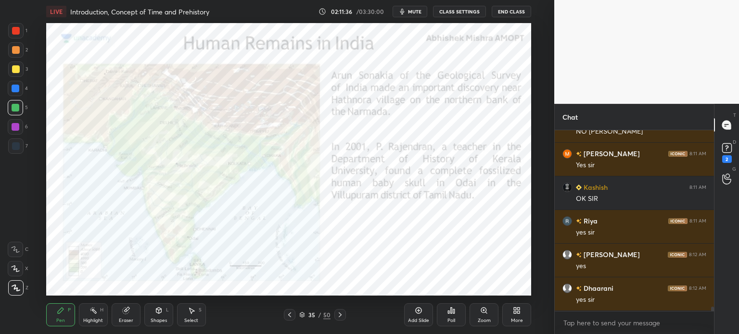
click at [739, 157] on div "D Doubts (D) 2" at bounding box center [727, 152] width 25 height 27
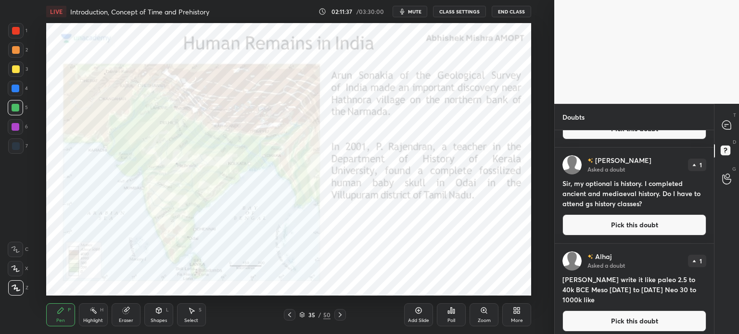
scroll to position [566, 0]
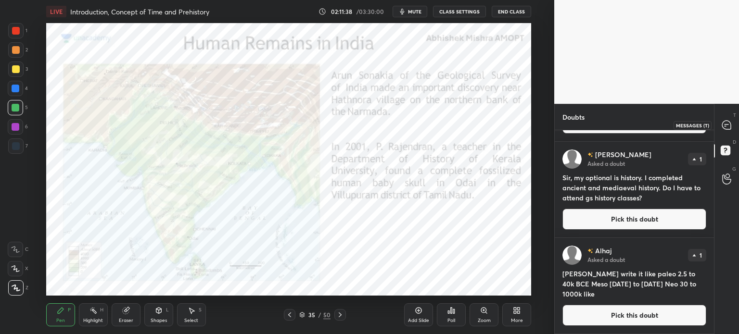
click at [725, 124] on icon at bounding box center [726, 125] width 9 height 9
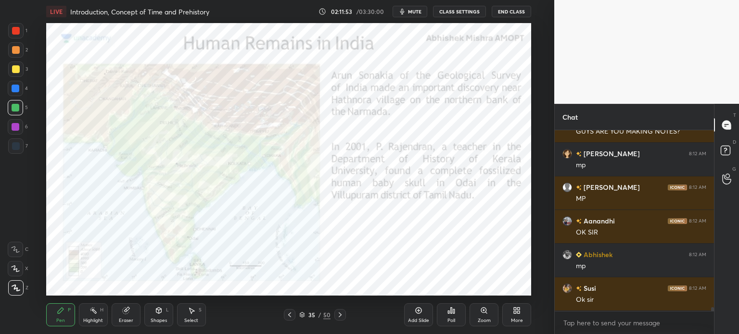
scroll to position [8312, 0]
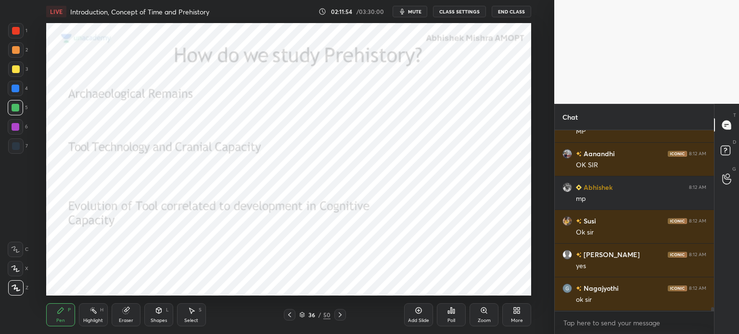
click at [17, 33] on div at bounding box center [16, 31] width 8 height 8
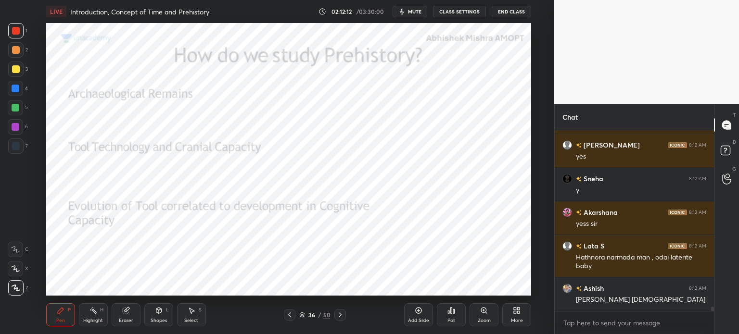
scroll to position [7723, 0]
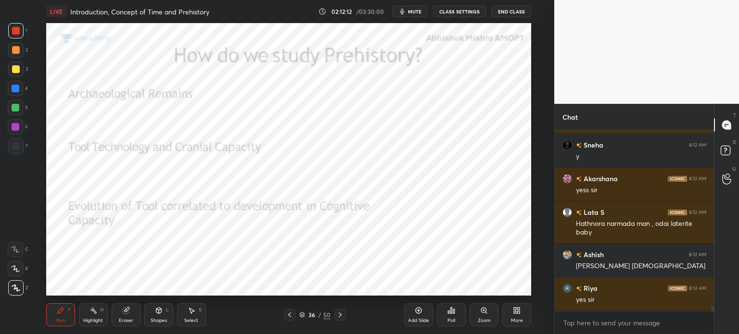
click at [418, 316] on div "Add Slide" at bounding box center [418, 315] width 29 height 23
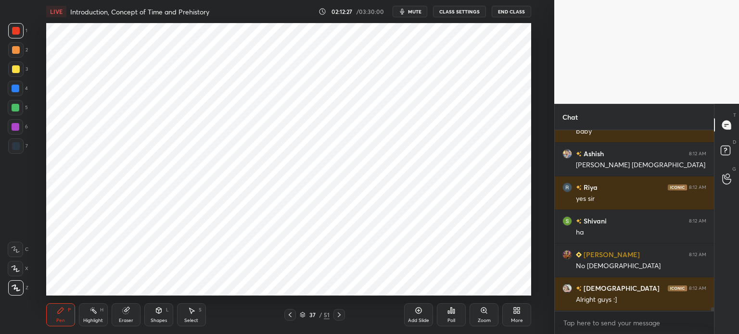
scroll to position [7858, 0]
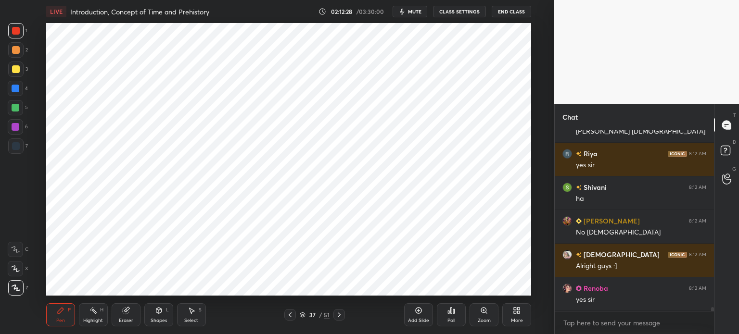
click at [20, 106] on div at bounding box center [15, 107] width 15 height 15
click at [23, 67] on div "3" at bounding box center [18, 69] width 20 height 15
click at [16, 34] on div at bounding box center [16, 31] width 8 height 8
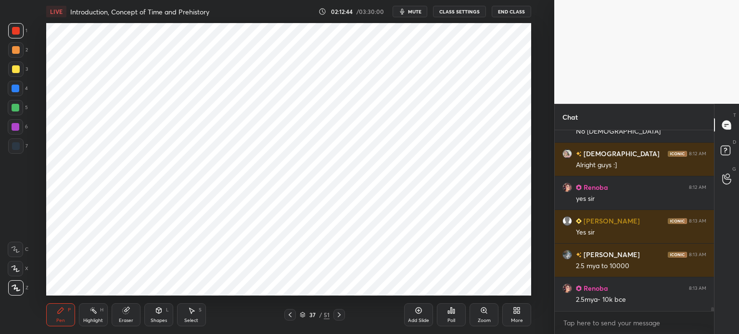
scroll to position [7993, 0]
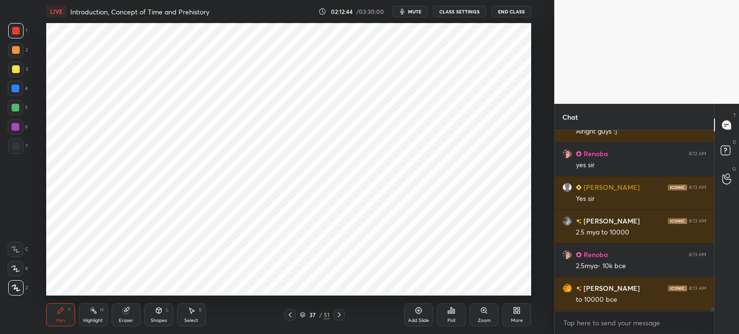
click at [21, 140] on div at bounding box center [15, 146] width 15 height 15
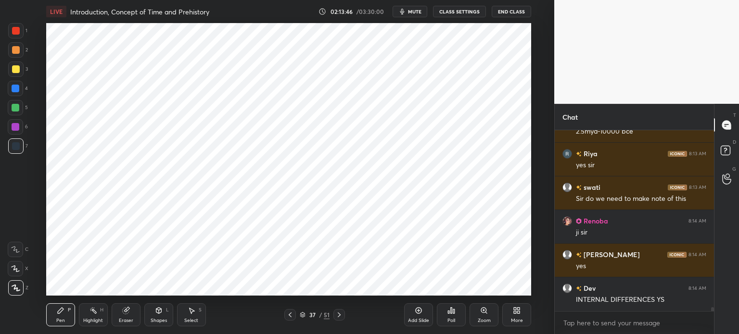
scroll to position [8262, 0]
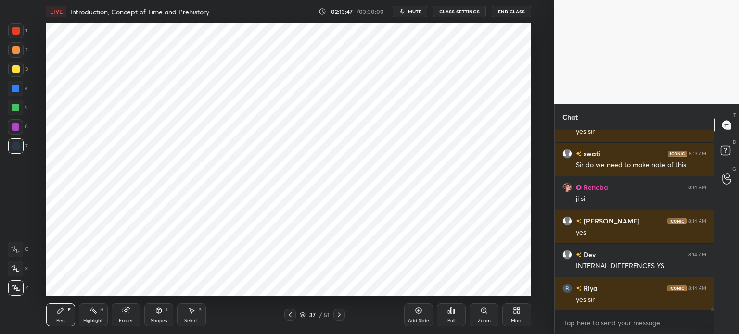
click at [421, 314] on icon at bounding box center [419, 311] width 8 height 8
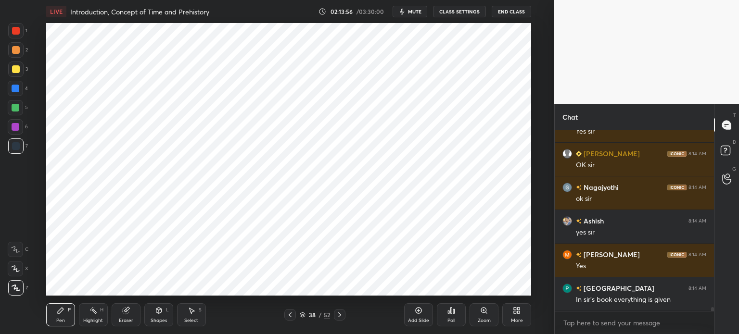
scroll to position [8498, 0]
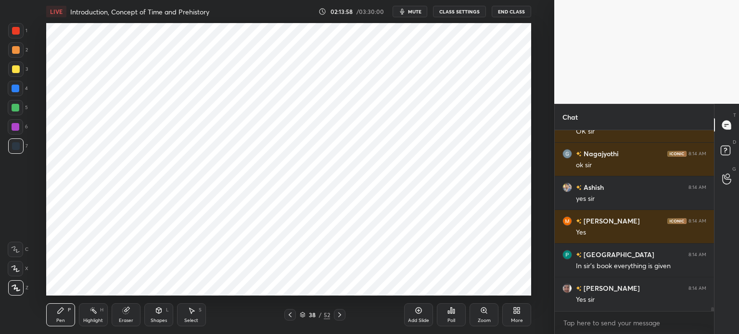
click at [16, 90] on div at bounding box center [16, 89] width 8 height 8
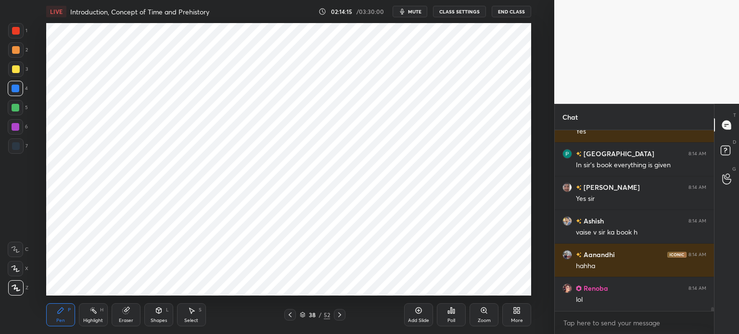
scroll to position [8633, 0]
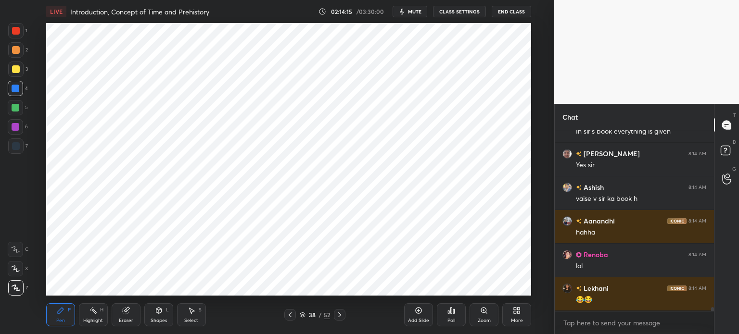
click at [21, 146] on div at bounding box center [15, 146] width 15 height 15
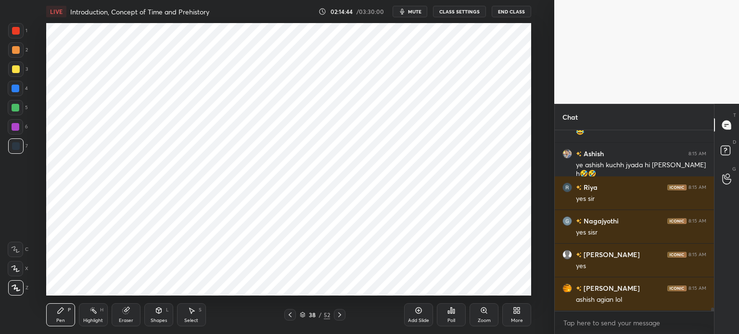
scroll to position [9273, 0]
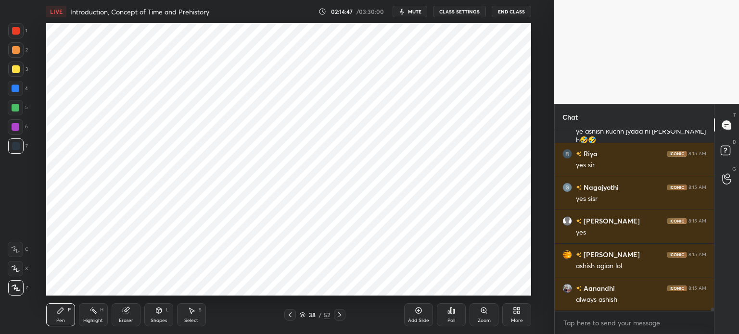
click at [18, 90] on div at bounding box center [16, 89] width 8 height 8
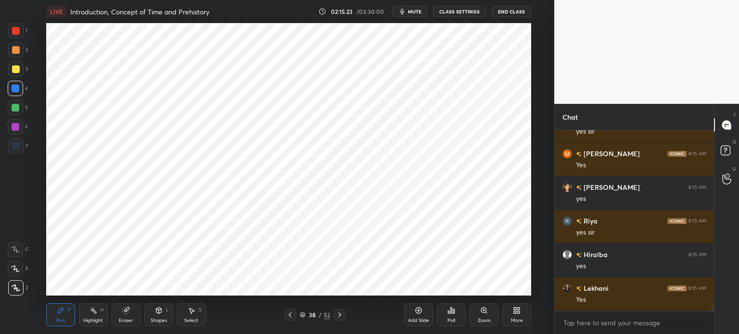
scroll to position [10167, 0]
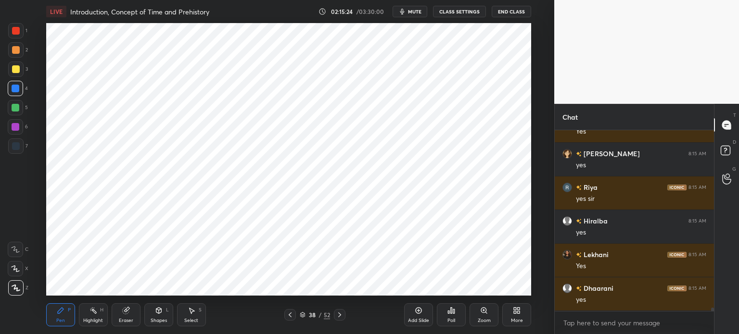
click at [14, 37] on div at bounding box center [15, 30] width 15 height 15
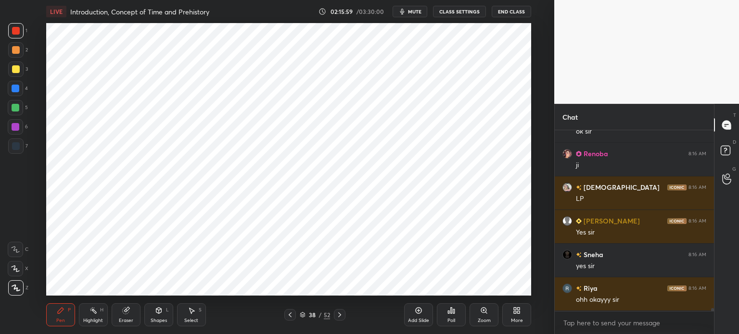
scroll to position [10537, 0]
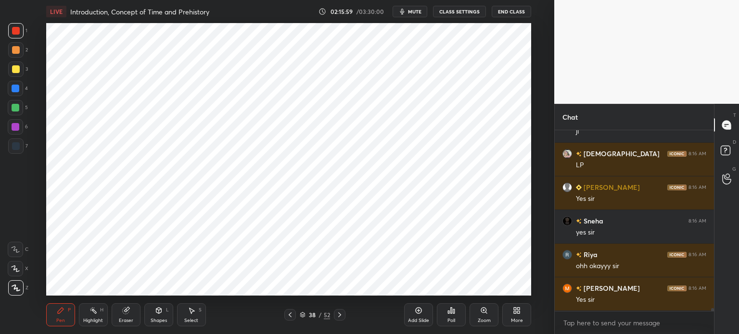
click at [410, 289] on div "Add Slide Poll Zoom More" at bounding box center [467, 315] width 127 height 54
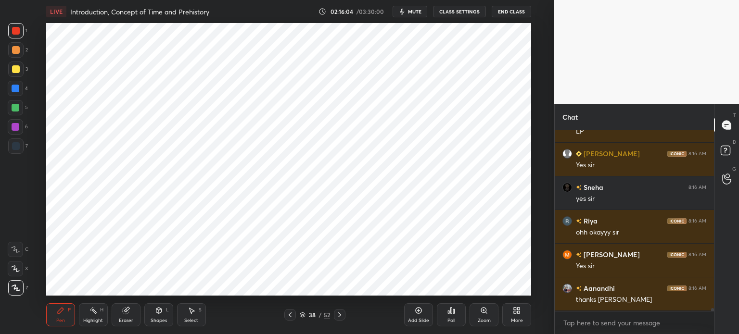
click at [126, 315] on div "Eraser" at bounding box center [126, 315] width 29 height 23
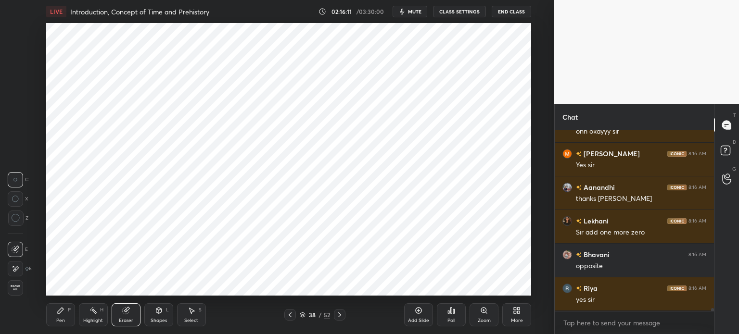
scroll to position [10706, 0]
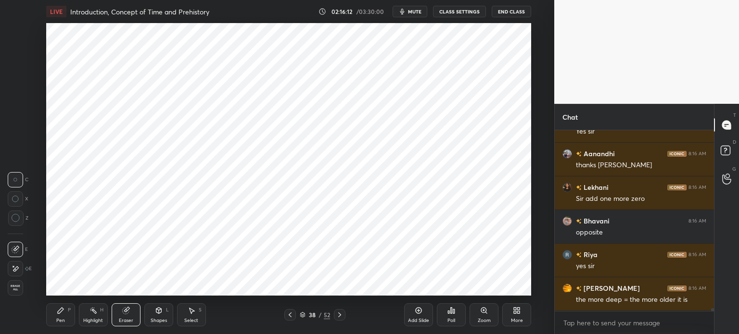
click at [67, 313] on div "Pen P" at bounding box center [60, 315] width 29 height 23
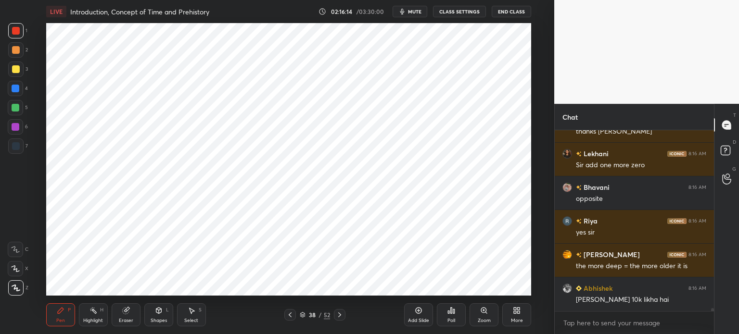
scroll to position [10773, 0]
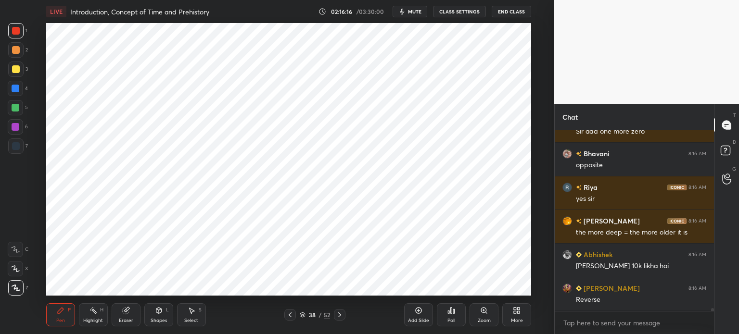
click at [430, 291] on div "Add Slide Poll Zoom More" at bounding box center [467, 315] width 127 height 54
click at [445, 290] on div "Poll" at bounding box center [451, 315] width 29 height 54
click at [456, 290] on div "Poll" at bounding box center [451, 315] width 29 height 54
click at [472, 293] on div "Add Slide Poll Zoom More" at bounding box center [467, 315] width 127 height 54
click at [489, 292] on div "Add Slide Poll Zoom More" at bounding box center [467, 315] width 127 height 54
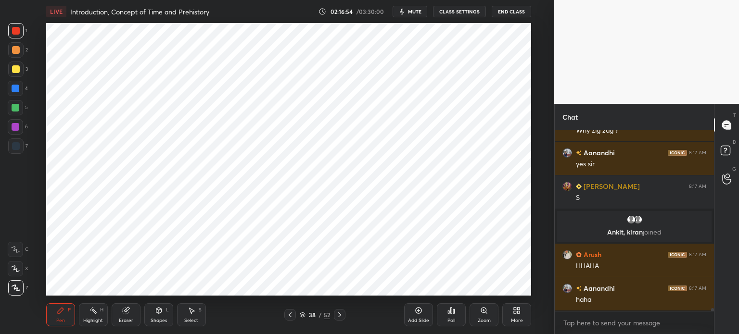
scroll to position [10829, 0]
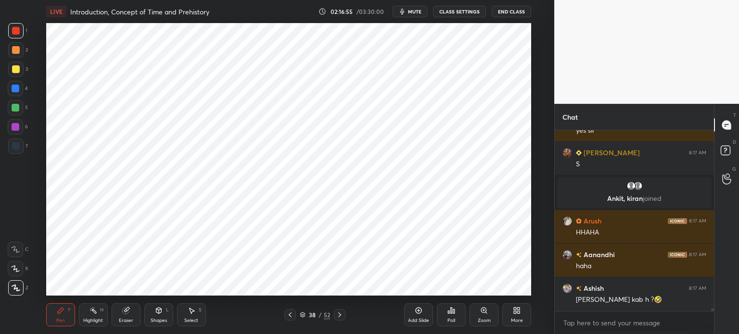
click at [16, 111] on div at bounding box center [16, 108] width 8 height 8
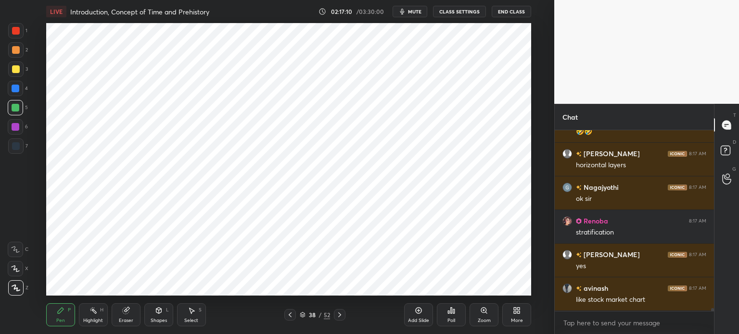
scroll to position [11166, 0]
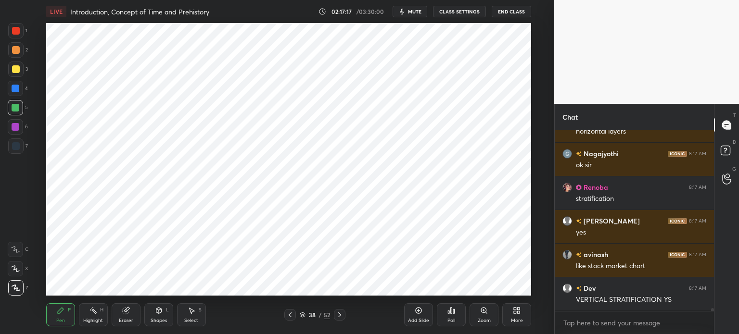
click at [121, 314] on div "Eraser" at bounding box center [126, 315] width 29 height 23
click at [60, 315] on div "Pen P" at bounding box center [60, 315] width 29 height 23
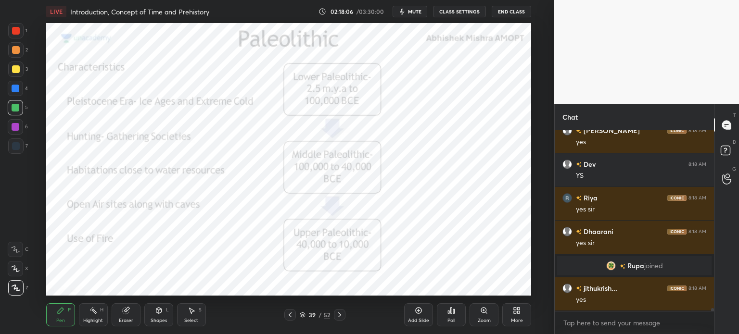
scroll to position [11454, 0]
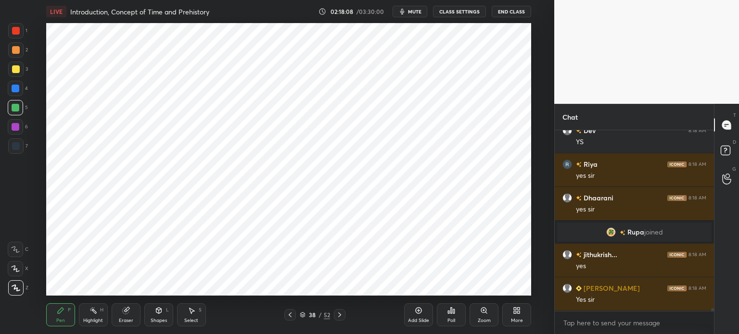
click at [422, 315] on icon at bounding box center [419, 311] width 8 height 8
click at [4, 33] on div "1 2 3 4 5 6 7 C X Z C X Z E E Erase all H H" at bounding box center [15, 159] width 31 height 273
click at [15, 34] on div at bounding box center [16, 31] width 8 height 8
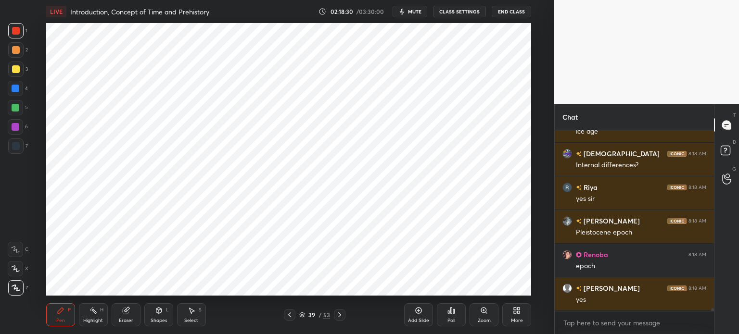
scroll to position [11757, 0]
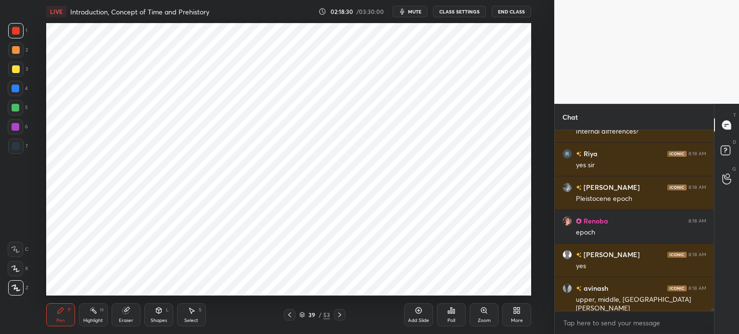
click at [14, 90] on div at bounding box center [16, 89] width 8 height 8
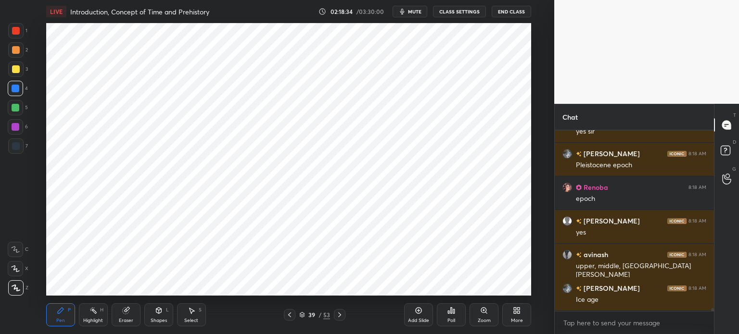
click at [19, 144] on div at bounding box center [15, 146] width 15 height 15
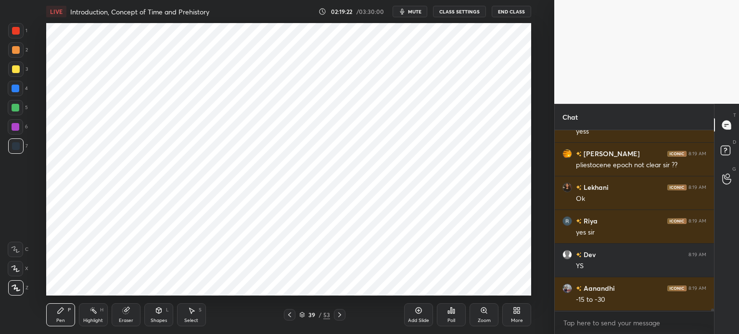
scroll to position [12810, 0]
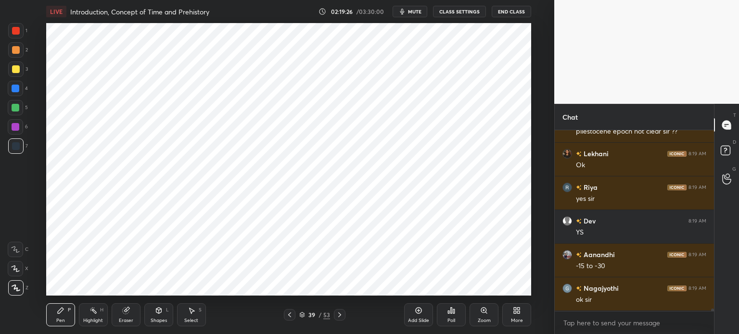
click at [301, 317] on icon at bounding box center [302, 316] width 5 height 1
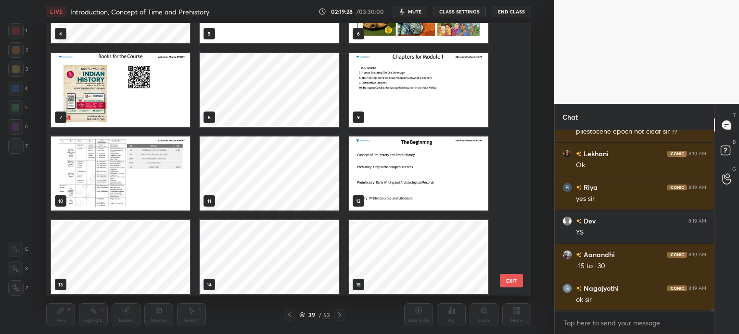
scroll to position [0, 0]
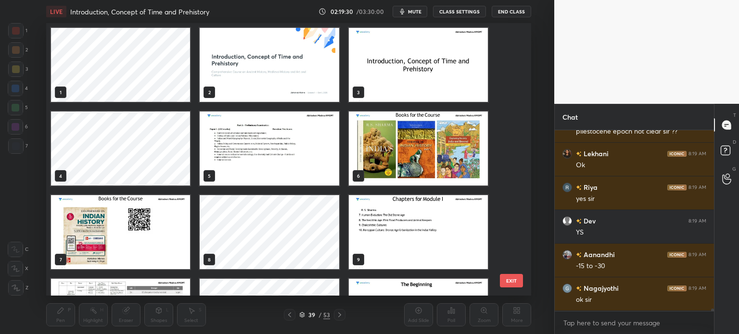
click at [148, 281] on img "grid" at bounding box center [120, 316] width 139 height 74
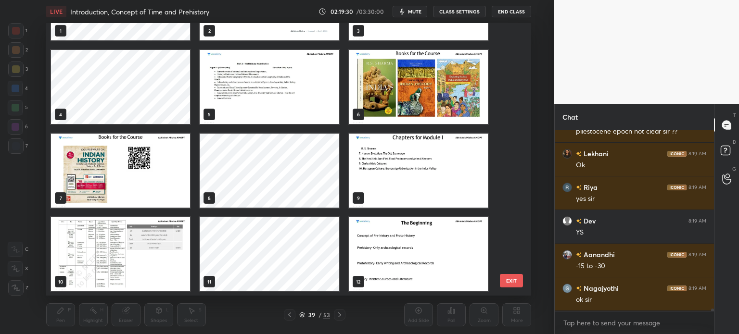
click at [152, 281] on img "grid" at bounding box center [120, 255] width 139 height 74
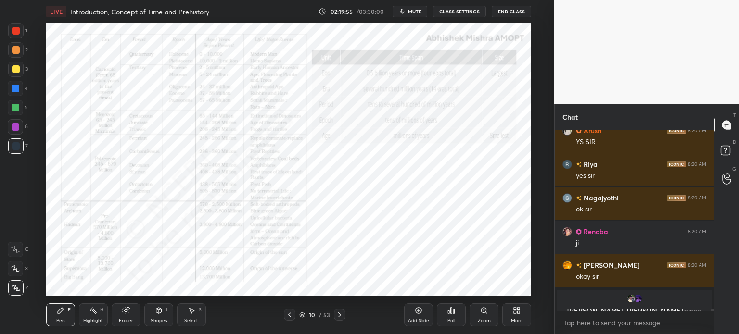
scroll to position [13046, 0]
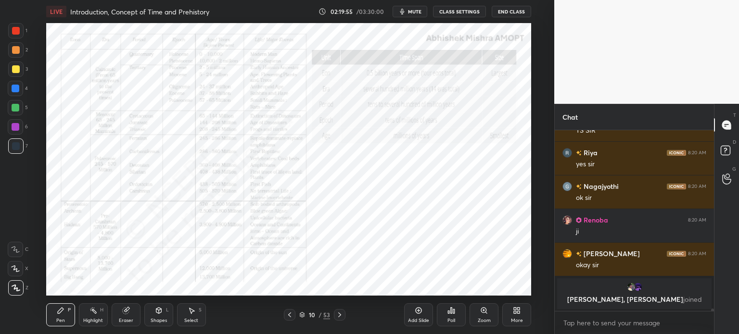
click at [304, 313] on icon at bounding box center [302, 315] width 6 height 6
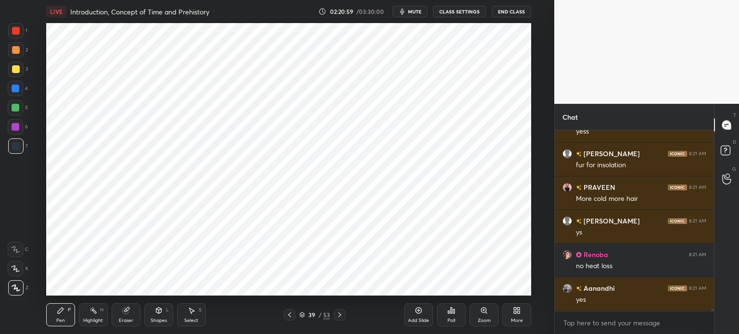
scroll to position [13495, 0]
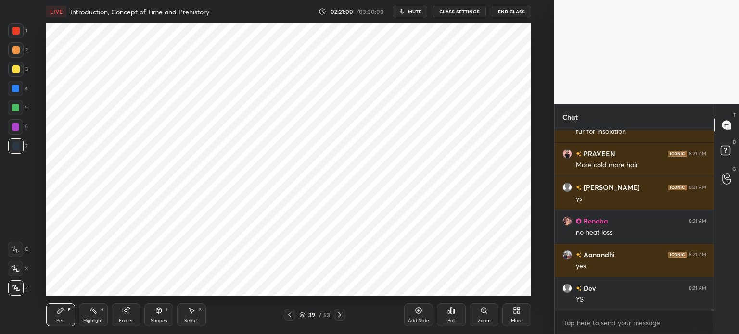
click at [14, 45] on div at bounding box center [15, 49] width 15 height 15
click at [14, 29] on div at bounding box center [16, 31] width 8 height 8
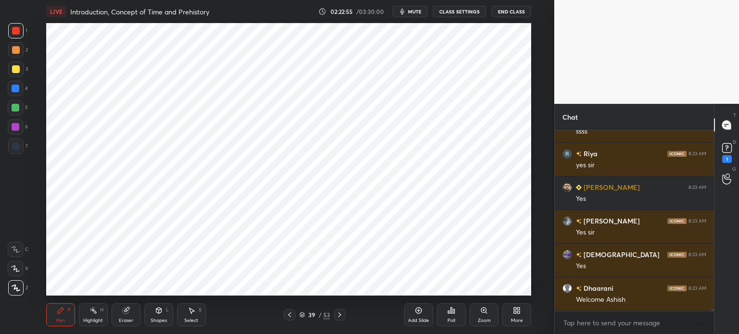
scroll to position [14749, 0]
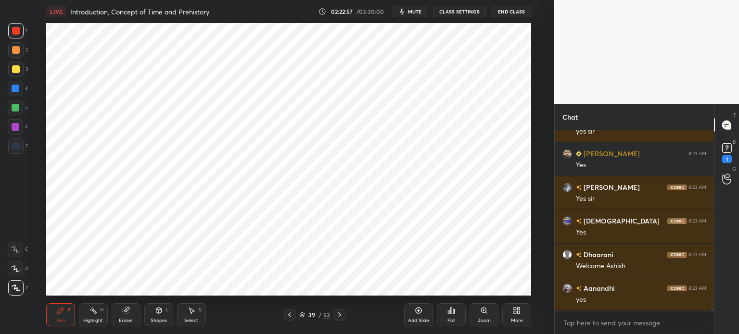
click at [417, 313] on icon at bounding box center [419, 311] width 6 height 6
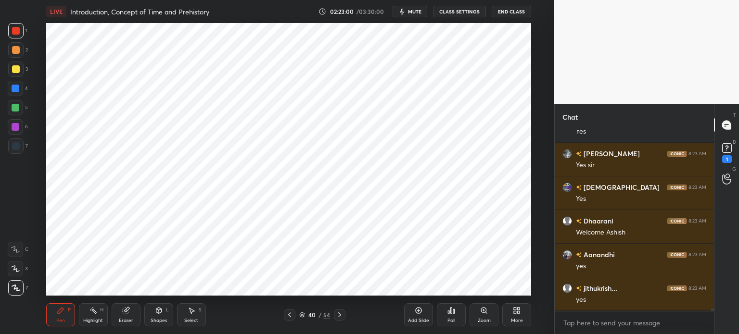
scroll to position [14816, 0]
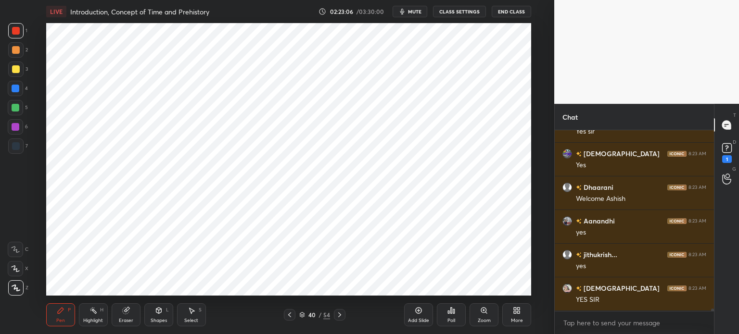
click at [136, 315] on div "Eraser" at bounding box center [126, 315] width 29 height 23
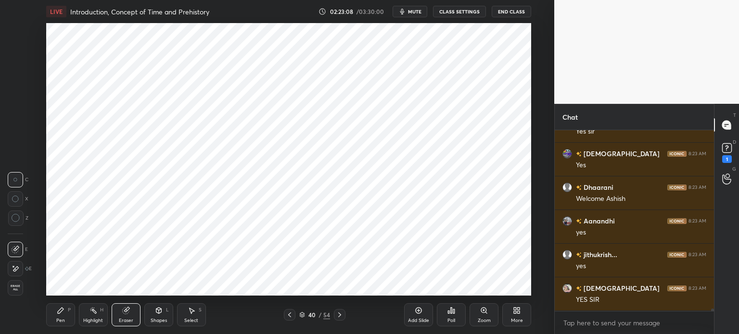
click at [70, 315] on div "Pen P" at bounding box center [60, 315] width 29 height 23
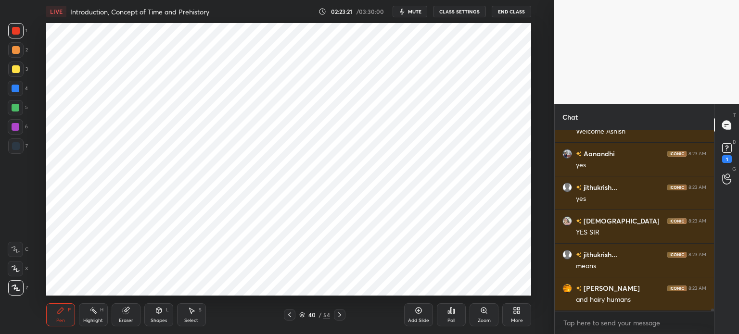
scroll to position [14917, 0]
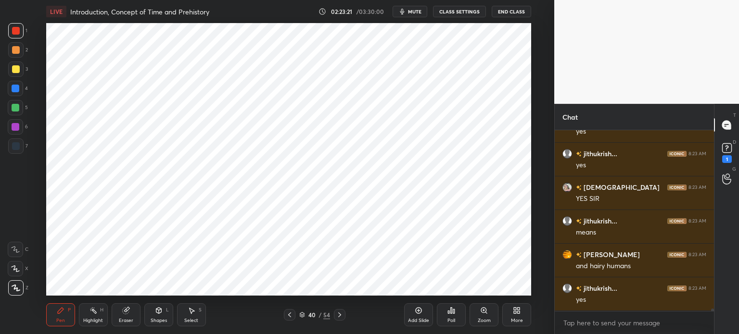
click at [13, 128] on div at bounding box center [16, 127] width 8 height 8
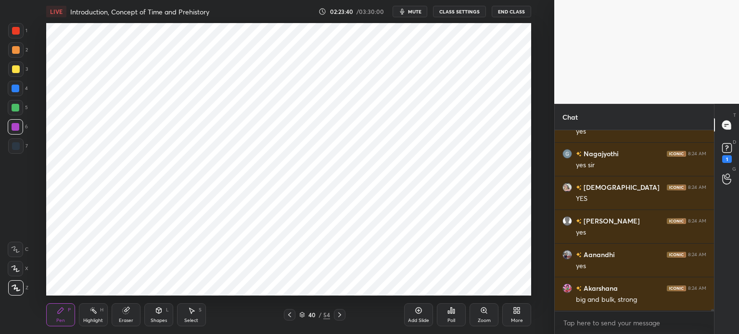
scroll to position [15125, 0]
click at [20, 147] on div at bounding box center [15, 146] width 15 height 15
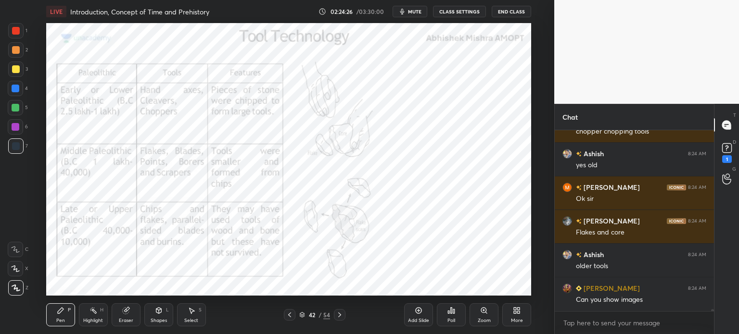
scroll to position [15765, 0]
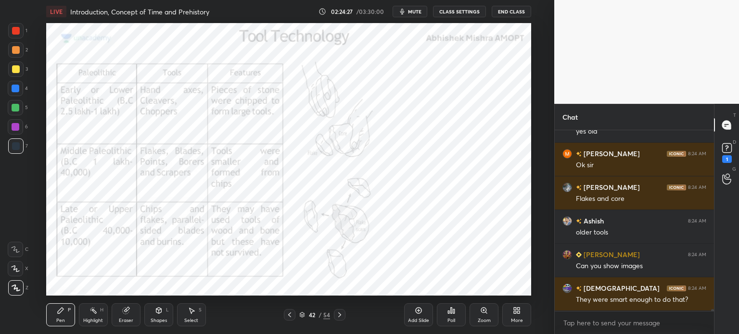
click at [13, 128] on div at bounding box center [16, 127] width 8 height 8
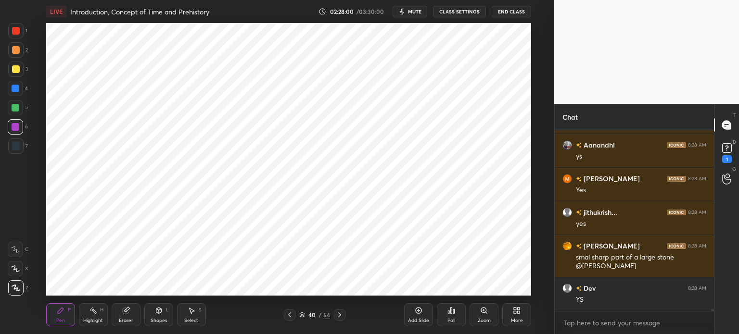
scroll to position [18584, 0]
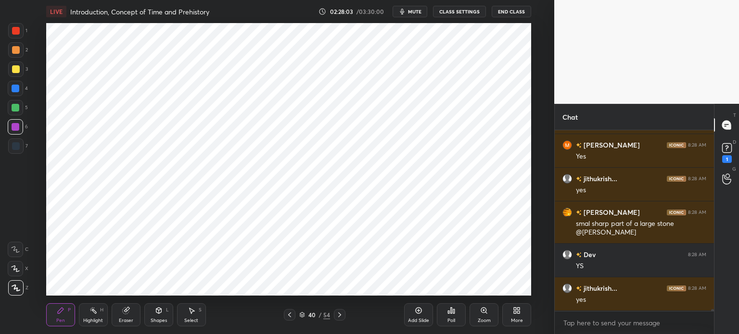
click at [18, 88] on div at bounding box center [16, 89] width 8 height 8
click at [19, 33] on div at bounding box center [16, 31] width 8 height 8
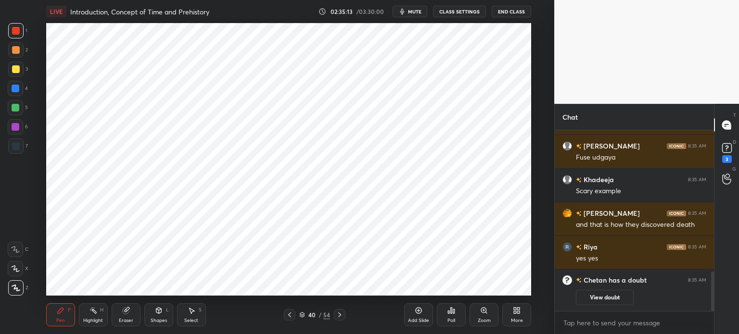
scroll to position [610, 0]
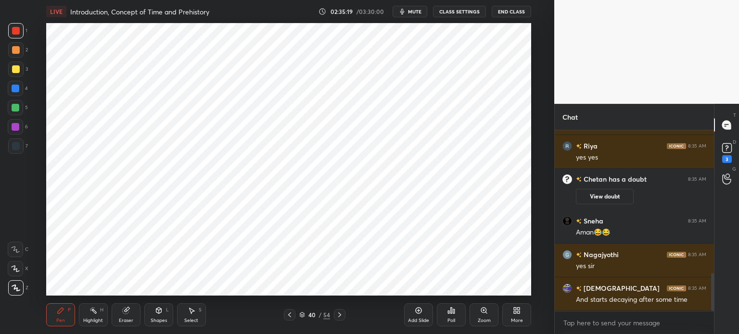
click at [729, 157] on div "3" at bounding box center [727, 159] width 10 height 8
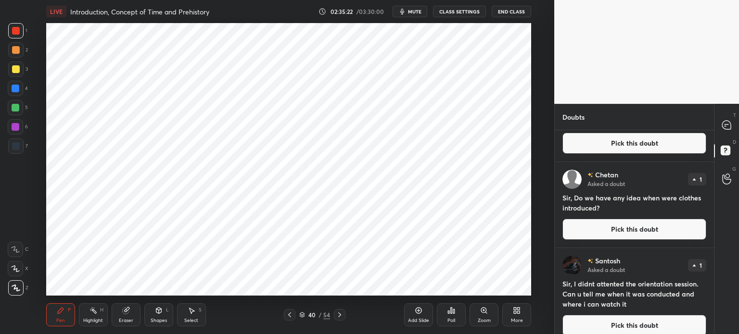
scroll to position [357, 0]
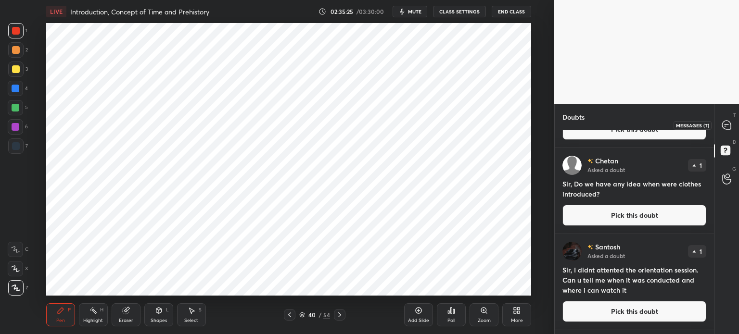
click at [731, 126] on icon at bounding box center [727, 125] width 10 height 10
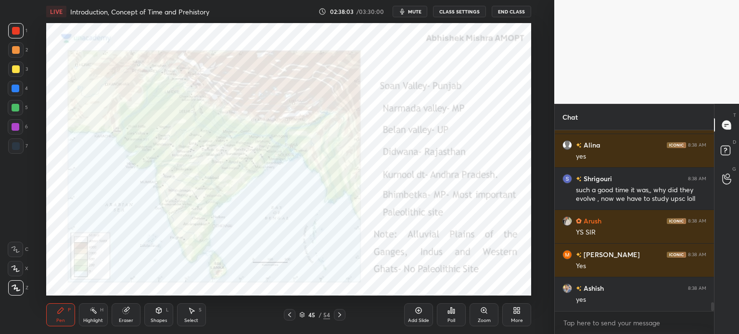
scroll to position [3681, 0]
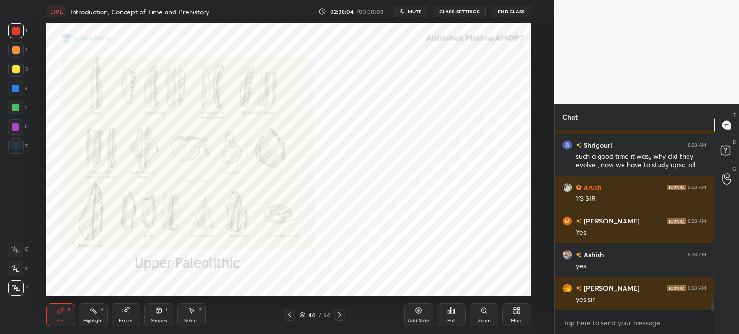
click at [416, 313] on icon at bounding box center [419, 311] width 8 height 8
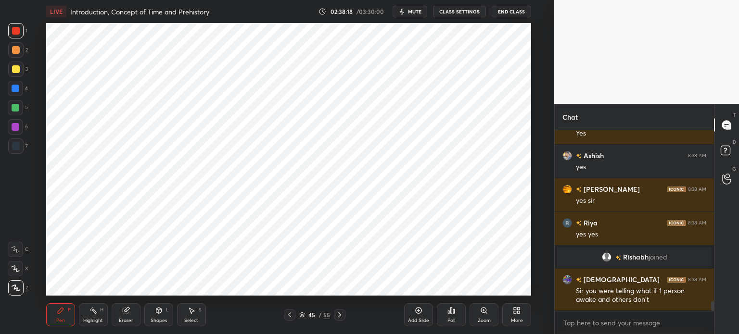
scroll to position [3324, 0]
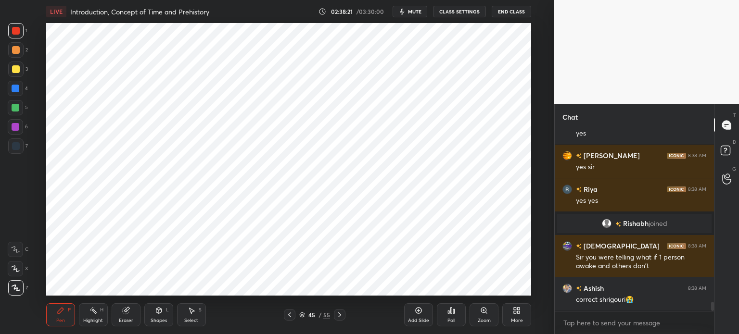
click at [117, 315] on div "Eraser" at bounding box center [126, 315] width 29 height 23
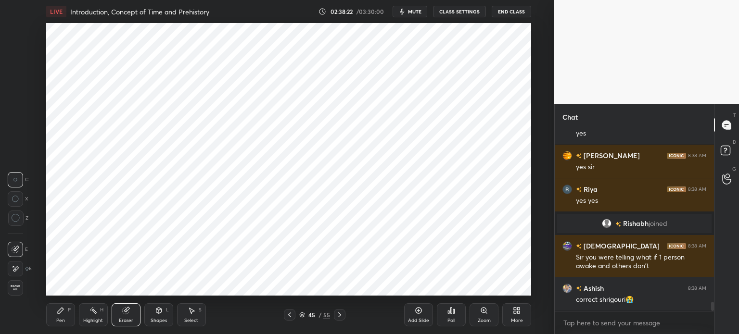
click at [21, 286] on span "Erase all" at bounding box center [15, 288] width 14 height 7
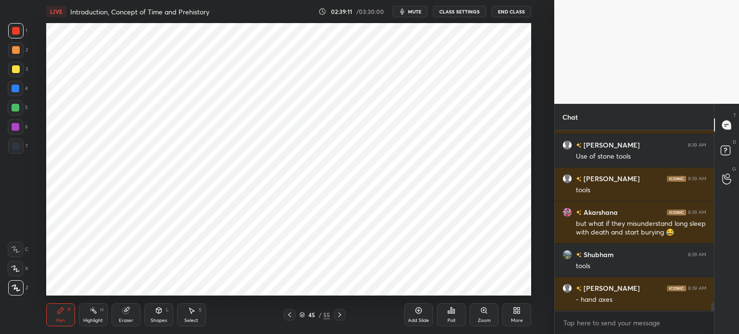
scroll to position [3880, 0]
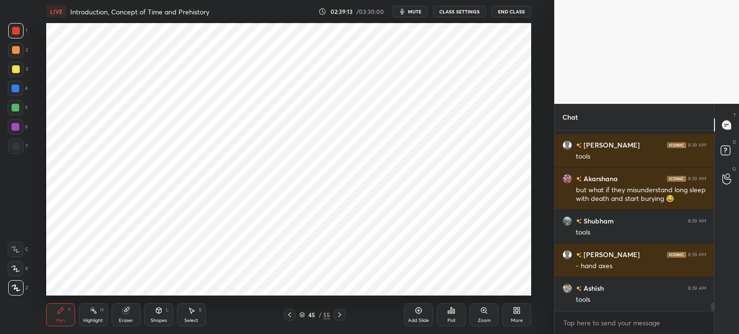
click at [15, 111] on div at bounding box center [16, 108] width 8 height 8
click at [17, 128] on div at bounding box center [16, 127] width 8 height 8
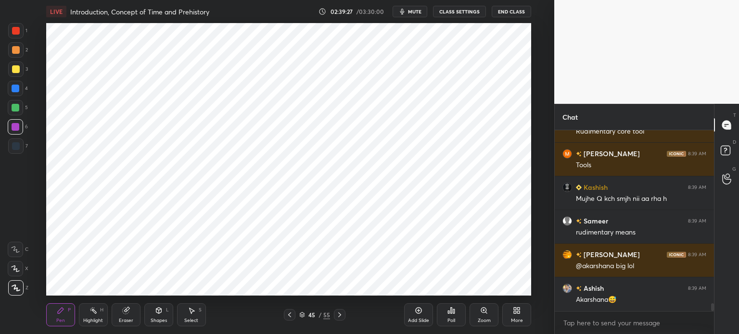
scroll to position [4116, 0]
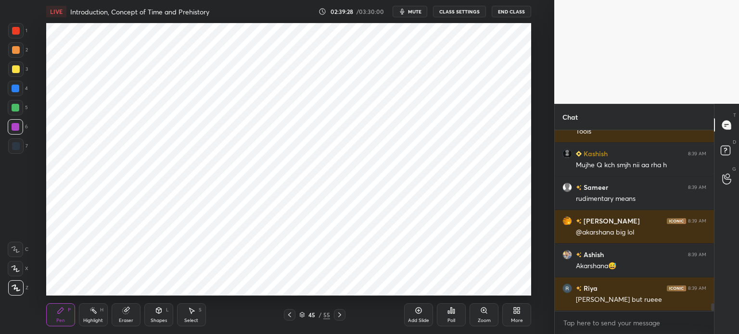
click at [16, 143] on div at bounding box center [16, 146] width 8 height 8
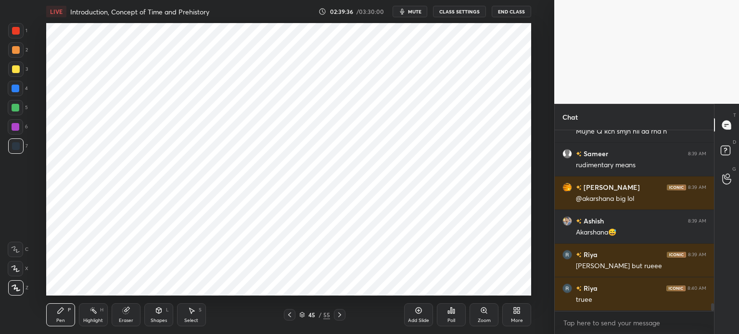
click at [126, 309] on icon at bounding box center [125, 311] width 6 height 6
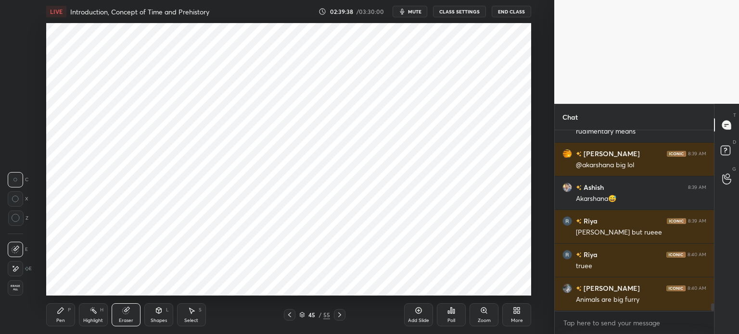
scroll to position [4226, 0]
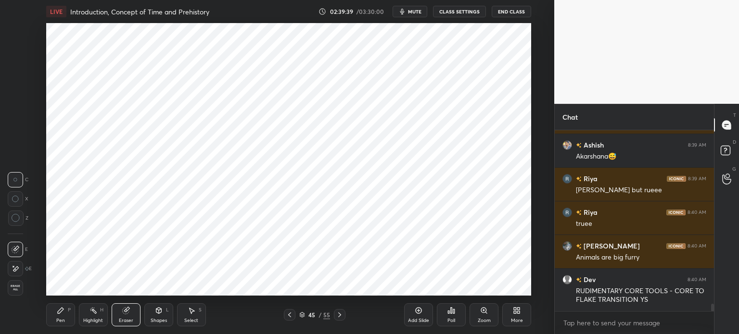
click at [60, 305] on div "Pen P" at bounding box center [60, 315] width 29 height 23
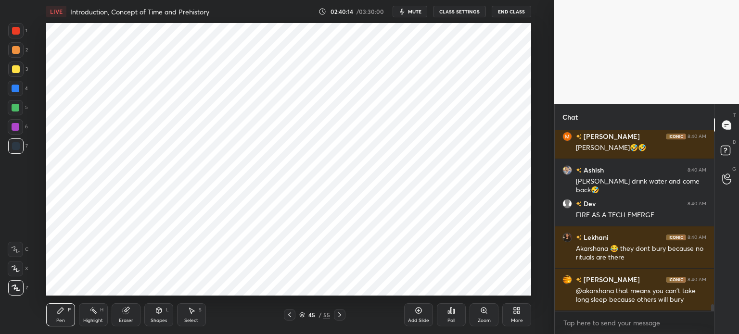
scroll to position [4564, 0]
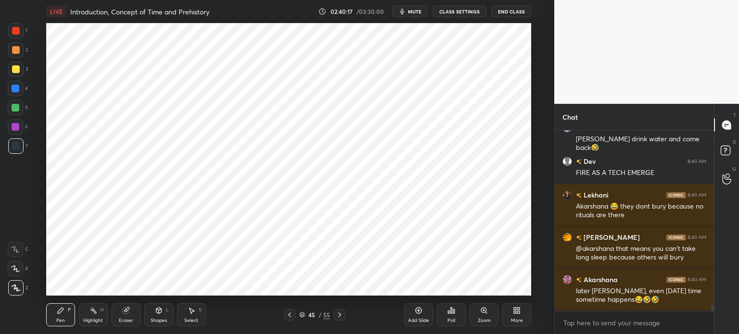
click at [19, 57] on div at bounding box center [15, 49] width 15 height 15
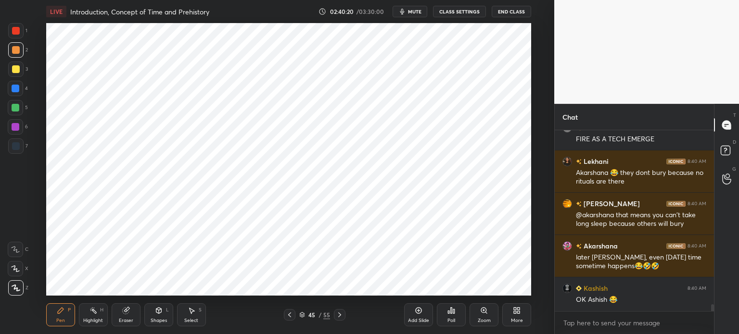
scroll to position [4631, 0]
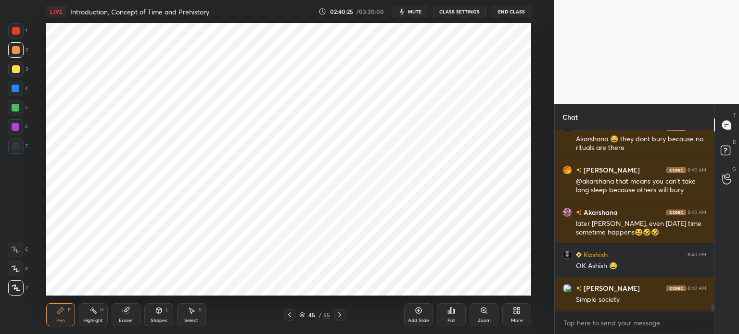
click at [14, 151] on div at bounding box center [15, 146] width 15 height 15
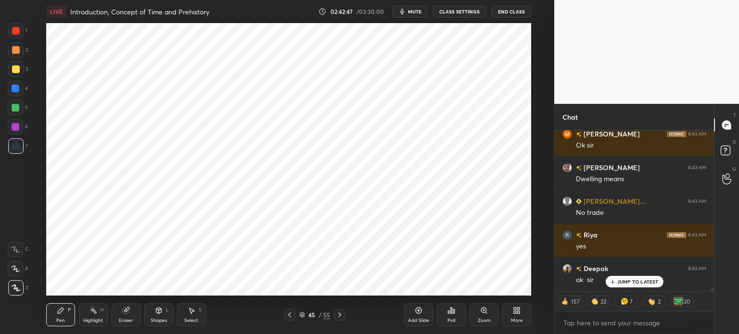
scroll to position [7799, 0]
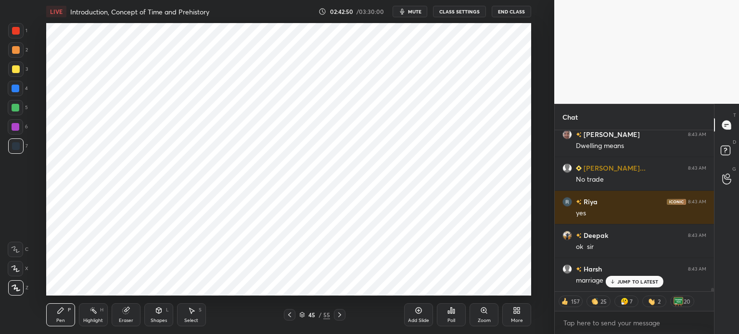
click at [637, 282] on p "JUMP TO LATEST" at bounding box center [637, 282] width 41 height 6
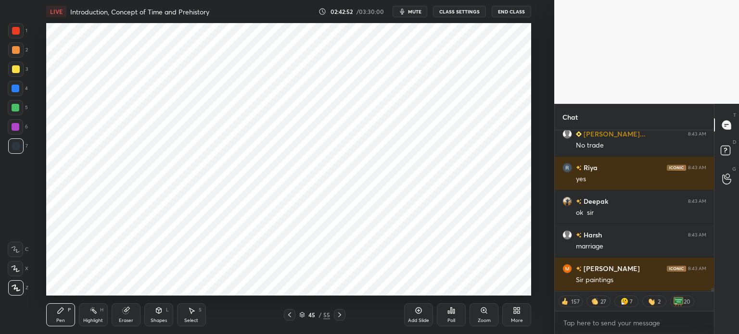
click at [424, 313] on div "Add Slide" at bounding box center [418, 315] width 29 height 23
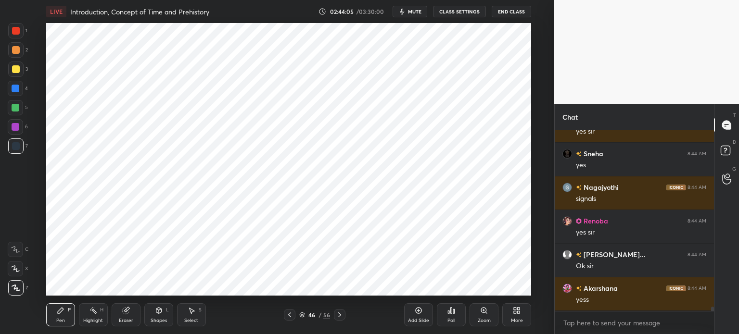
scroll to position [7603, 0]
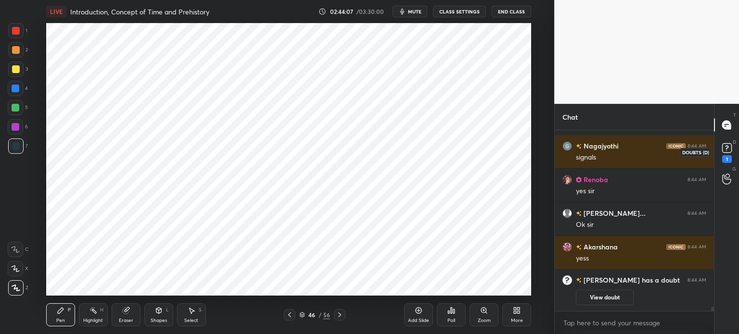
click at [729, 154] on icon at bounding box center [727, 148] width 14 height 14
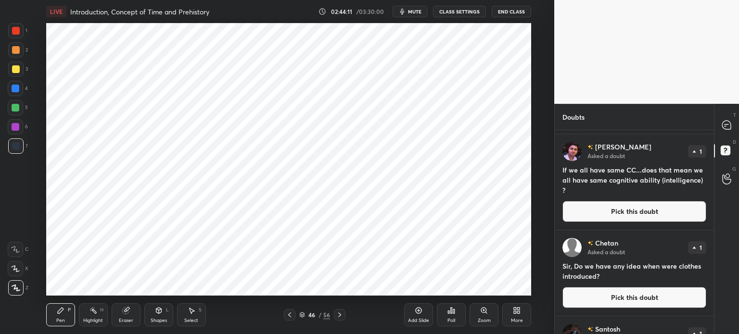
scroll to position [368, 0]
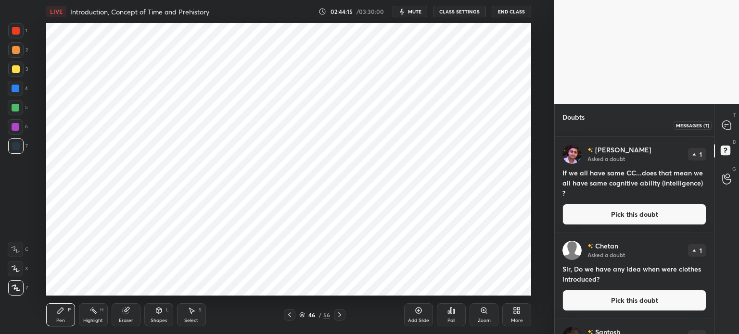
click at [732, 127] on div at bounding box center [726, 124] width 19 height 17
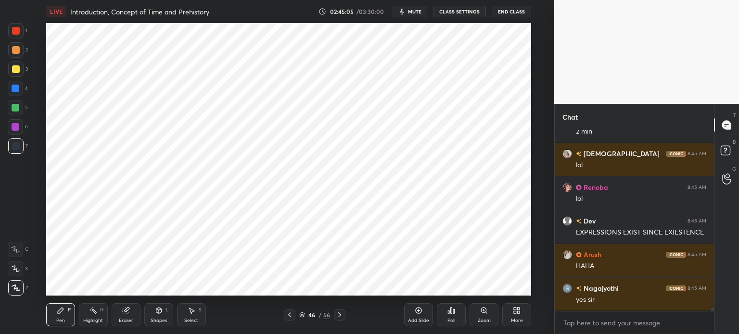
scroll to position [9084, 0]
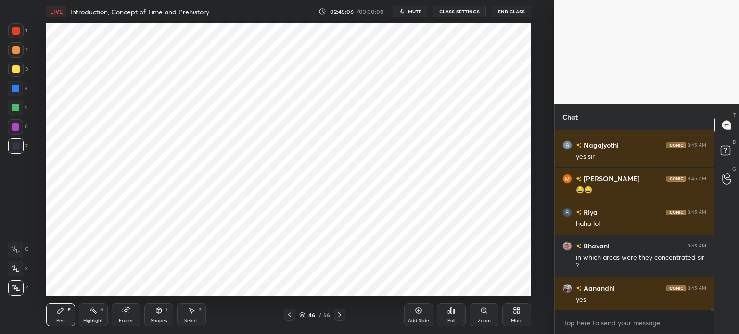
click at [15, 110] on div at bounding box center [16, 108] width 8 height 8
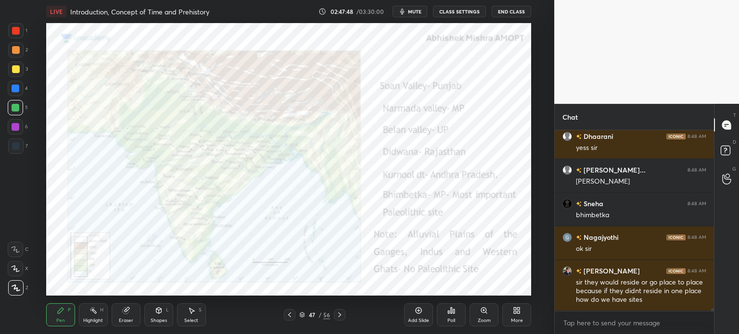
scroll to position [11560, 0]
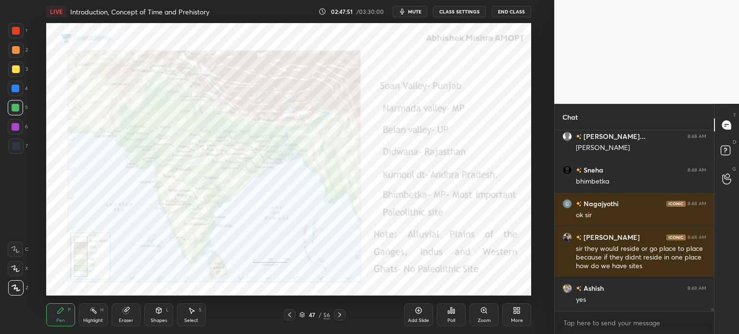
click at [16, 32] on div at bounding box center [16, 31] width 8 height 8
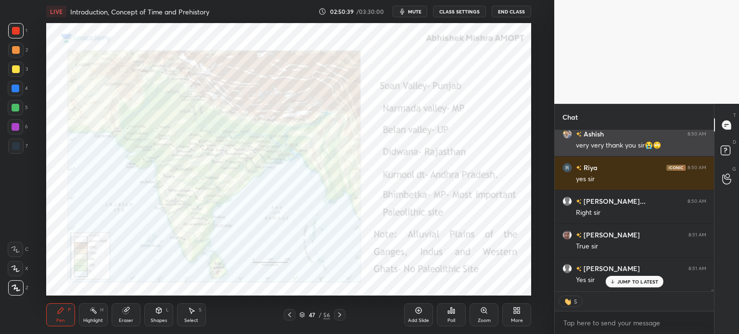
scroll to position [15192, 0]
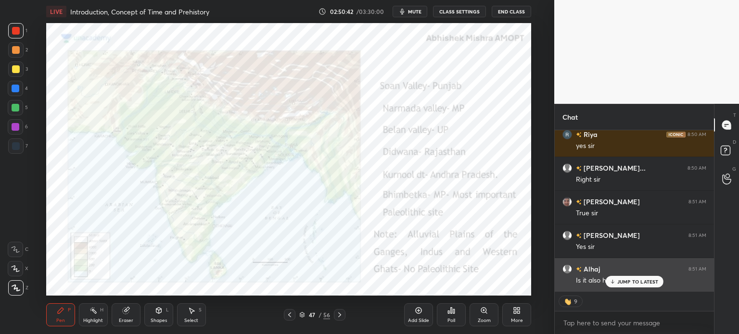
click at [614, 277] on div "JUMP TO LATEST" at bounding box center [634, 282] width 58 height 12
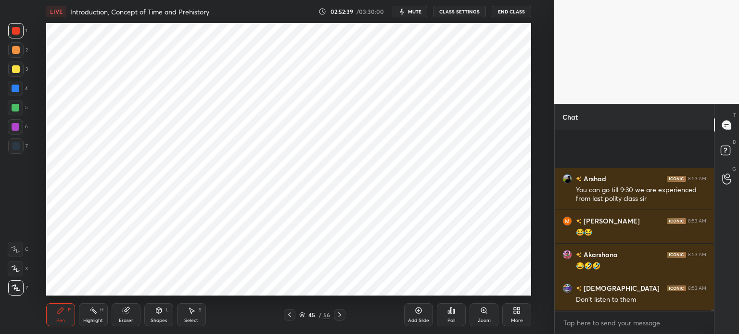
scroll to position [17698, 0]
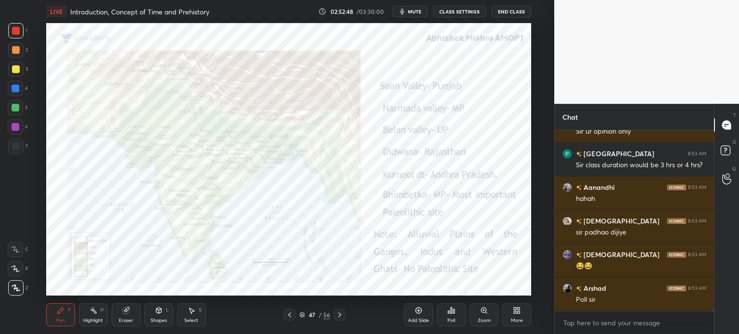
click at [423, 317] on div "Add Slide" at bounding box center [418, 315] width 29 height 23
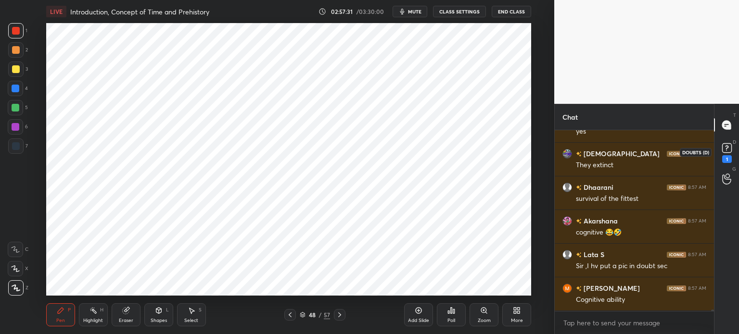
scroll to position [22933, 0]
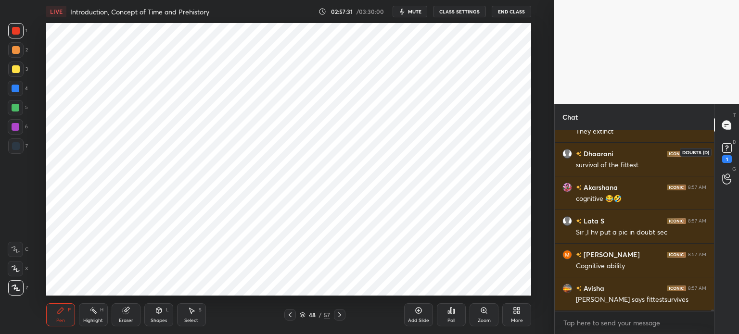
click at [726, 148] on icon at bounding box center [726, 148] width 3 height 4
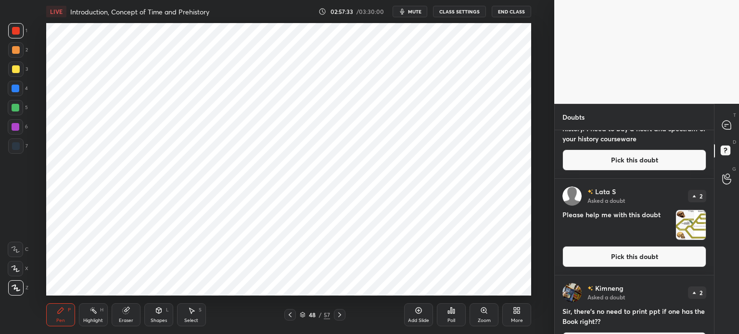
scroll to position [225, 0]
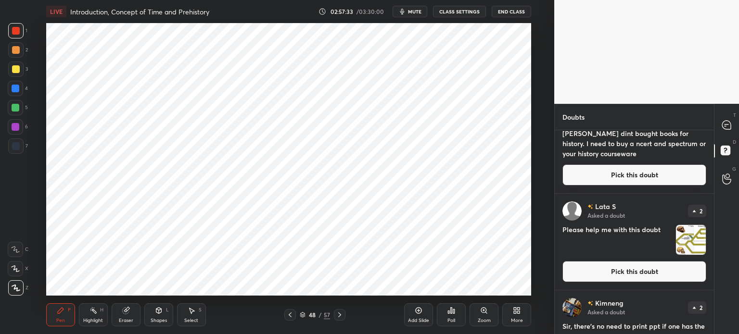
click at [685, 238] on img "grid" at bounding box center [691, 240] width 30 height 30
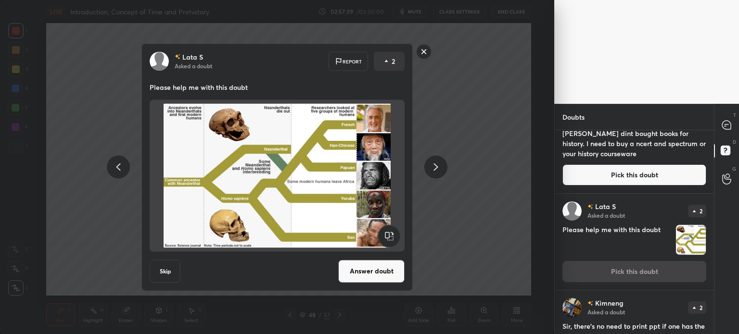
click at [383, 266] on button "Answer doubt" at bounding box center [371, 271] width 66 height 23
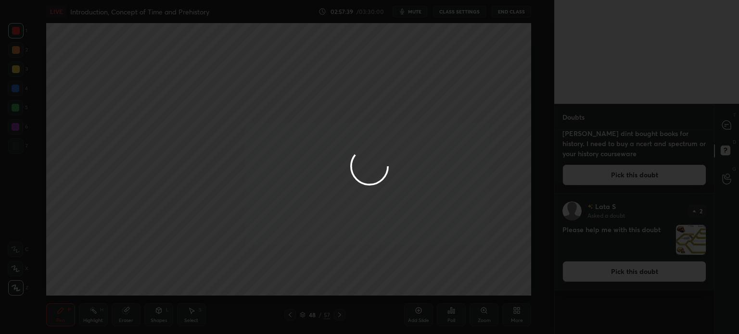
scroll to position [0, 0]
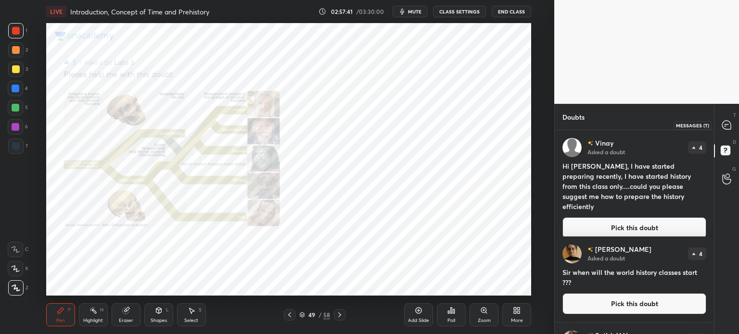
click at [733, 125] on div at bounding box center [726, 124] width 19 height 17
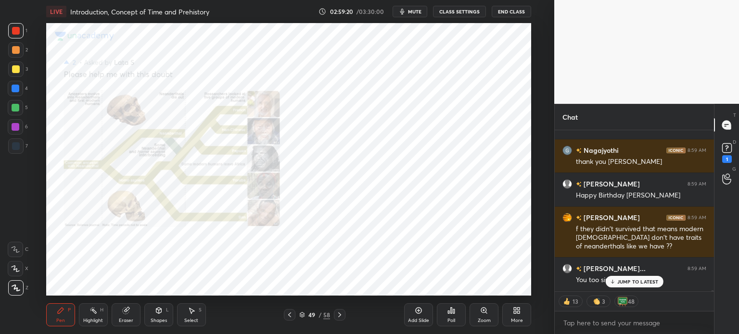
scroll to position [25255, 0]
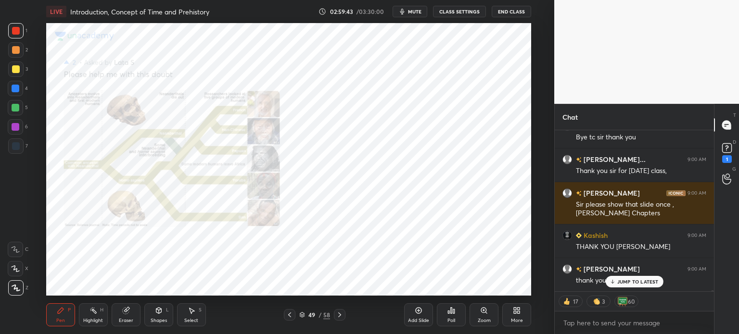
click at [301, 318] on icon at bounding box center [302, 315] width 6 height 6
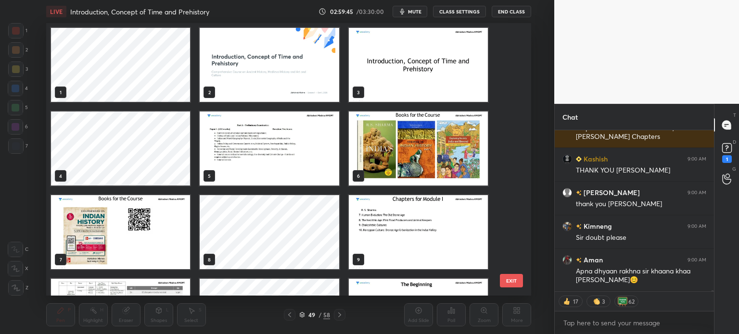
click at [240, 149] on img "grid" at bounding box center [269, 149] width 139 height 74
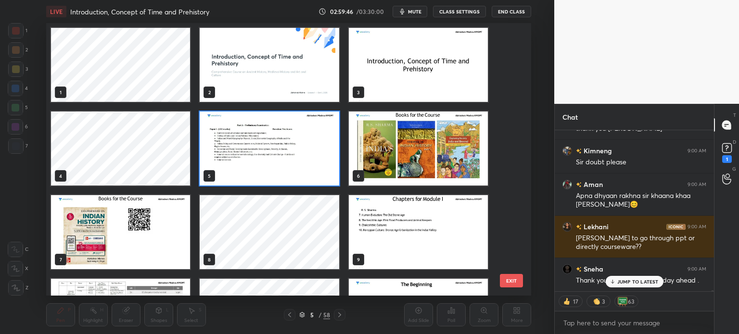
type textarea "x"
click at [404, 220] on img "grid" at bounding box center [417, 232] width 139 height 74
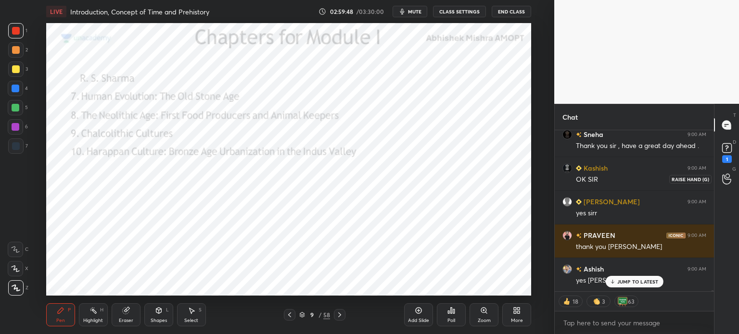
scroll to position [26646, 0]
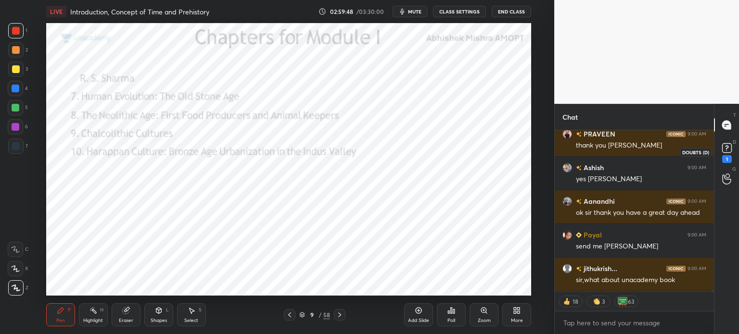
click at [728, 152] on rect at bounding box center [726, 148] width 9 height 9
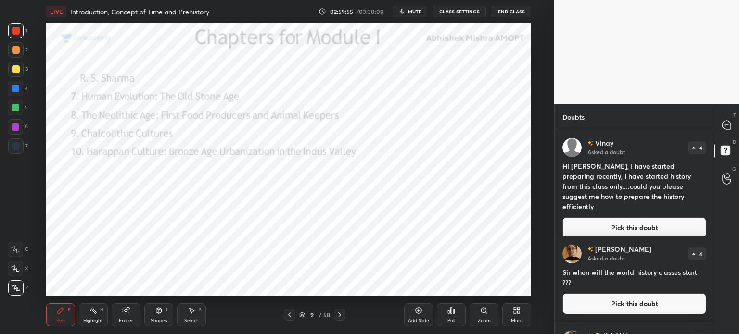
click at [731, 127] on icon at bounding box center [726, 125] width 9 height 9
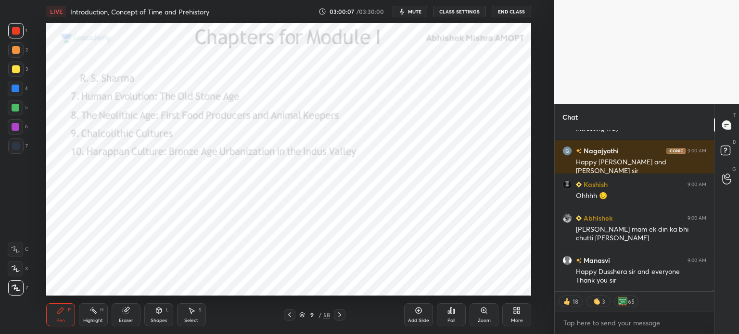
scroll to position [27375, 0]
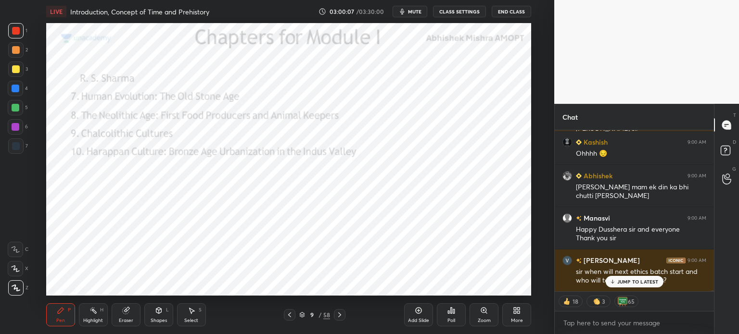
click at [628, 282] on div "Maggiii 9:00 AM Ashish 😂😂😭✋ Er 9:00 AM Thank u Sir Sneha 9:00 AM bye guys Riya …" at bounding box center [634, 210] width 159 height 161
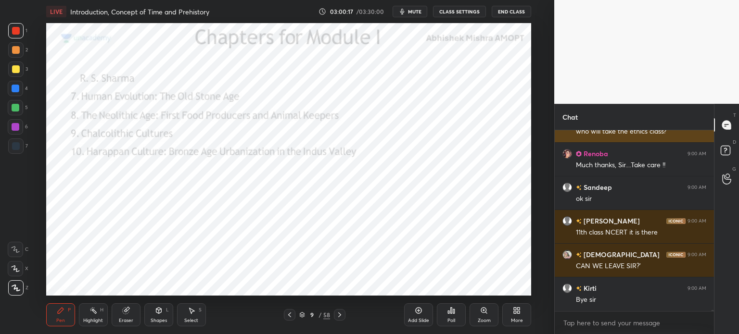
scroll to position [27557, 0]
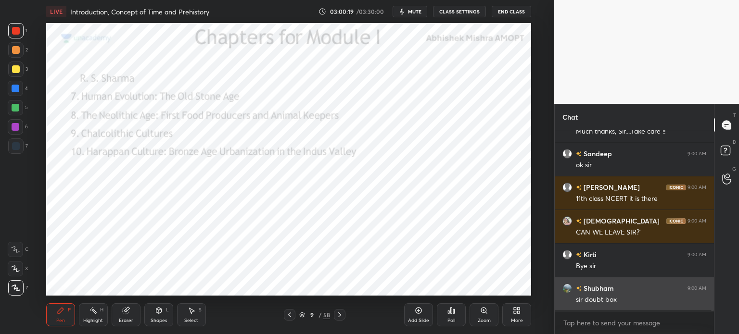
click at [621, 296] on div "sir doubt box" at bounding box center [641, 300] width 130 height 10
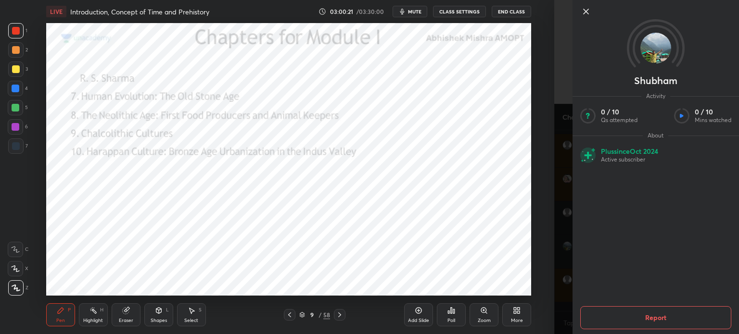
click at [548, 157] on div "1 2 3 4 5 6 7 C X Z C X Z E E Erase all H H LIVE Introduction, Concept of Time …" at bounding box center [277, 167] width 554 height 334
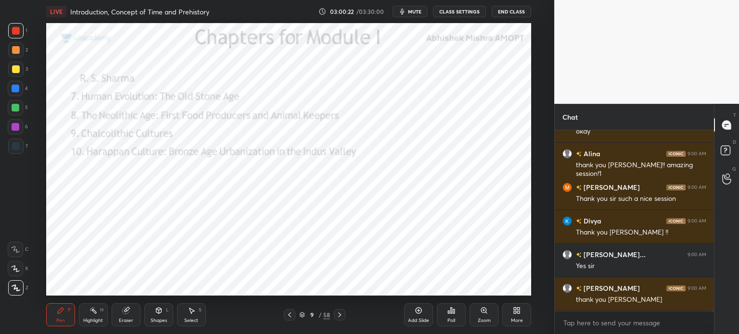
scroll to position [0, 0]
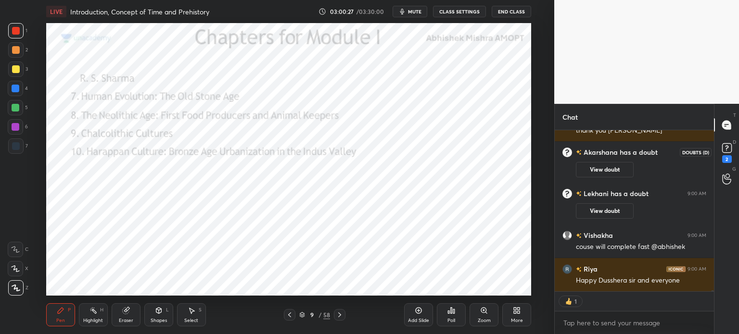
click at [729, 154] on icon at bounding box center [727, 148] width 14 height 14
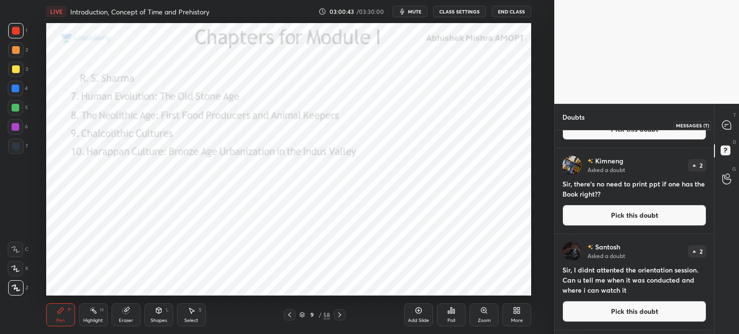
click at [728, 130] on div at bounding box center [726, 124] width 19 height 17
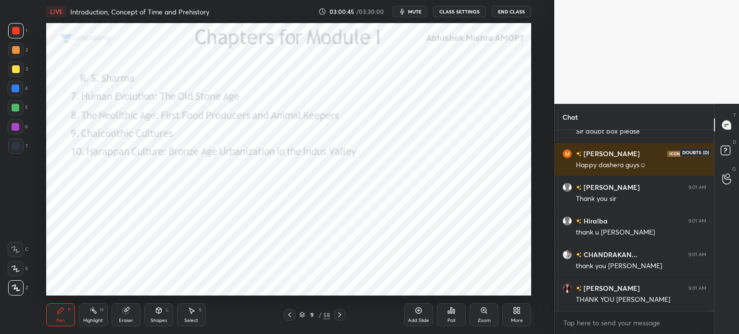
click at [721, 154] on rect at bounding box center [725, 150] width 9 height 9
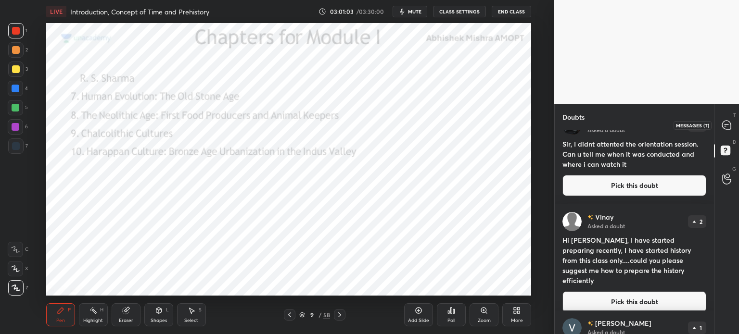
click at [723, 124] on icon at bounding box center [726, 125] width 9 height 9
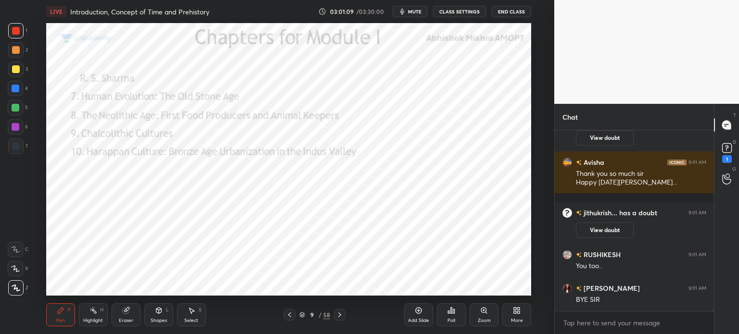
scroll to position [27865, 0]
click at [579, 319] on textarea at bounding box center [635, 323] width 144 height 15
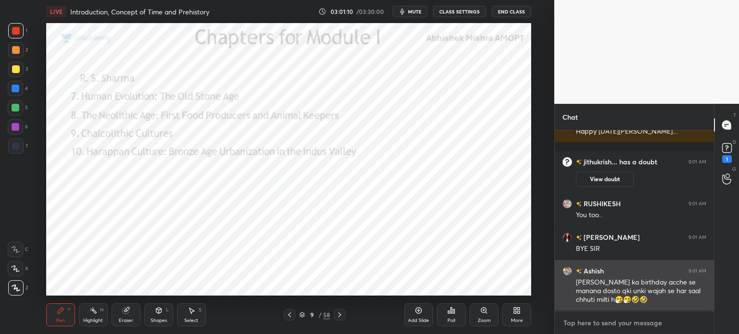
paste textarea "https://t.me/abhishekmishrahistory"
type textarea "https://t.me/abhishekmishrahistory"
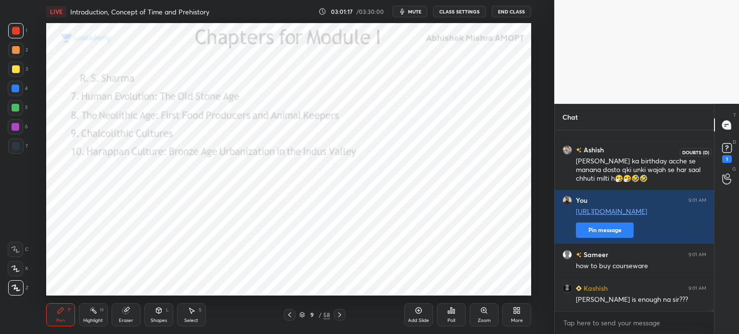
click at [731, 154] on icon at bounding box center [727, 148] width 14 height 14
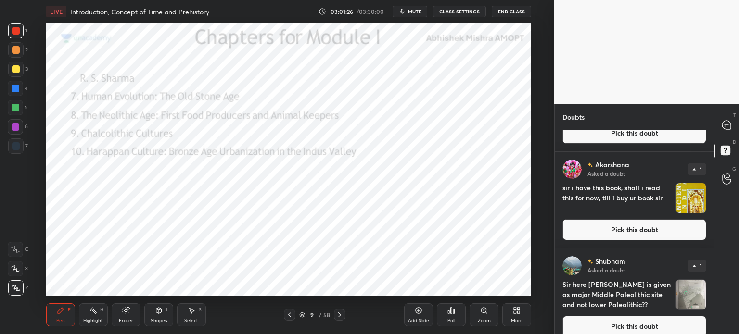
scroll to position [711, 0]
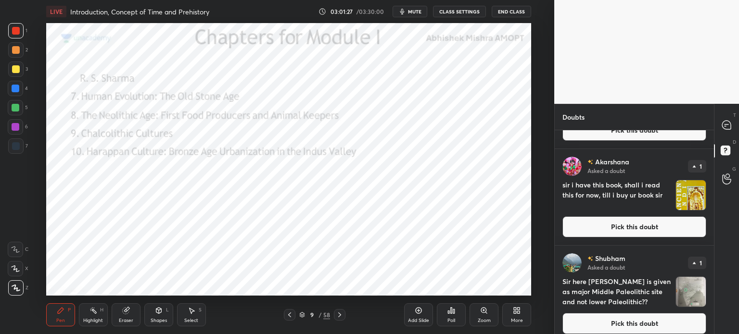
click at [693, 198] on img "grid" at bounding box center [691, 195] width 30 height 30
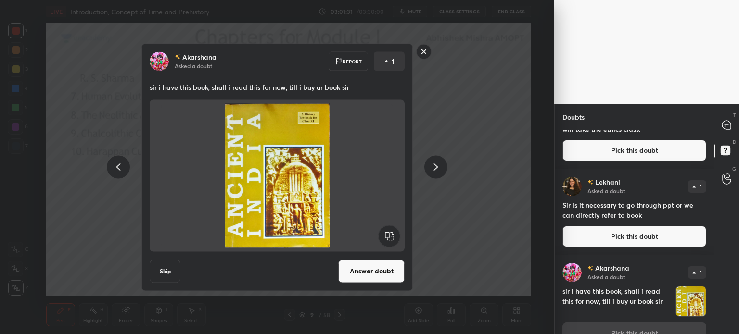
click at [383, 267] on button "Answer doubt" at bounding box center [371, 271] width 66 height 23
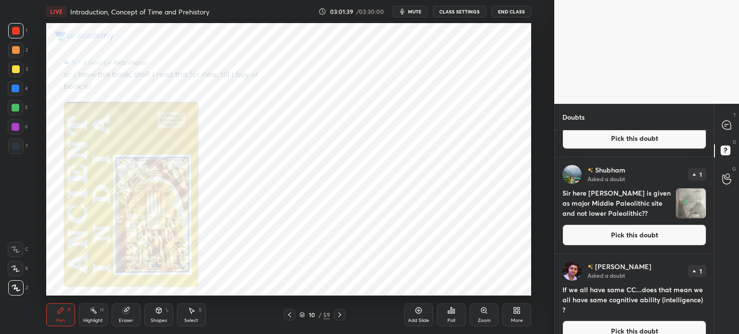
scroll to position [808, 0]
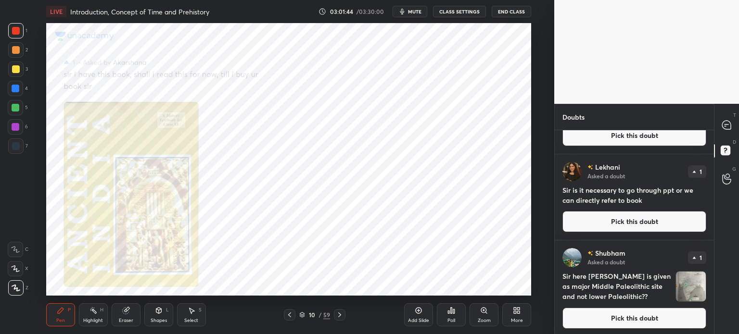
click at [689, 279] on img "grid" at bounding box center [691, 287] width 30 height 30
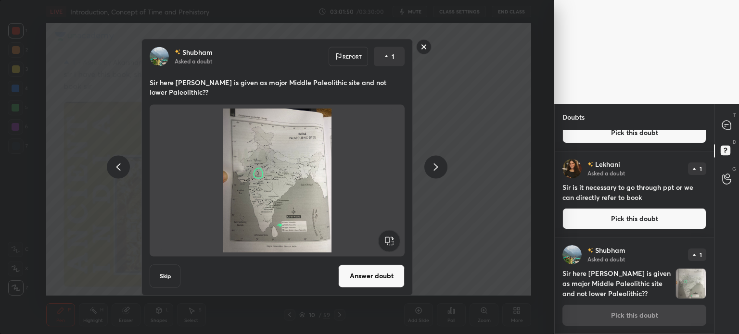
click at [423, 51] on rect at bounding box center [424, 46] width 15 height 15
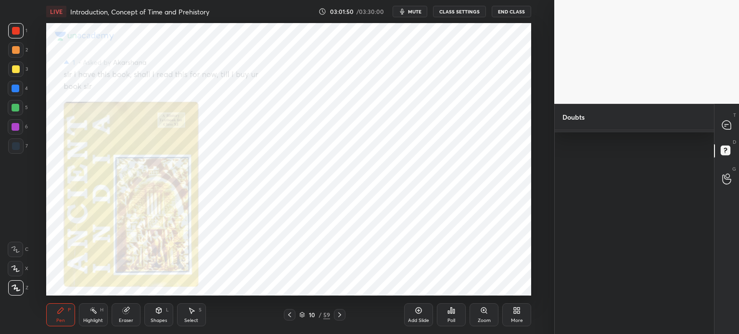
scroll to position [0, 0]
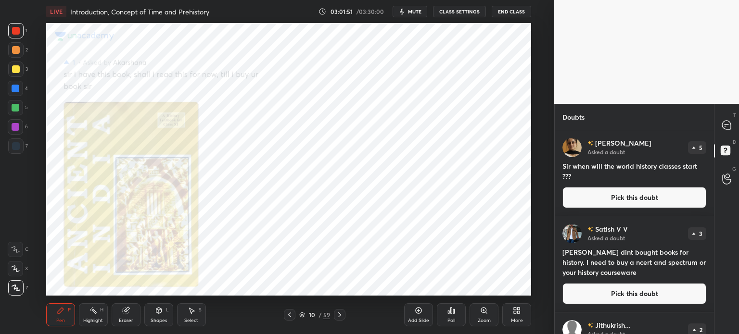
click at [739, 128] on div "T Messages (T)" at bounding box center [727, 125] width 25 height 27
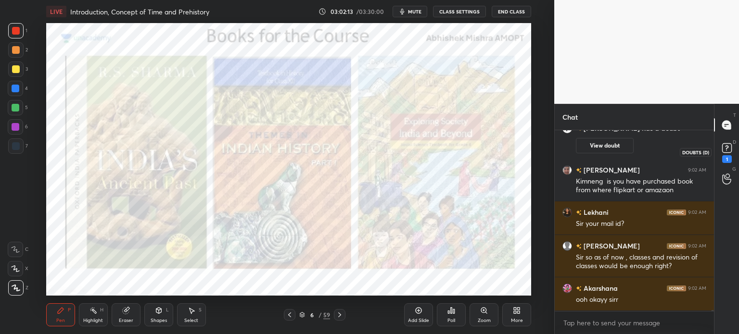
scroll to position [28317, 0]
click at [737, 147] on div "D Doubts (D) 1" at bounding box center [727, 152] width 25 height 27
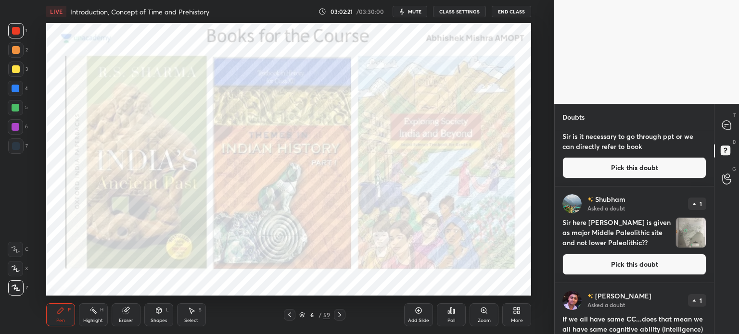
scroll to position [996, 0]
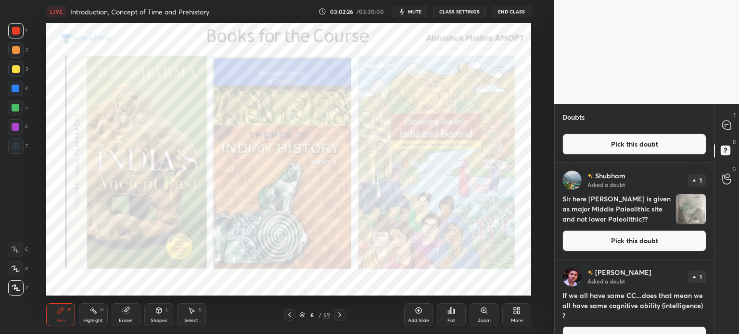
click at [728, 115] on div "T Messages (T)" at bounding box center [727, 125] width 25 height 27
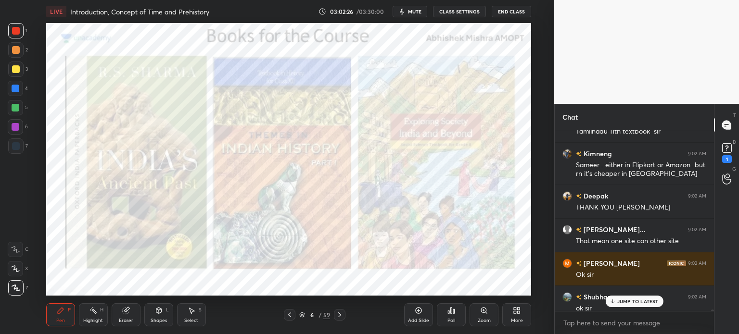
scroll to position [28740, 0]
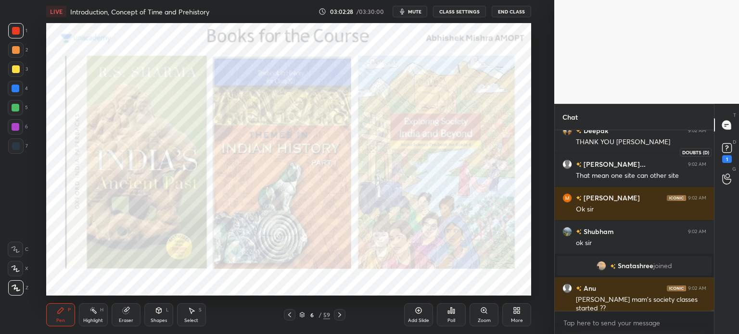
click at [727, 145] on rect at bounding box center [726, 148] width 9 height 9
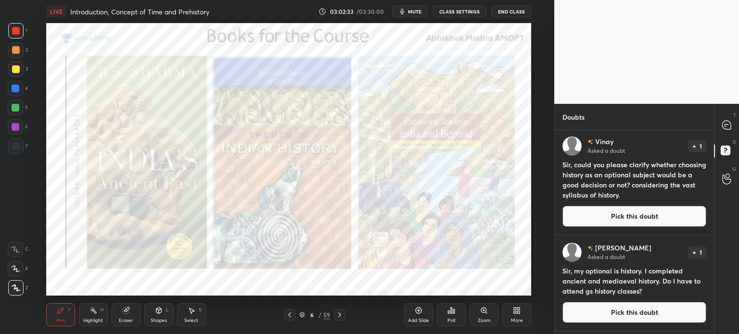
scroll to position [1558, 0]
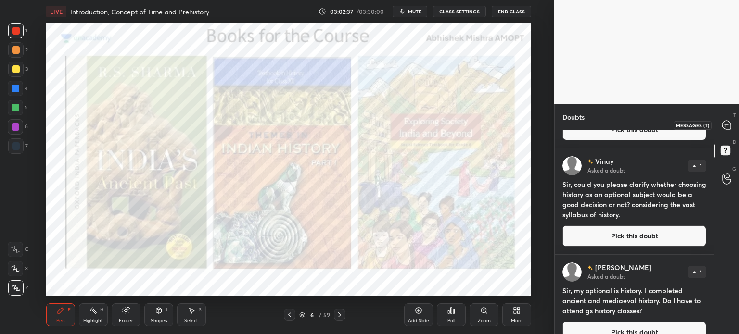
click at [731, 125] on icon at bounding box center [727, 125] width 10 height 10
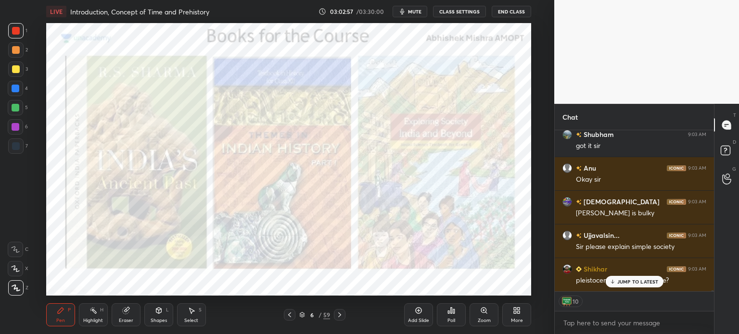
scroll to position [29038, 0]
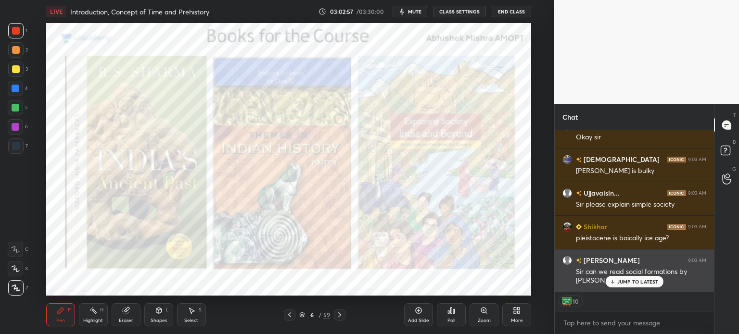
click at [631, 282] on p "JUMP TO LATEST" at bounding box center [637, 282] width 41 height 6
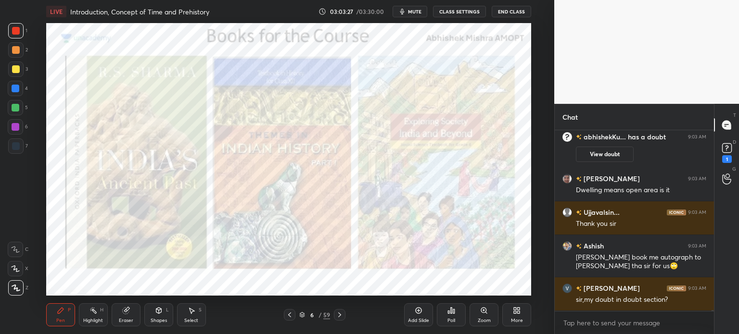
scroll to position [28821, 0]
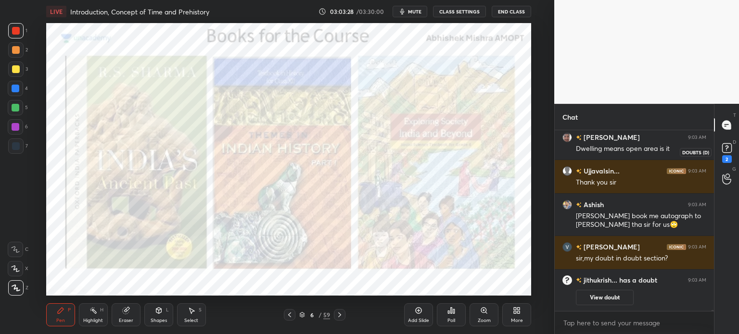
click at [729, 154] on icon at bounding box center [727, 148] width 14 height 14
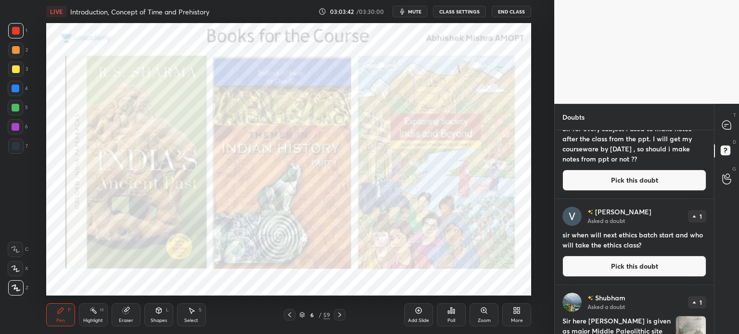
scroll to position [1240, 0]
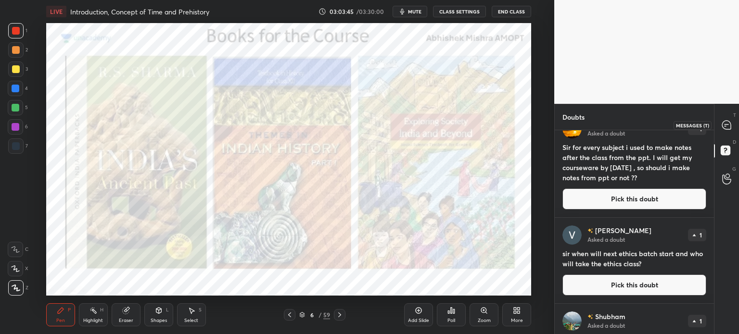
click at [724, 124] on icon at bounding box center [726, 125] width 9 height 9
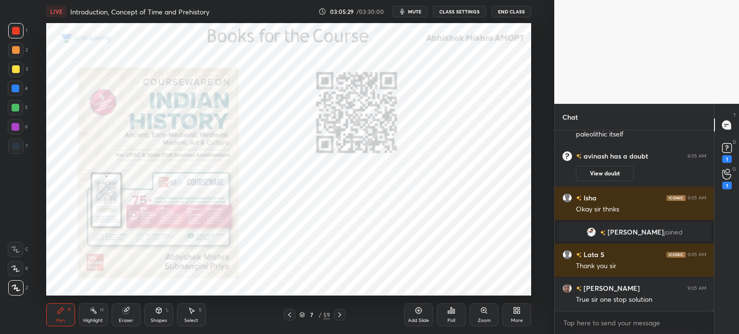
scroll to position [29704, 0]
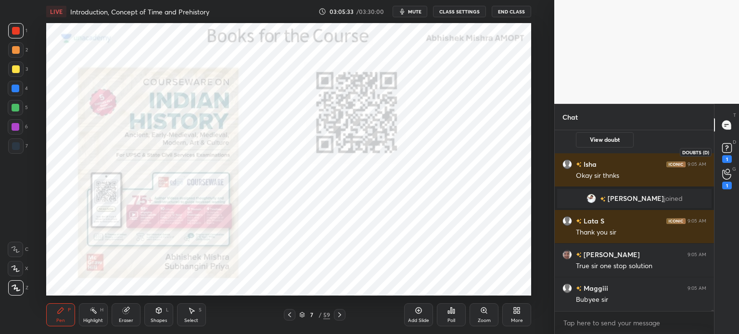
click at [732, 145] on icon at bounding box center [727, 148] width 14 height 14
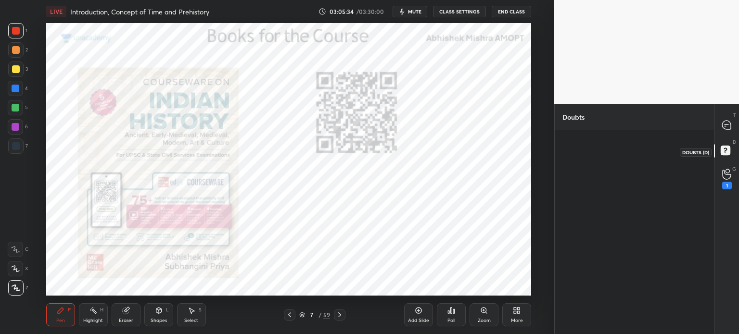
scroll to position [0, 0]
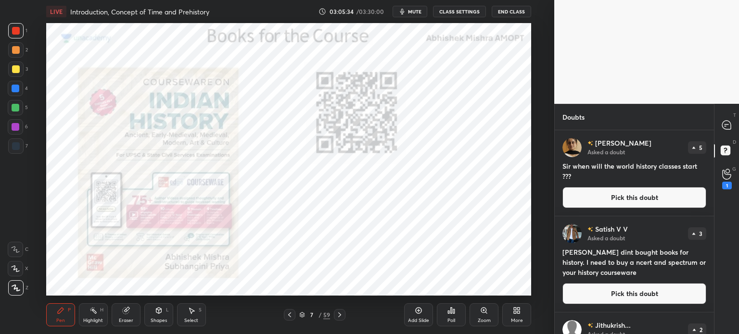
click at [728, 190] on div "G Raise Hand (G) 1" at bounding box center [727, 179] width 25 height 27
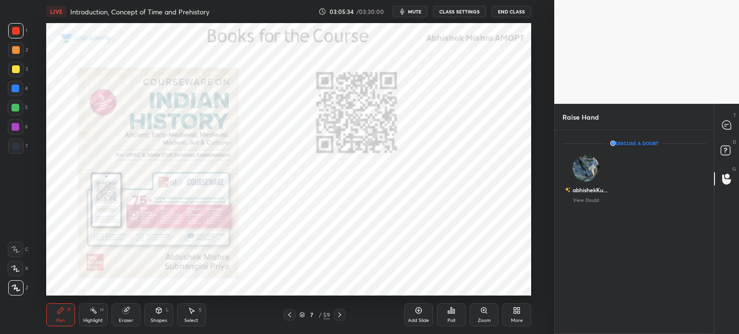
scroll to position [2, 3]
click at [729, 144] on icon at bounding box center [726, 151] width 17 height 17
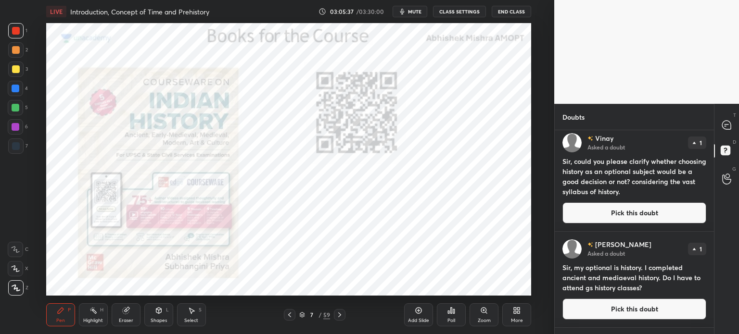
scroll to position [2046, 0]
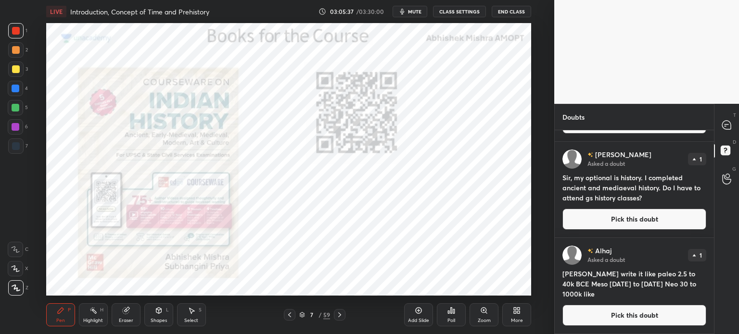
click at [731, 117] on div at bounding box center [726, 124] width 19 height 17
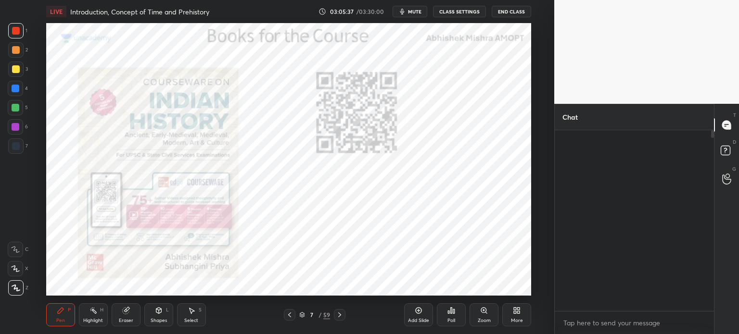
scroll to position [2, 3]
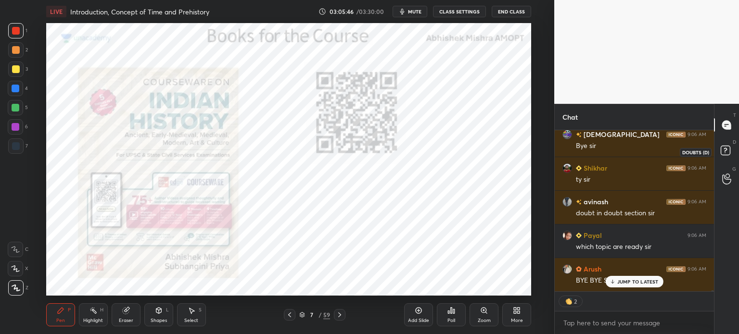
click at [726, 154] on rect at bounding box center [725, 150] width 9 height 9
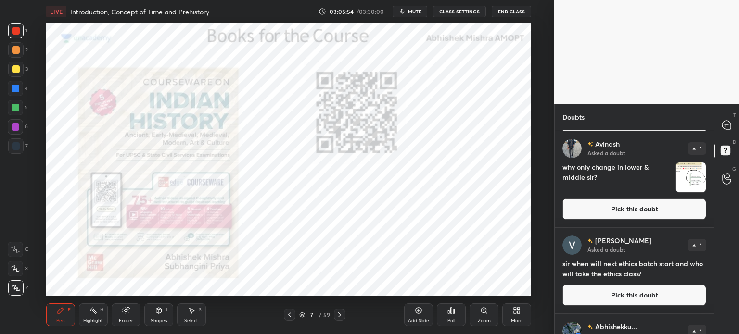
click at [681, 179] on img "grid" at bounding box center [691, 178] width 30 height 30
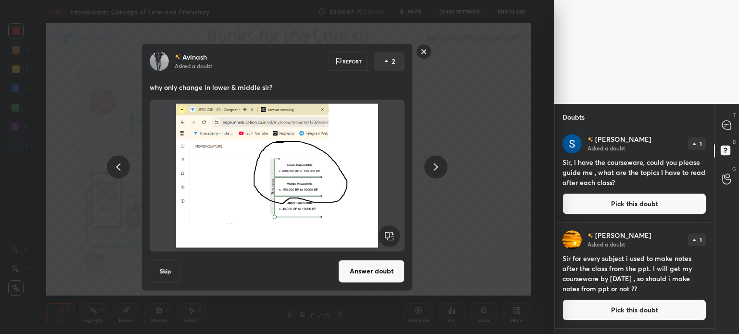
scroll to position [1195, 0]
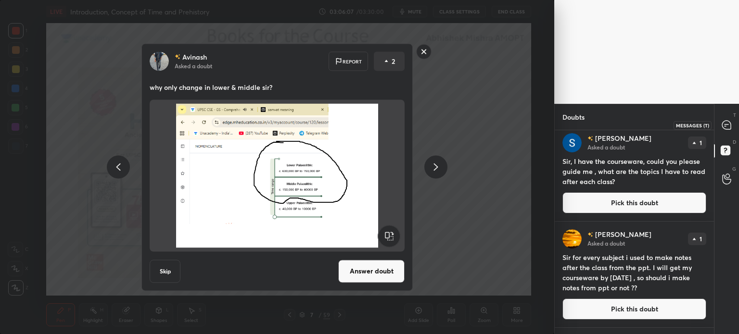
click at [730, 129] on icon at bounding box center [726, 125] width 9 height 9
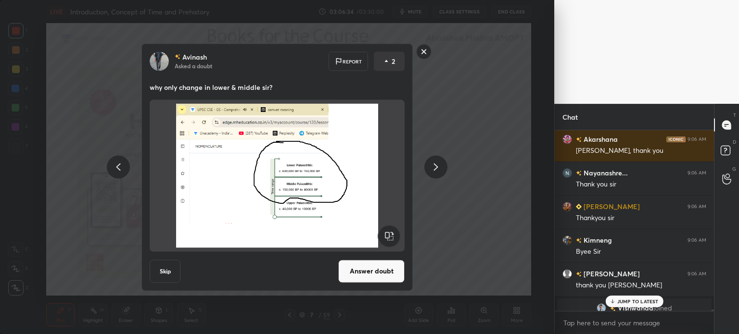
scroll to position [29809, 0]
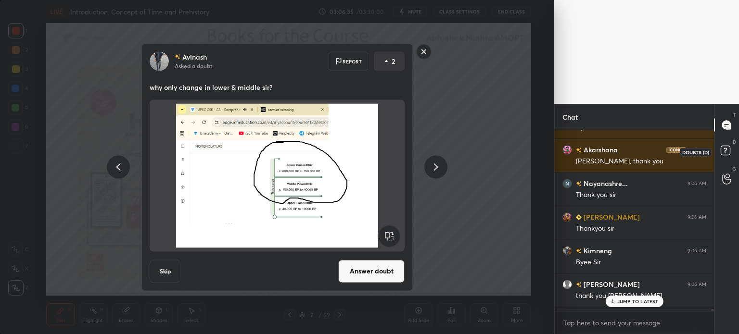
click at [724, 151] on icon at bounding box center [725, 150] width 3 height 4
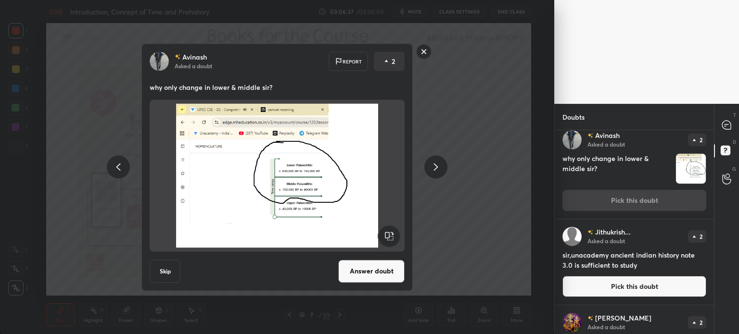
scroll to position [275, 0]
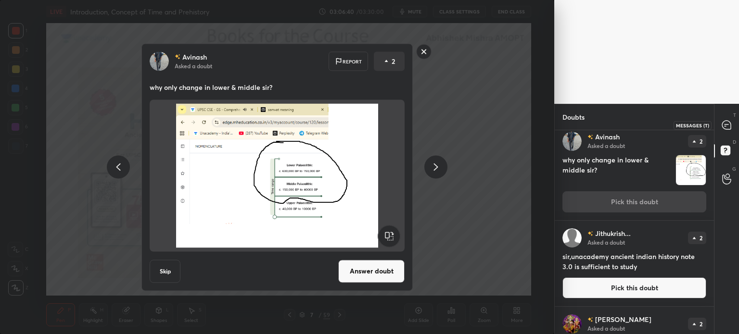
click at [729, 119] on div at bounding box center [726, 124] width 19 height 17
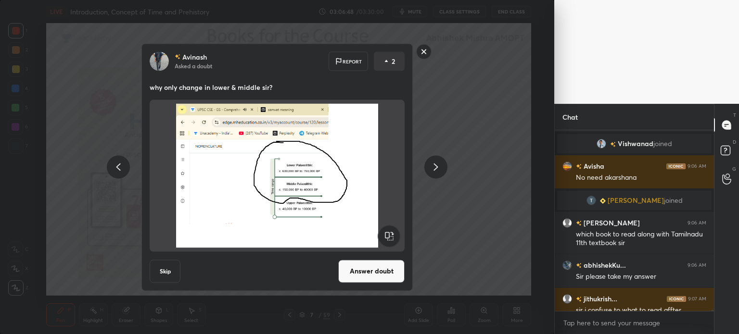
scroll to position [30275, 0]
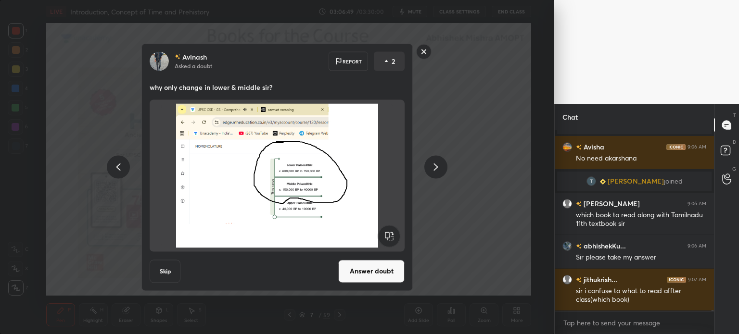
click at [611, 175] on div "TANUJA joined" at bounding box center [634, 181] width 154 height 19
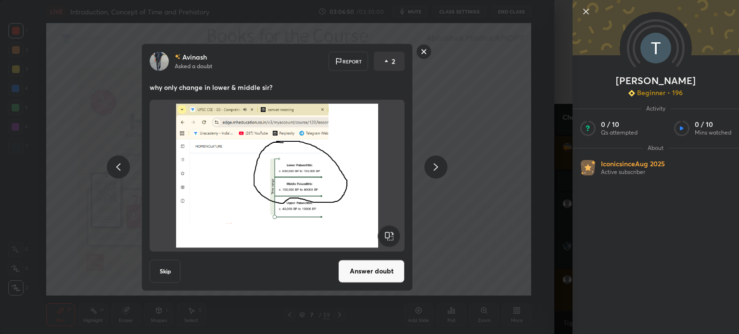
click at [547, 200] on div "Avinash Asked a doubt Report 2 why only change in lower & middle sir? Skip Answ…" at bounding box center [277, 167] width 554 height 334
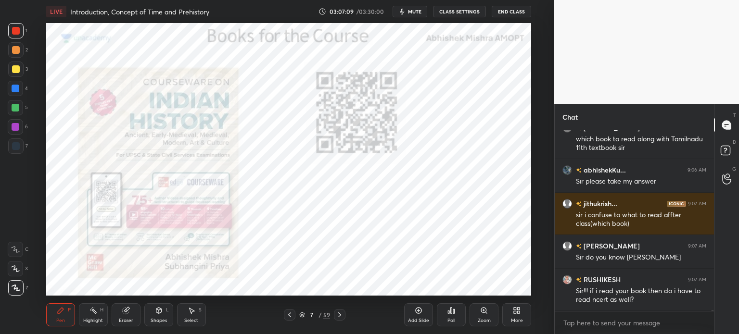
scroll to position [30374, 0]
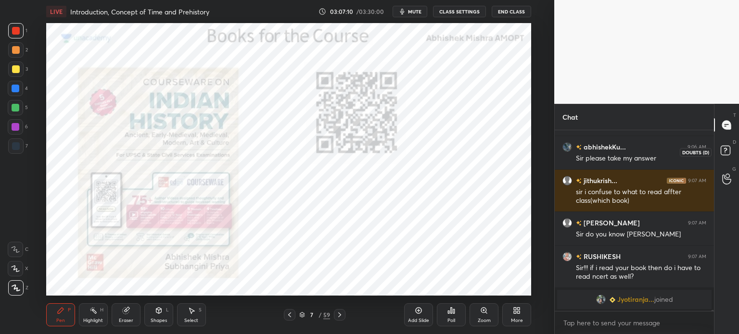
click at [733, 155] on icon at bounding box center [726, 151] width 17 height 17
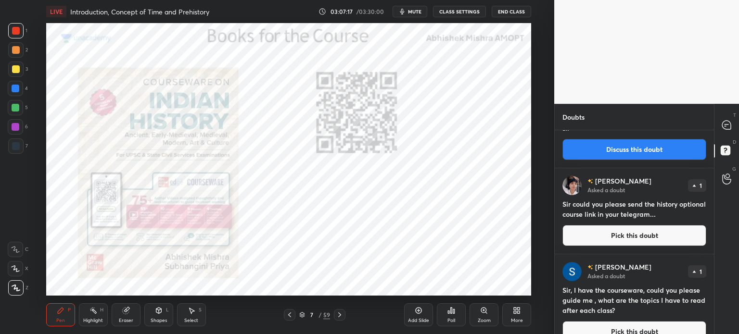
scroll to position [1110, 0]
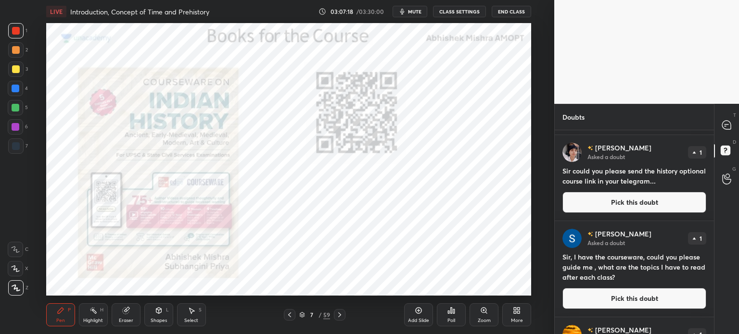
click at [723, 137] on div "T Messages (T)" at bounding box center [727, 125] width 25 height 27
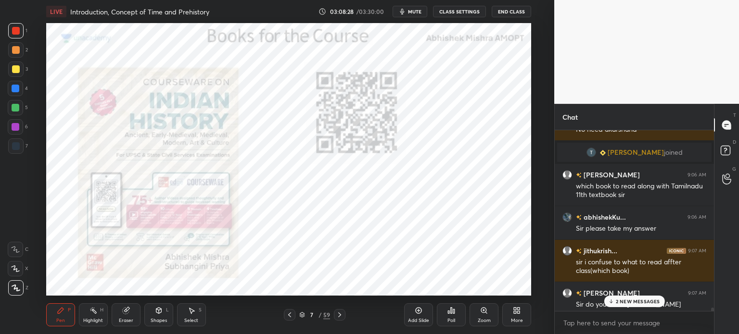
scroll to position [30157, 0]
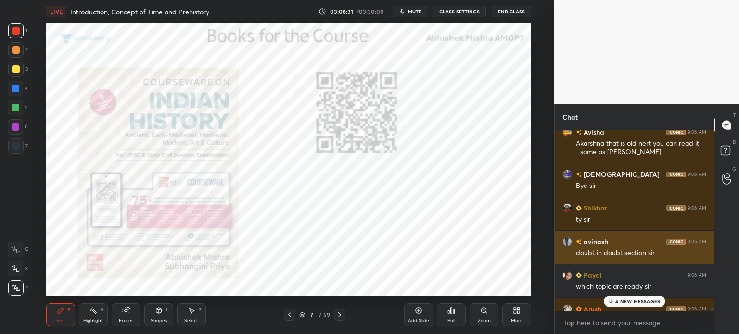
click at [620, 252] on div "Shanna 9:05 AM Ok sir Arush 9:05 AM THANK U SO MUCH SIR HAVE A GOOD DAY BBY BYE…" at bounding box center [634, 220] width 159 height 181
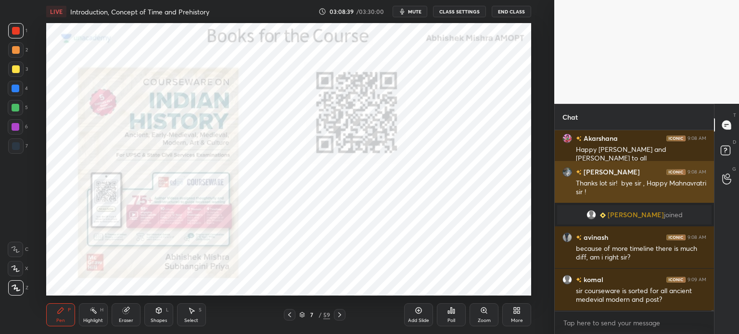
scroll to position [30929, 0]
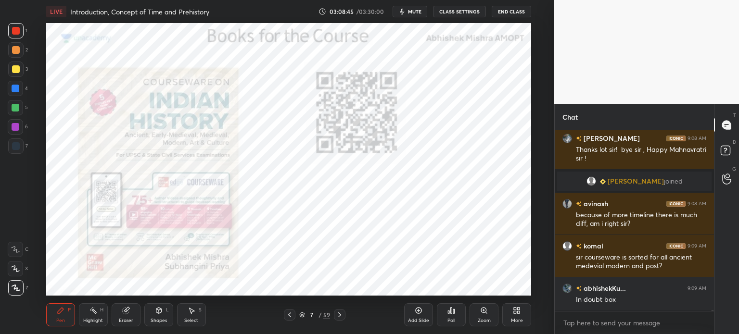
click at [723, 147] on rect at bounding box center [725, 150] width 9 height 9
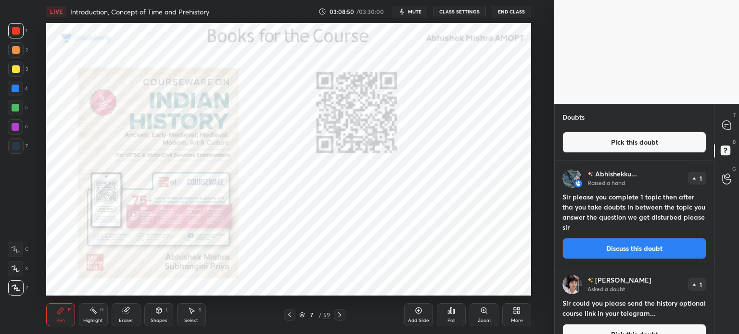
scroll to position [979, 0]
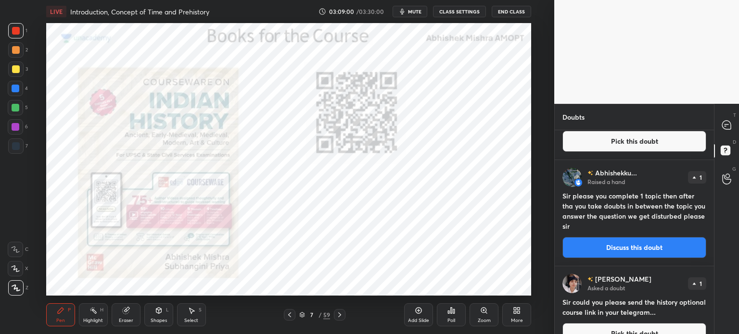
click at [724, 125] on icon at bounding box center [726, 125] width 9 height 9
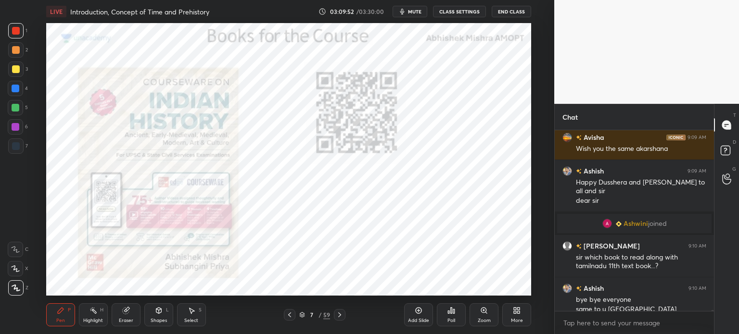
scroll to position [30545, 0]
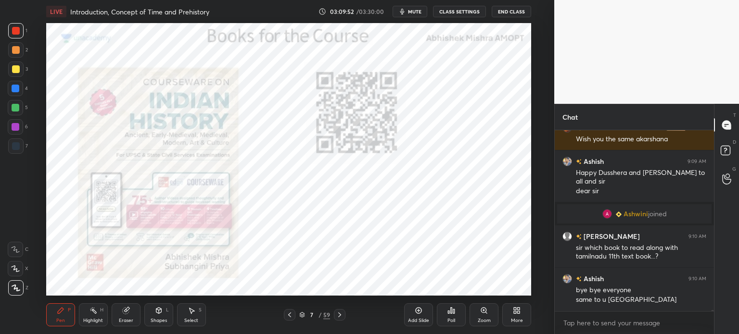
click at [513, 13] on button "End Class" at bounding box center [511, 12] width 39 height 12
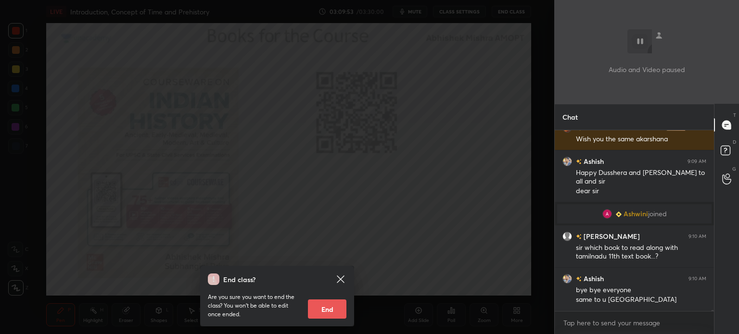
scroll to position [30578, 0]
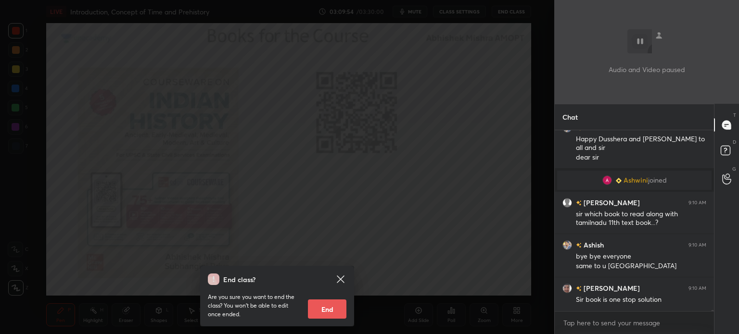
click at [329, 304] on button "End" at bounding box center [327, 309] width 38 height 19
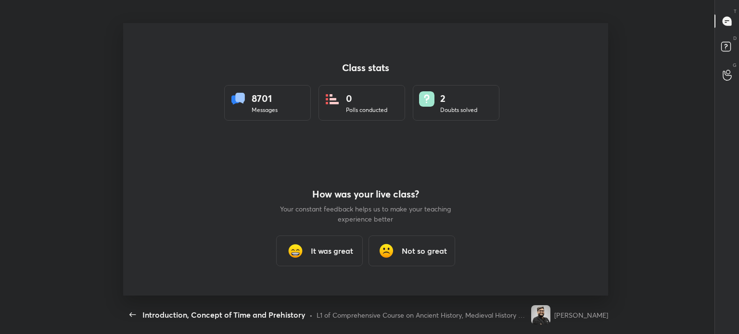
scroll to position [0, 0]
click at [316, 248] on h3 "It was great" at bounding box center [332, 251] width 42 height 12
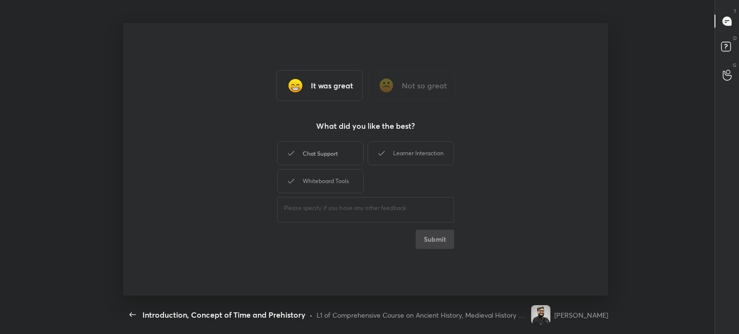
click at [325, 159] on div "Chat Support" at bounding box center [320, 153] width 87 height 24
click at [346, 178] on div "Whiteboard Tools" at bounding box center [320, 181] width 87 height 24
click at [414, 129] on h3 "What did you like the best?" at bounding box center [365, 126] width 99 height 12
click at [408, 157] on div "Learner Interaction" at bounding box center [411, 153] width 87 height 24
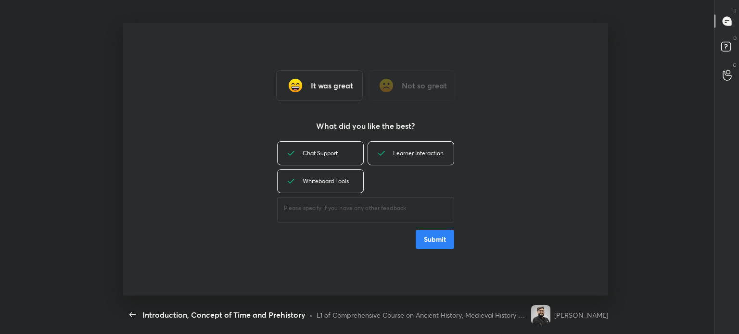
click at [438, 236] on button "Submit" at bounding box center [435, 239] width 38 height 19
